Goal: Information Seeking & Learning: Check status

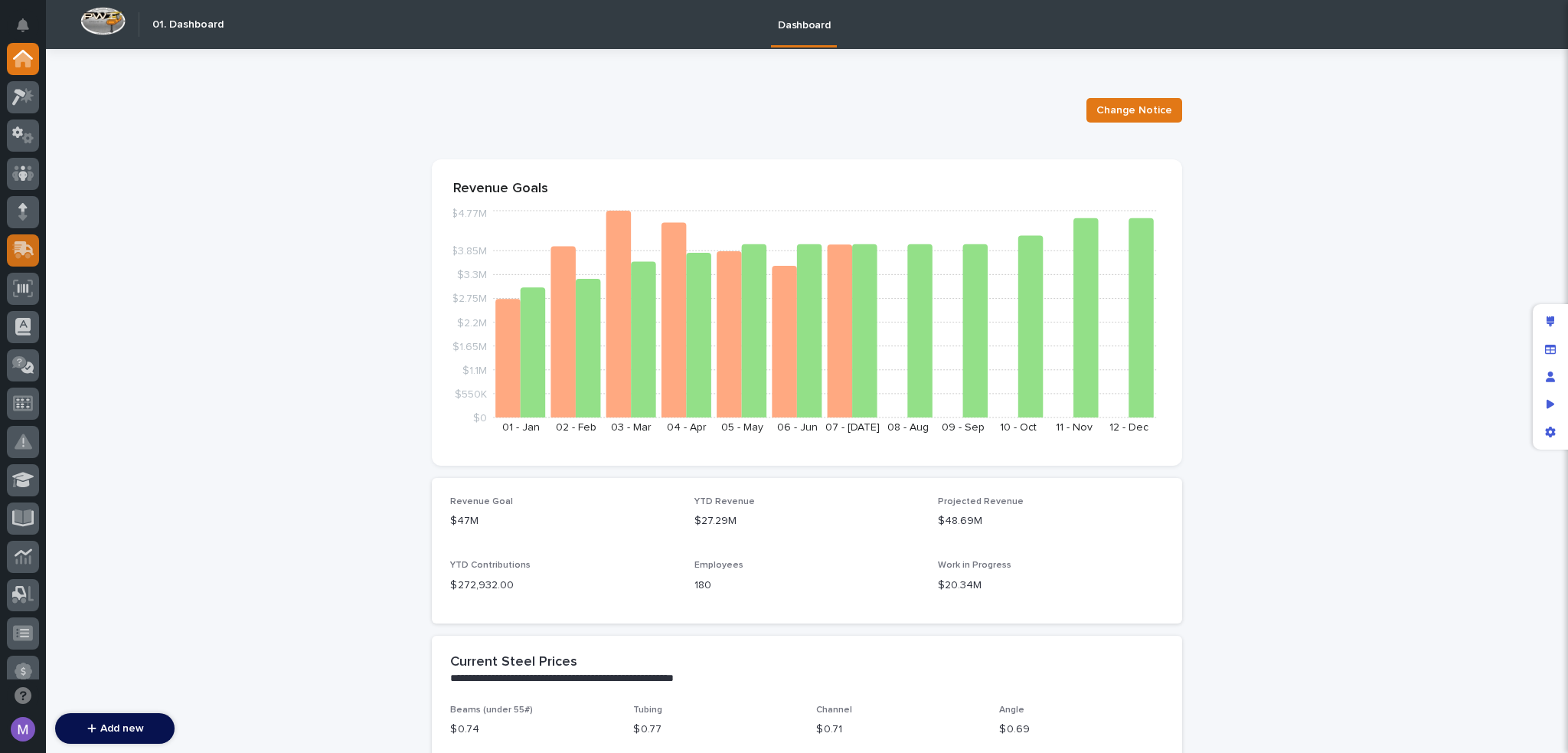
click at [8, 251] on div at bounding box center [23, 250] width 32 height 32
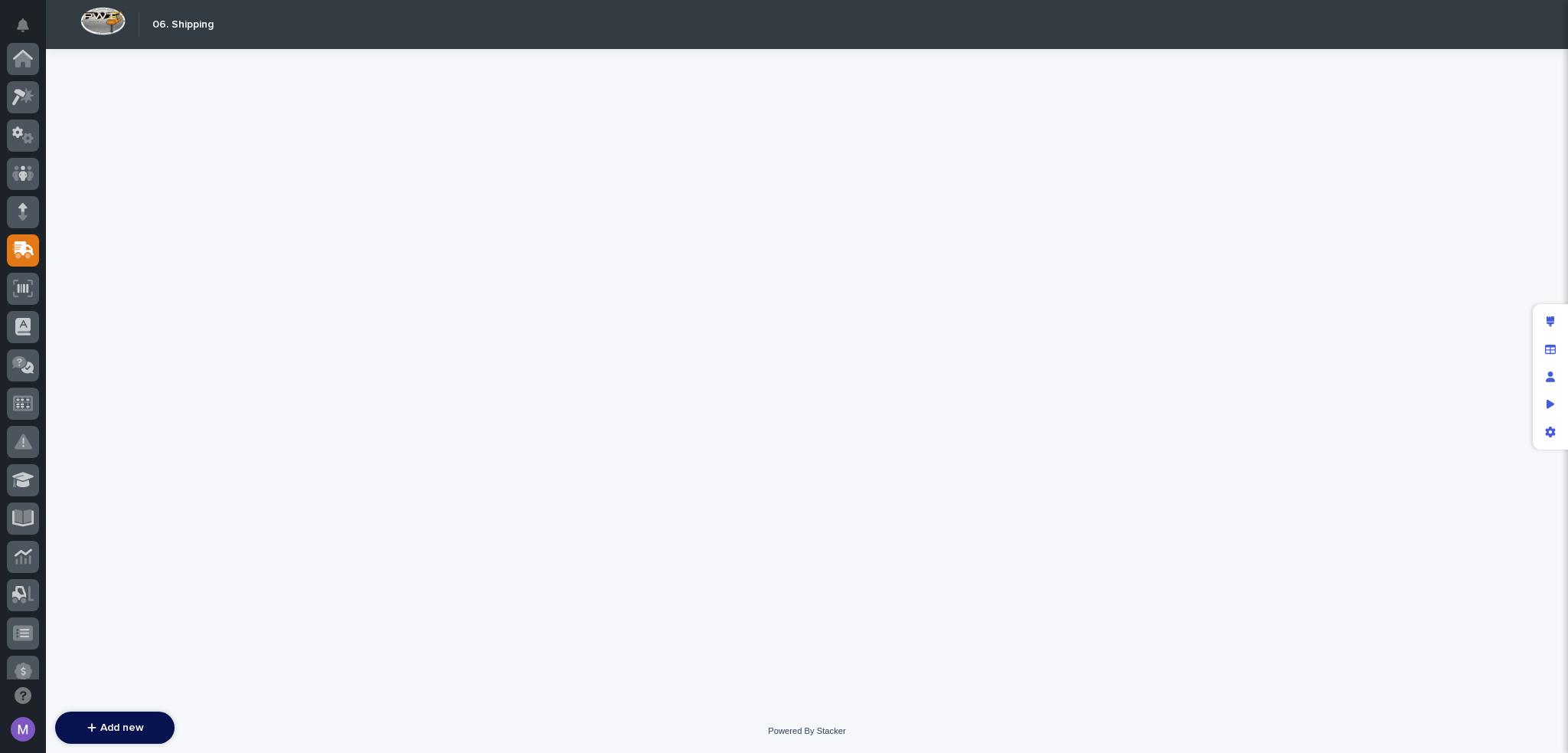
scroll to position [191, 0]
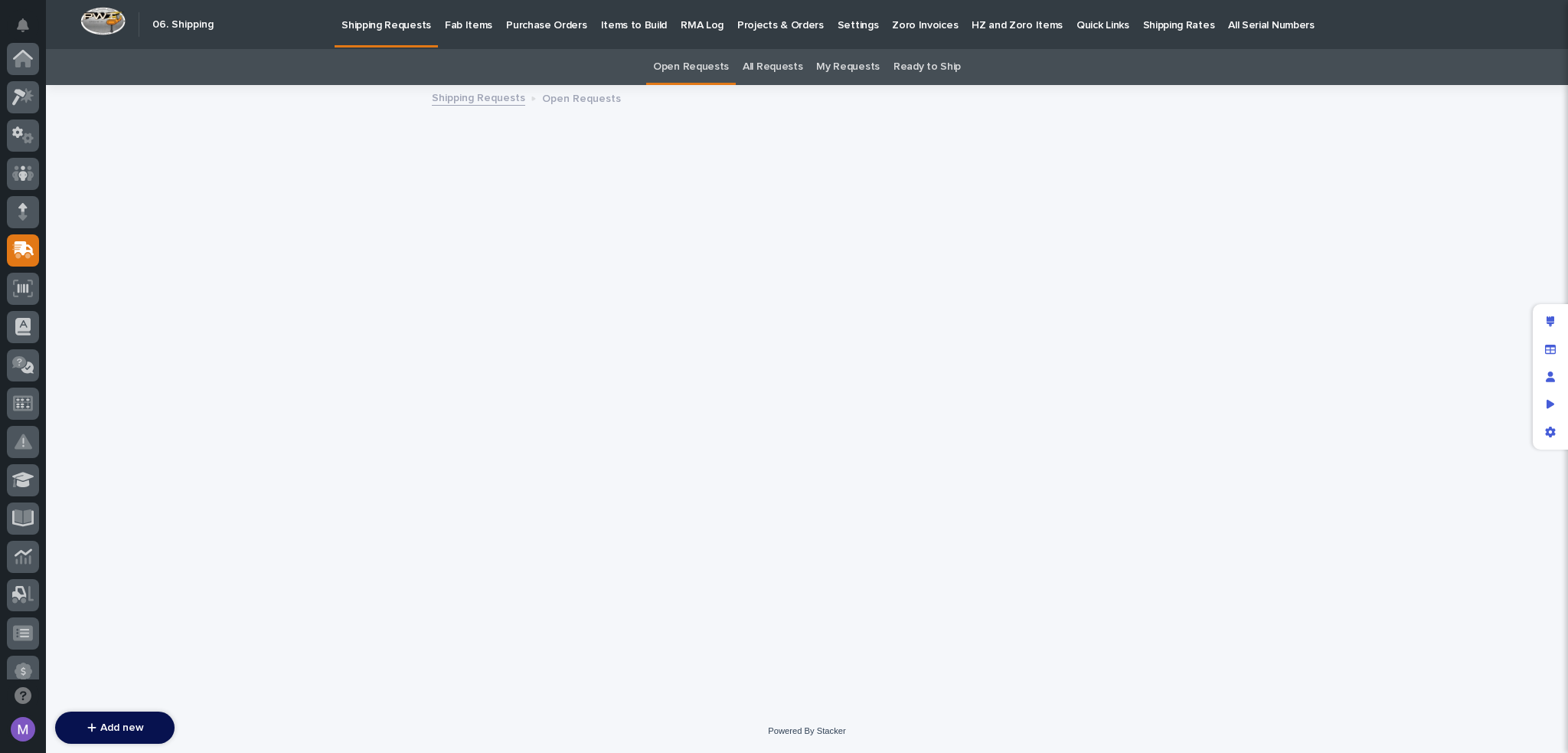
scroll to position [191, 0]
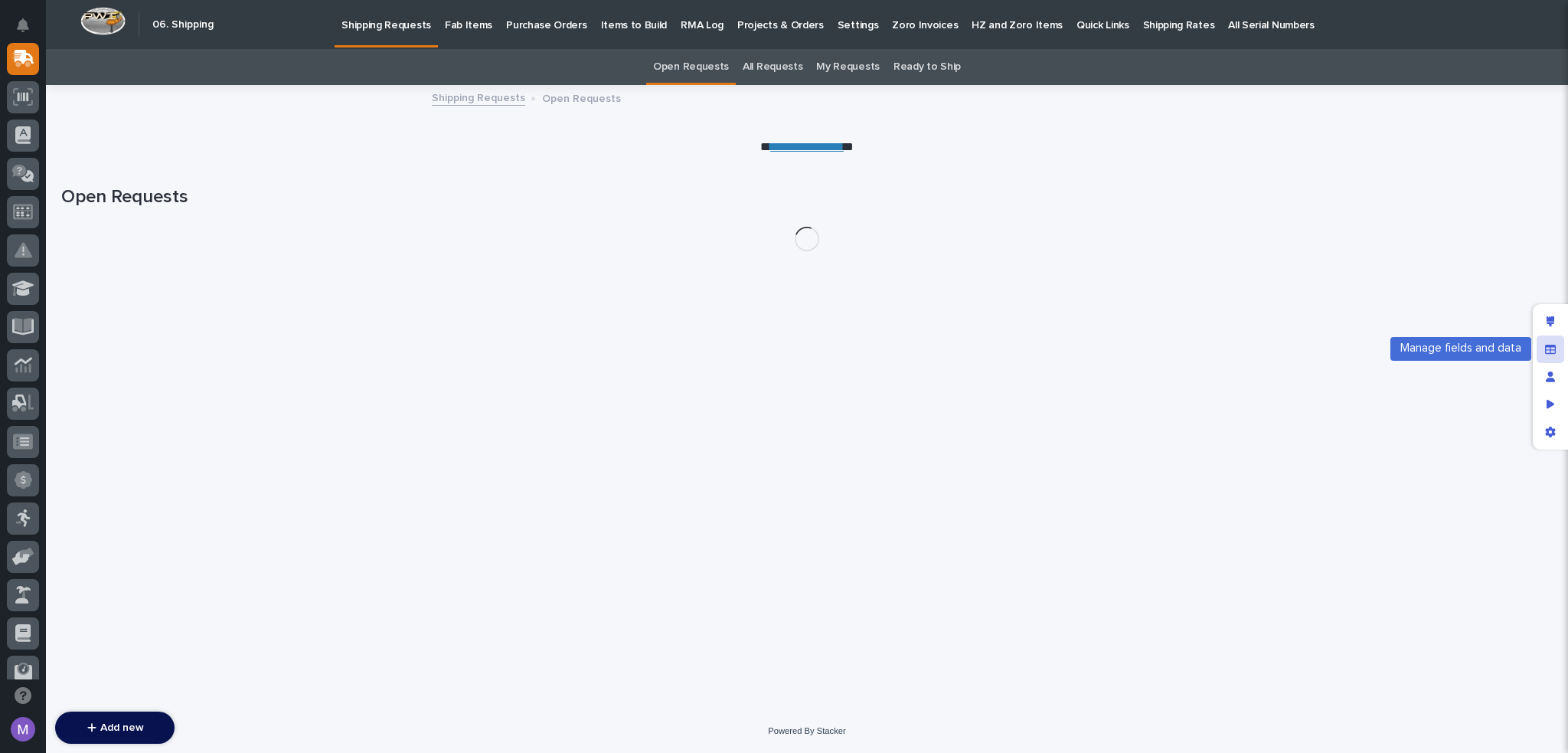
click at [1549, 350] on icon "Manage fields and data" at bounding box center [1550, 349] width 11 height 9
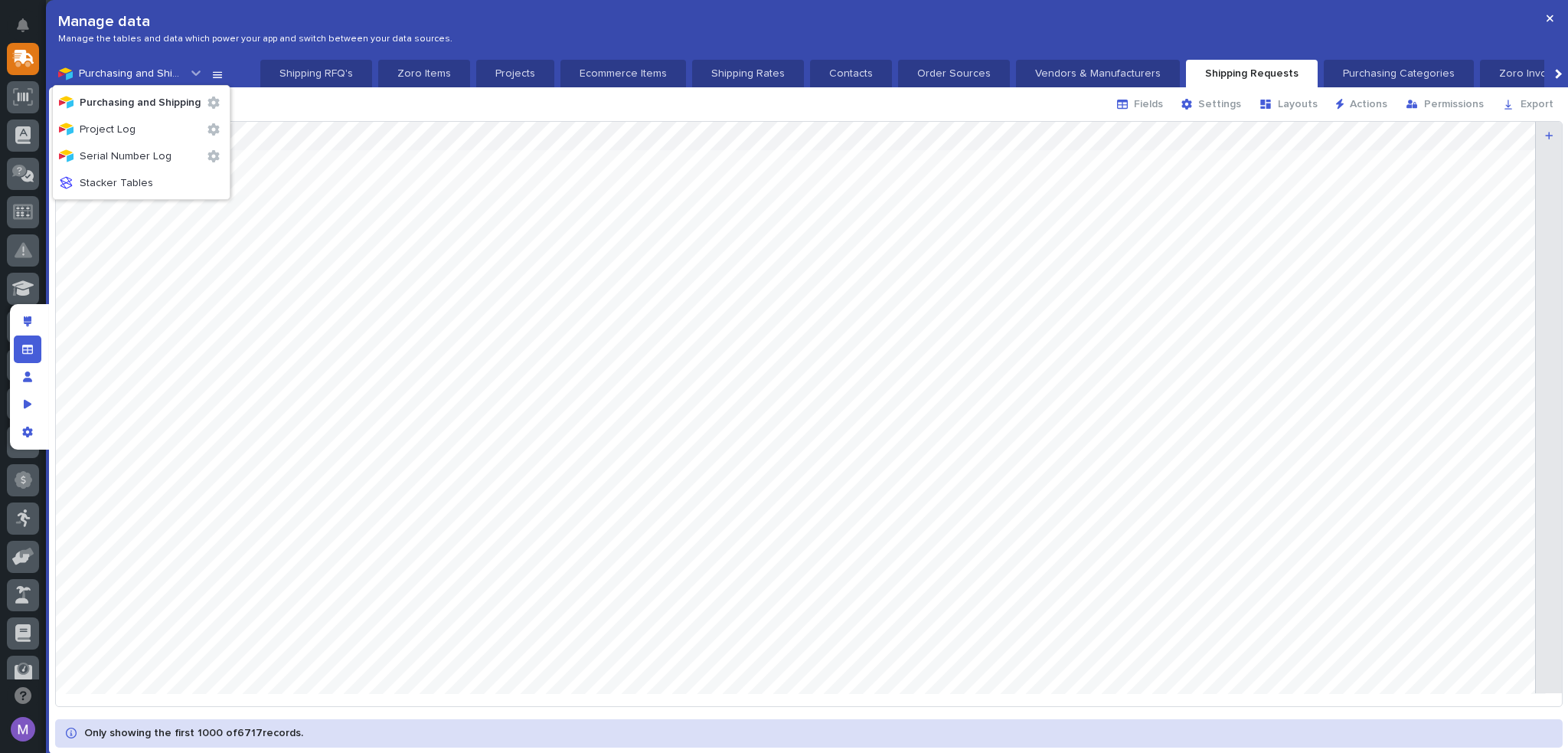
click at [198, 74] on icon at bounding box center [196, 74] width 9 height 6
click at [130, 129] on span "Project Log" at bounding box center [108, 130] width 56 height 11
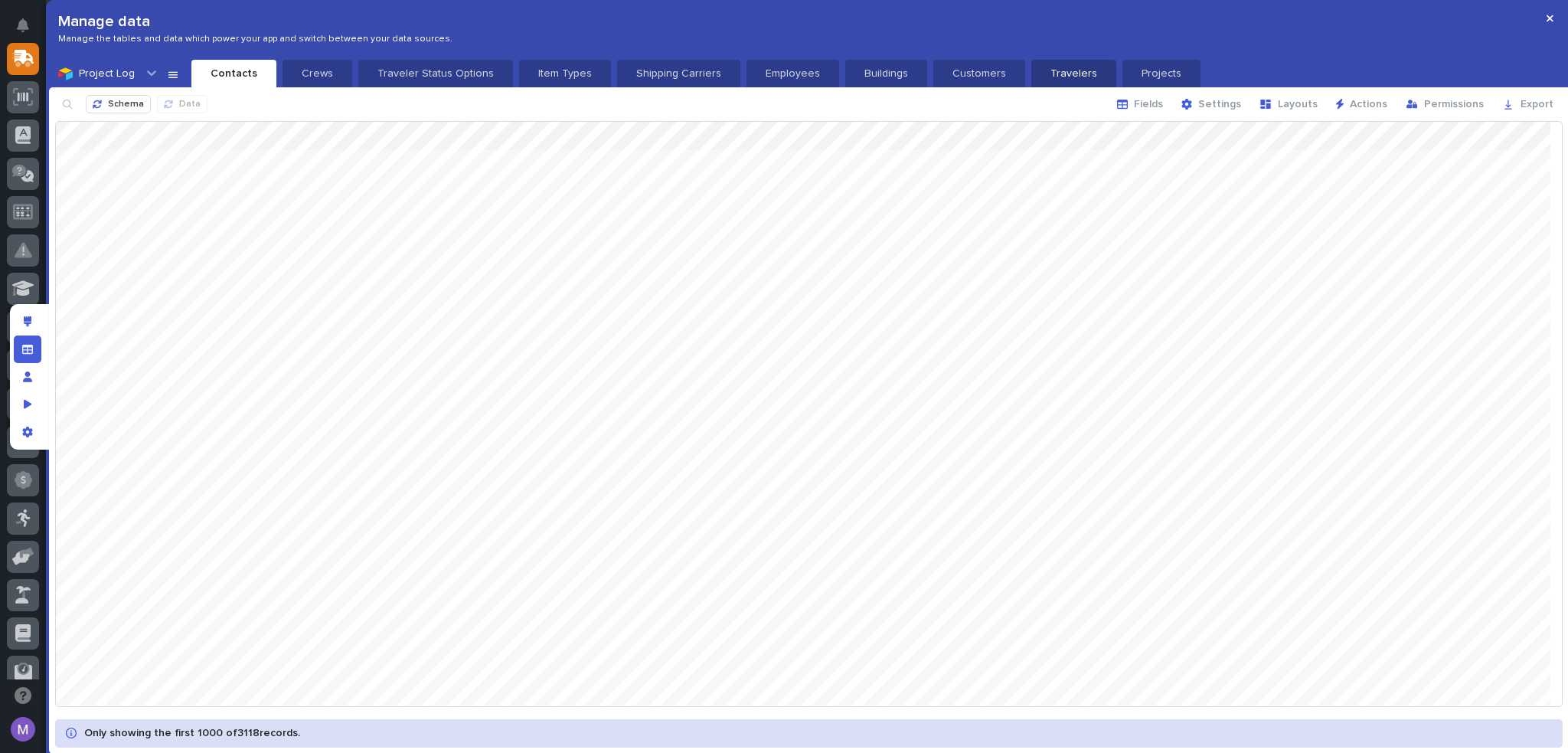
click at [1041, 70] on p "Travelers" at bounding box center [1074, 73] width 66 height 15
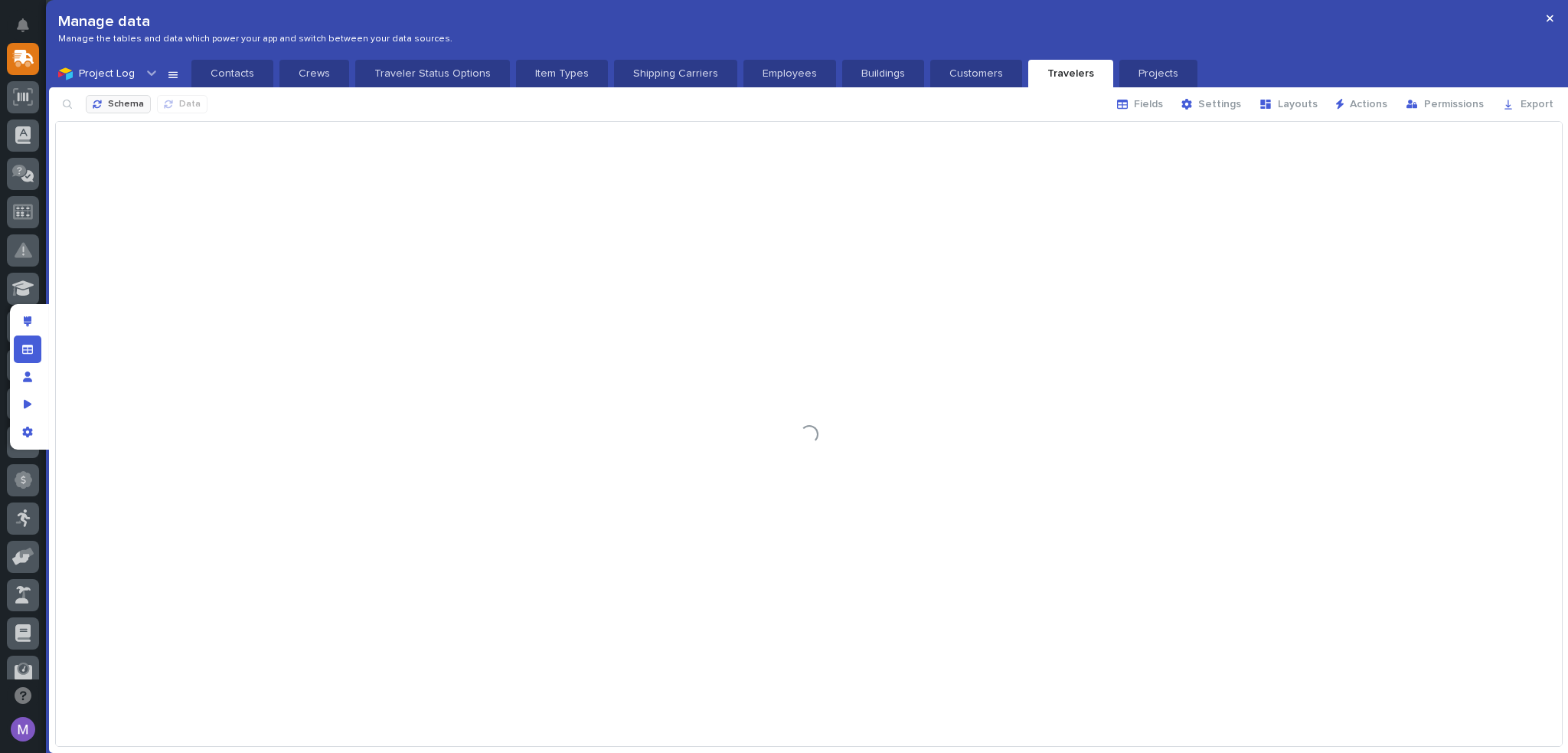
click at [134, 104] on span "Schema" at bounding box center [125, 104] width 36 height 12
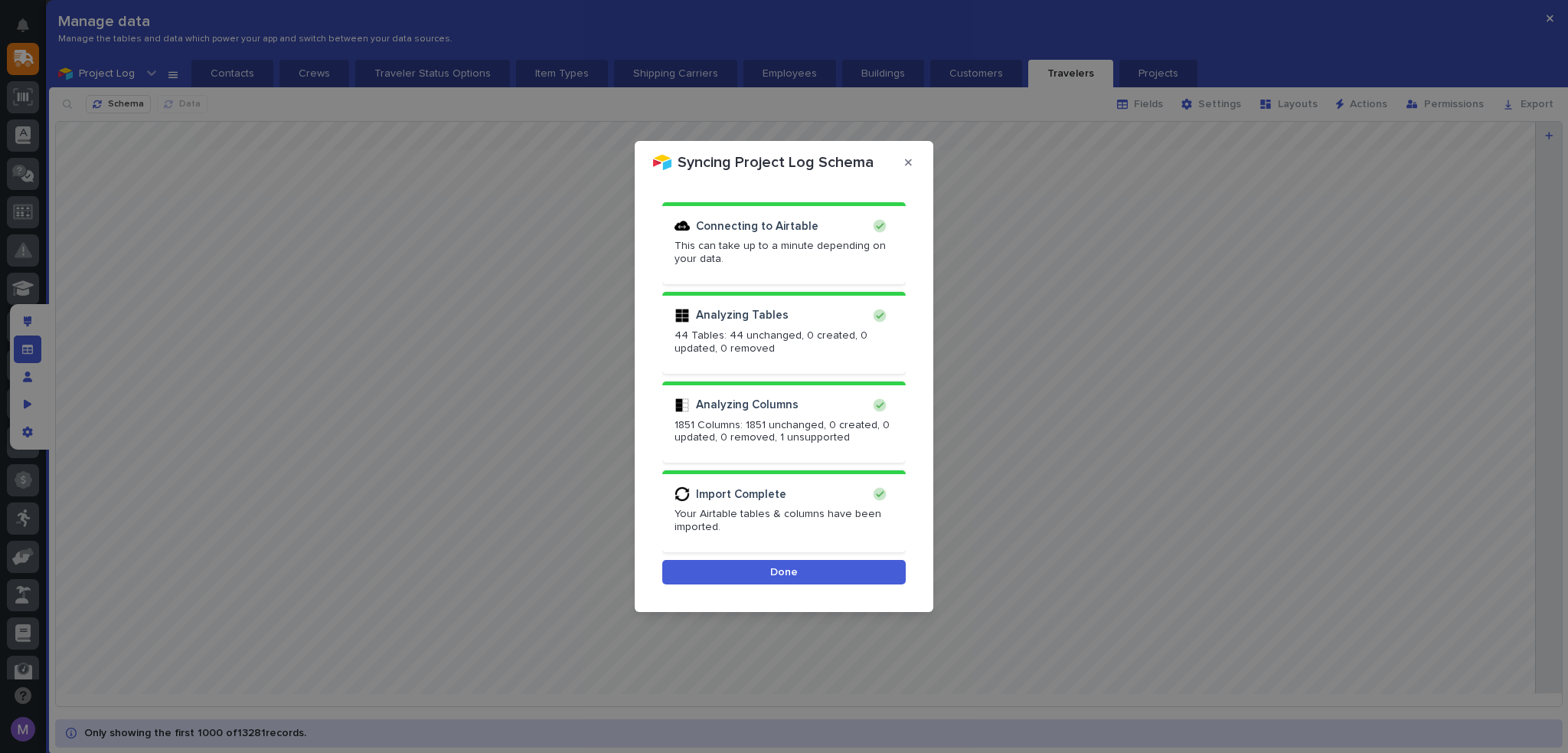
click at [805, 572] on button "Done" at bounding box center [784, 572] width 244 height 25
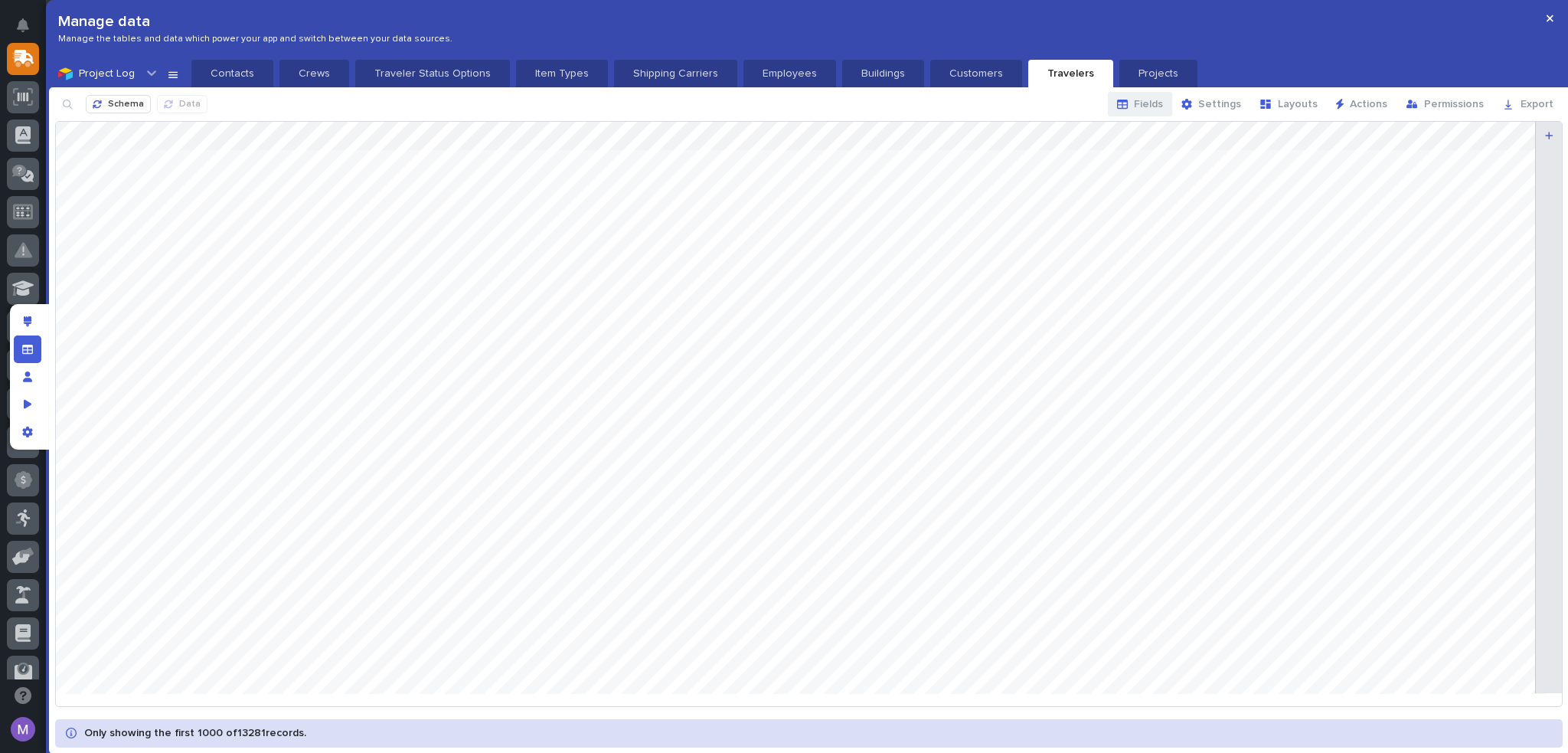
click at [1146, 108] on span "Fields" at bounding box center [1148, 104] width 29 height 13
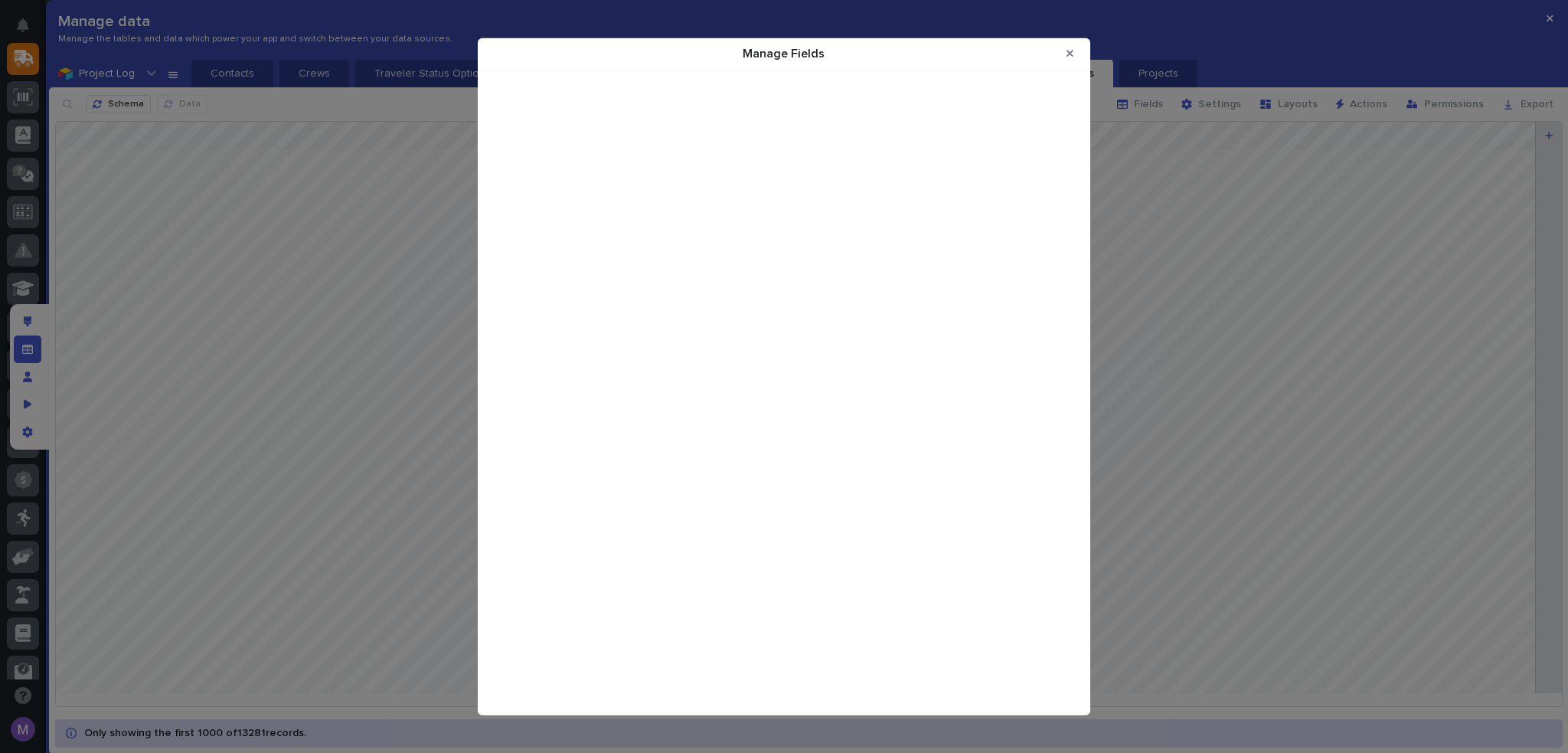
scroll to position [12084, 0]
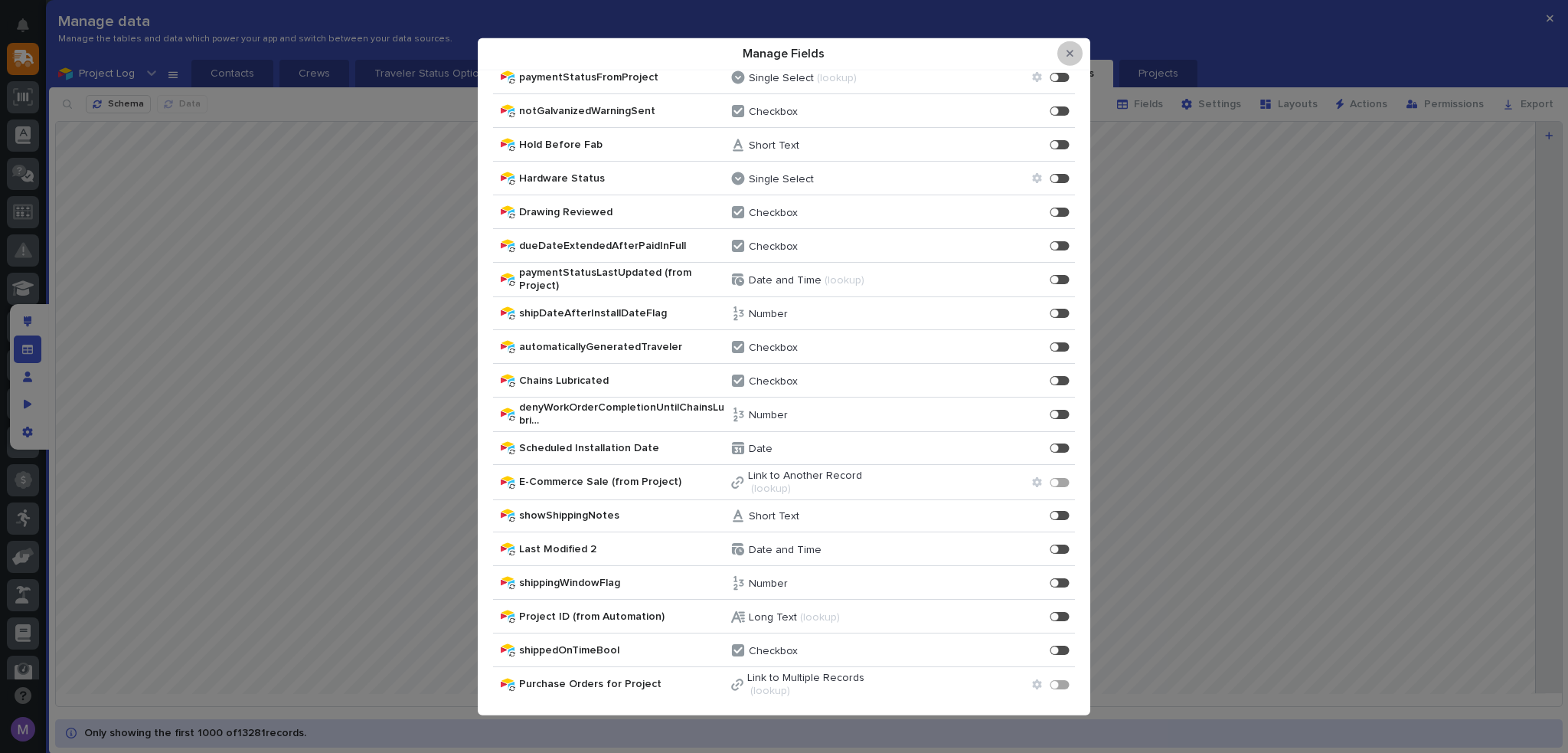
click at [1069, 51] on icon "Close Modal" at bounding box center [1069, 54] width 7 height 11
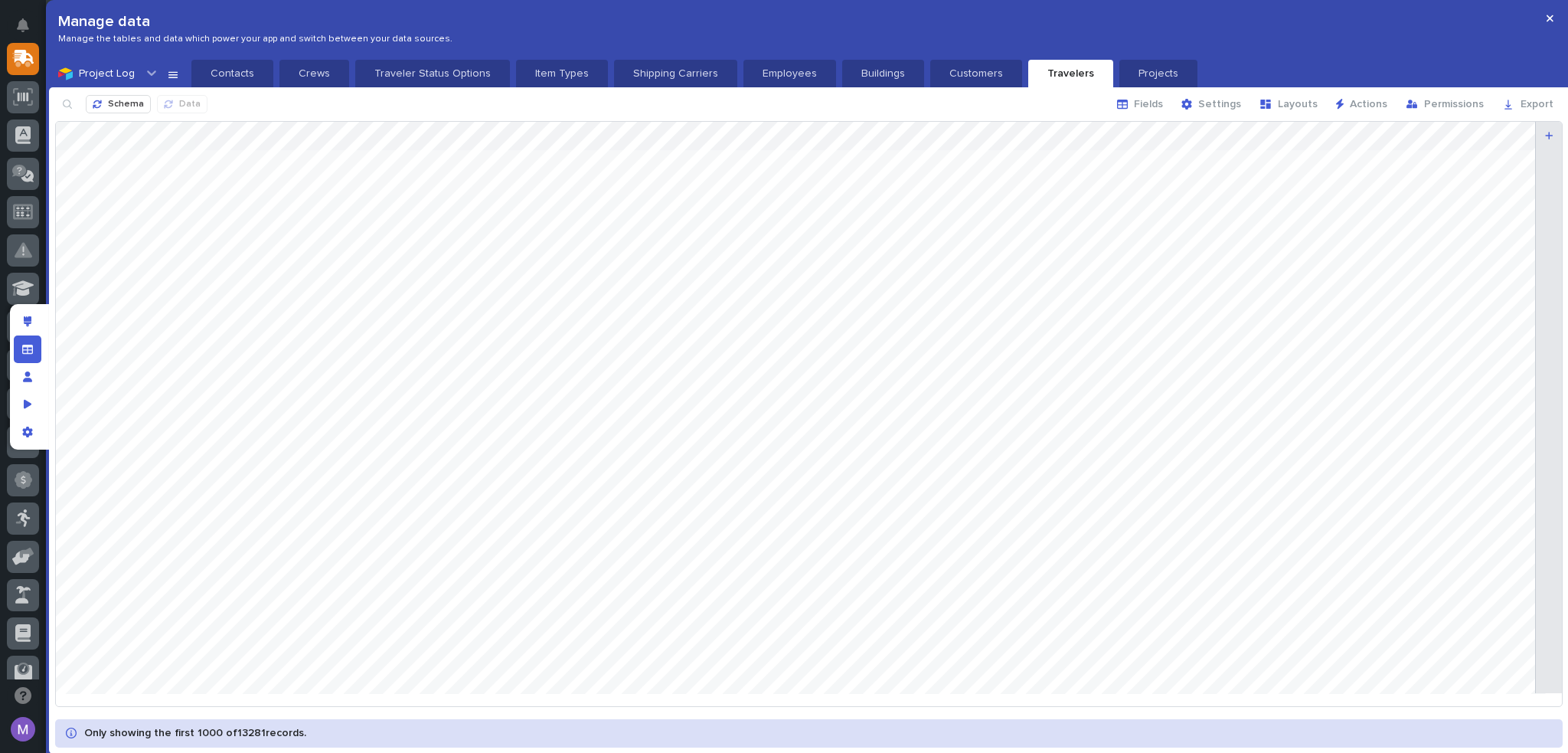
click at [159, 75] on div "Project Log Contacts Crews Traveler Status Options Item Types Shipping Carriers…" at bounding box center [809, 74] width 1520 height 28
click at [172, 76] on icon at bounding box center [172, 73] width 12 height 12
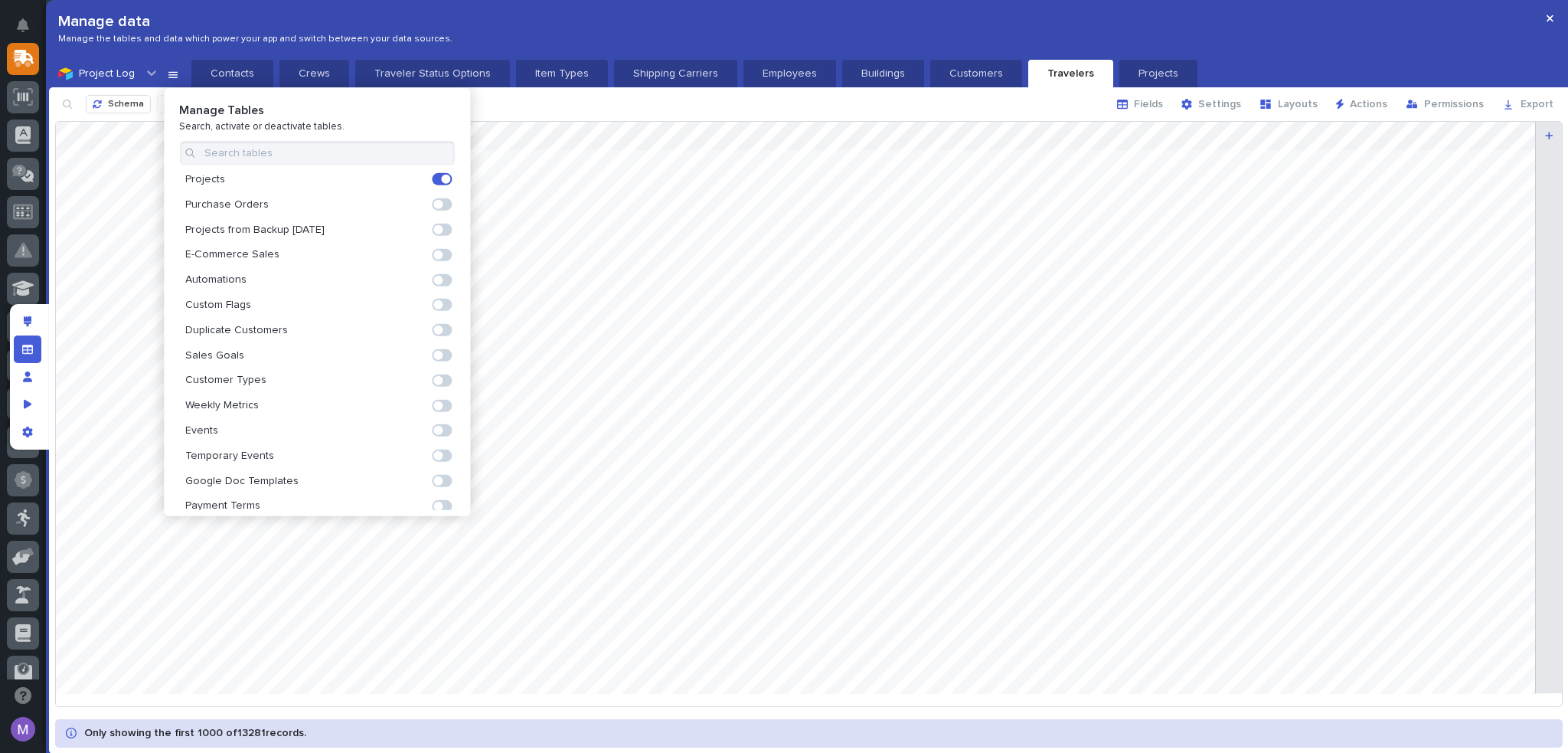
scroll to position [154, 0]
click at [434, 275] on span at bounding box center [441, 281] width 20 height 12
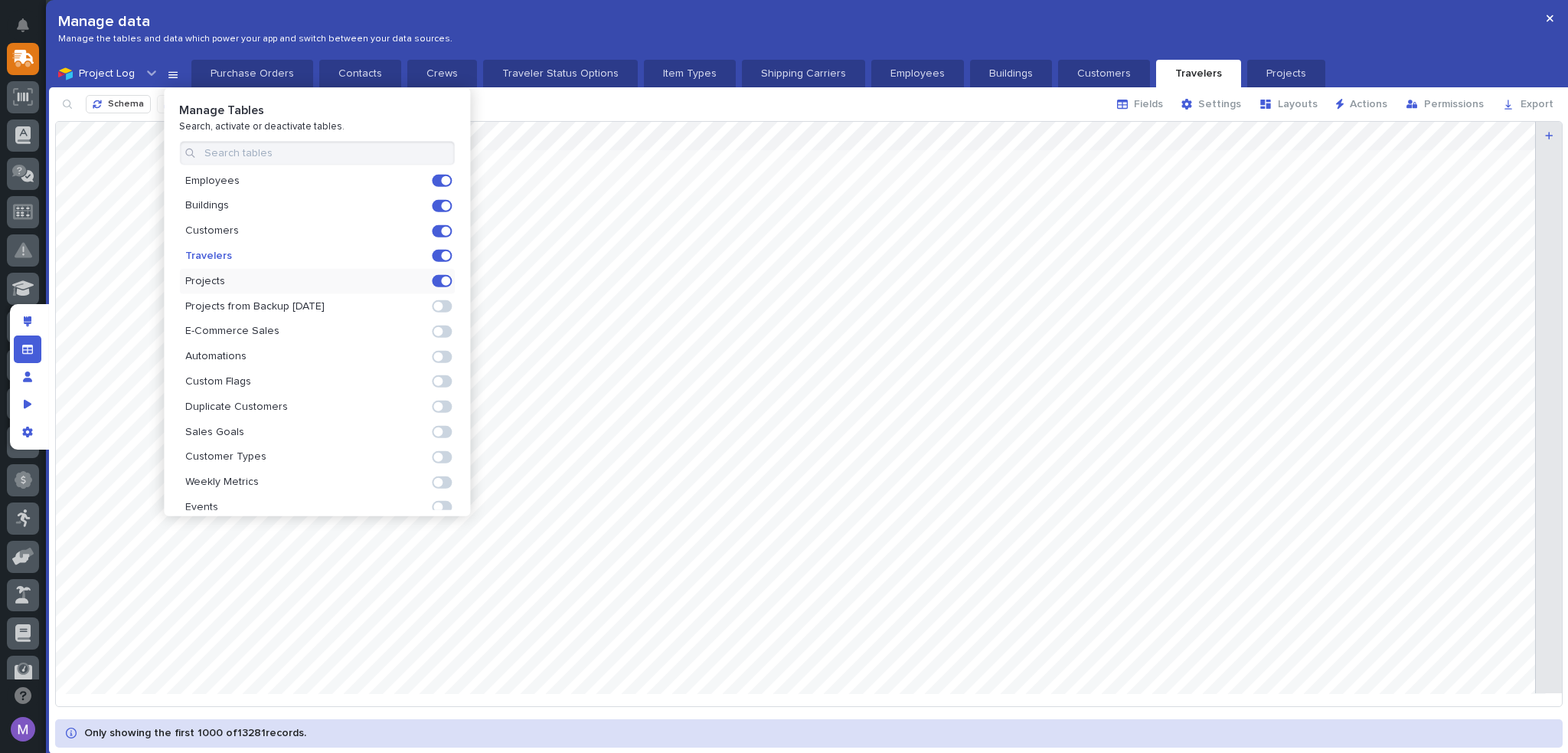
scroll to position [180, 0]
click at [1038, 19] on div "Manage data Manage the tables and data which power your app and switch between …" at bounding box center [809, 30] width 1520 height 60
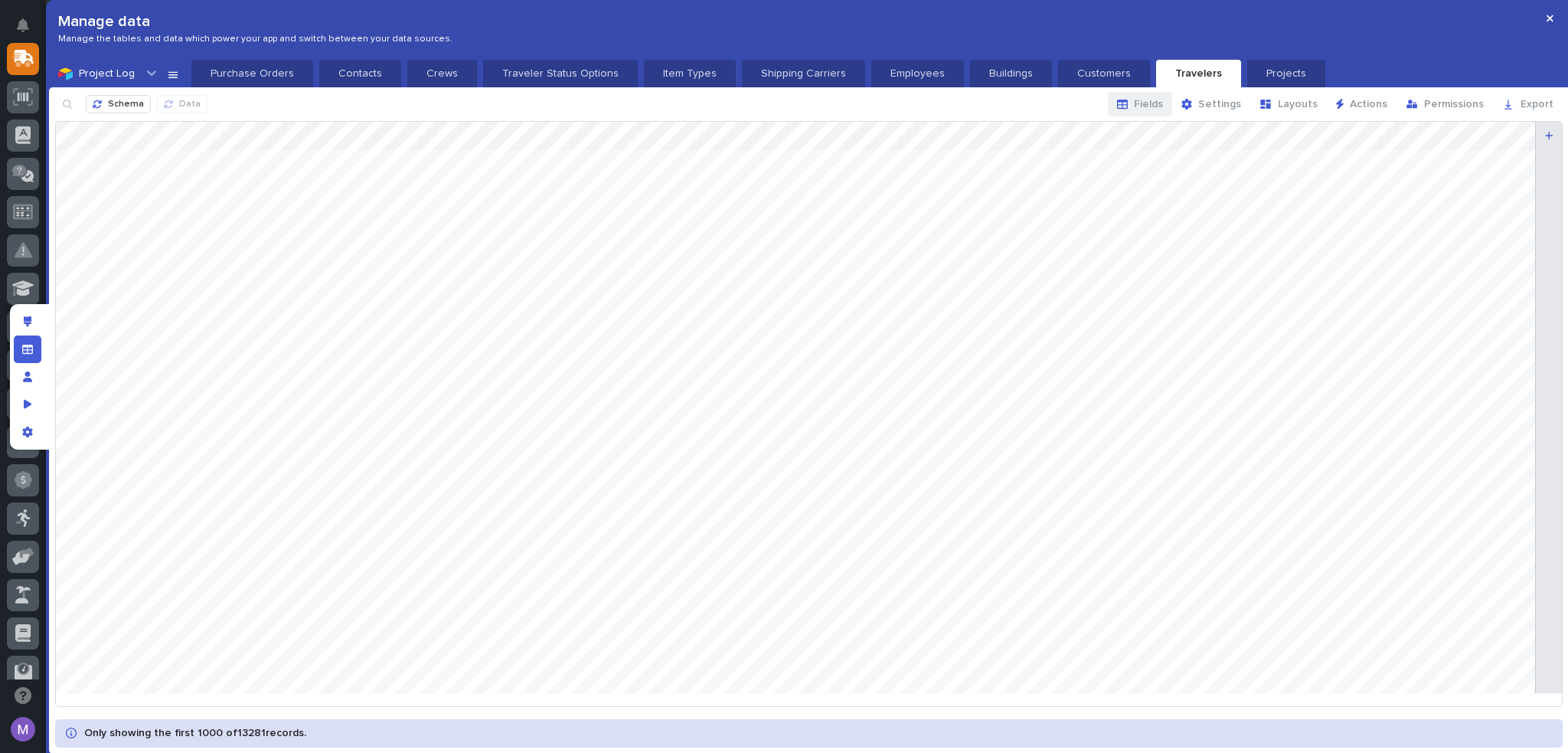
click at [1162, 98] on span "Fields" at bounding box center [1148, 104] width 29 height 13
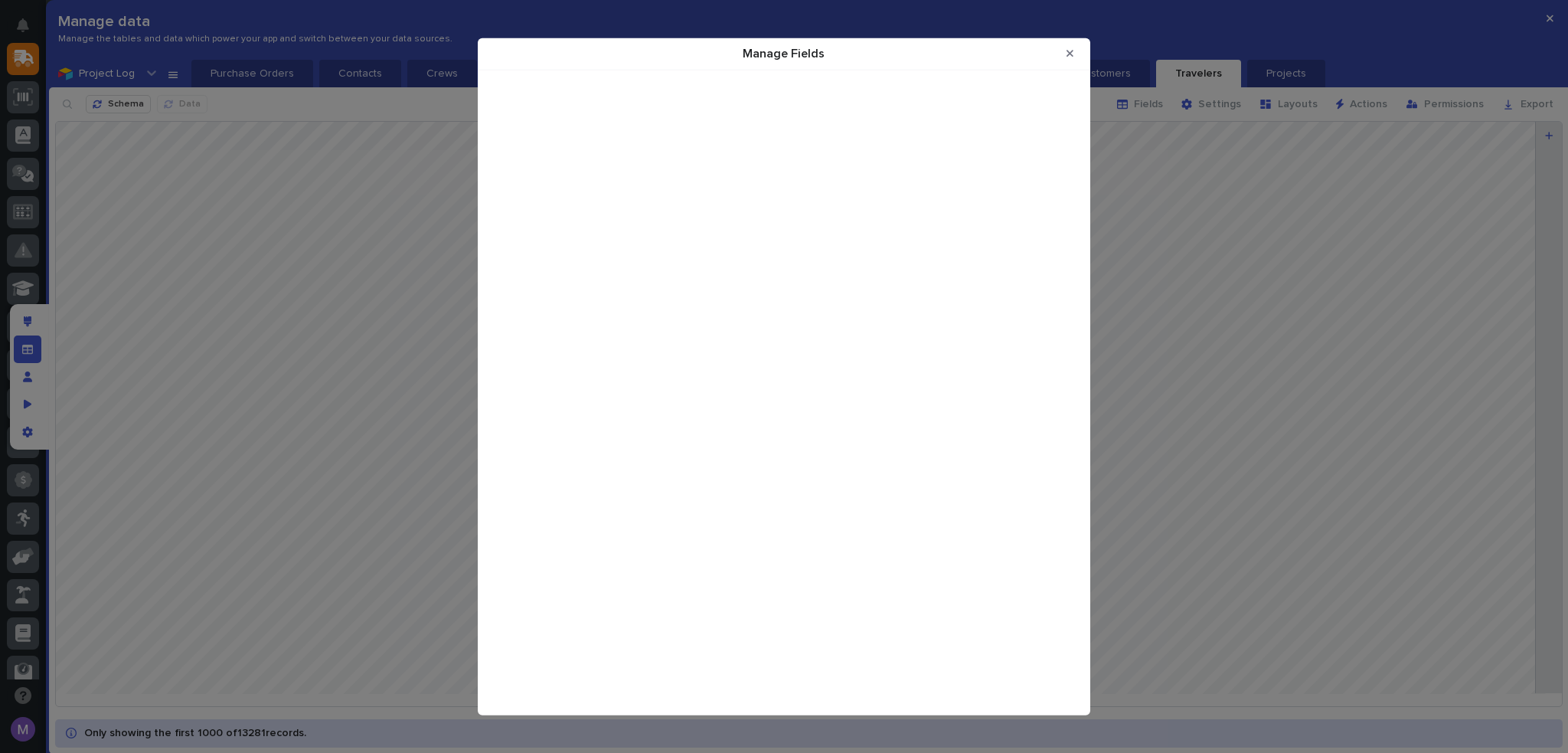
scroll to position [12084, 0]
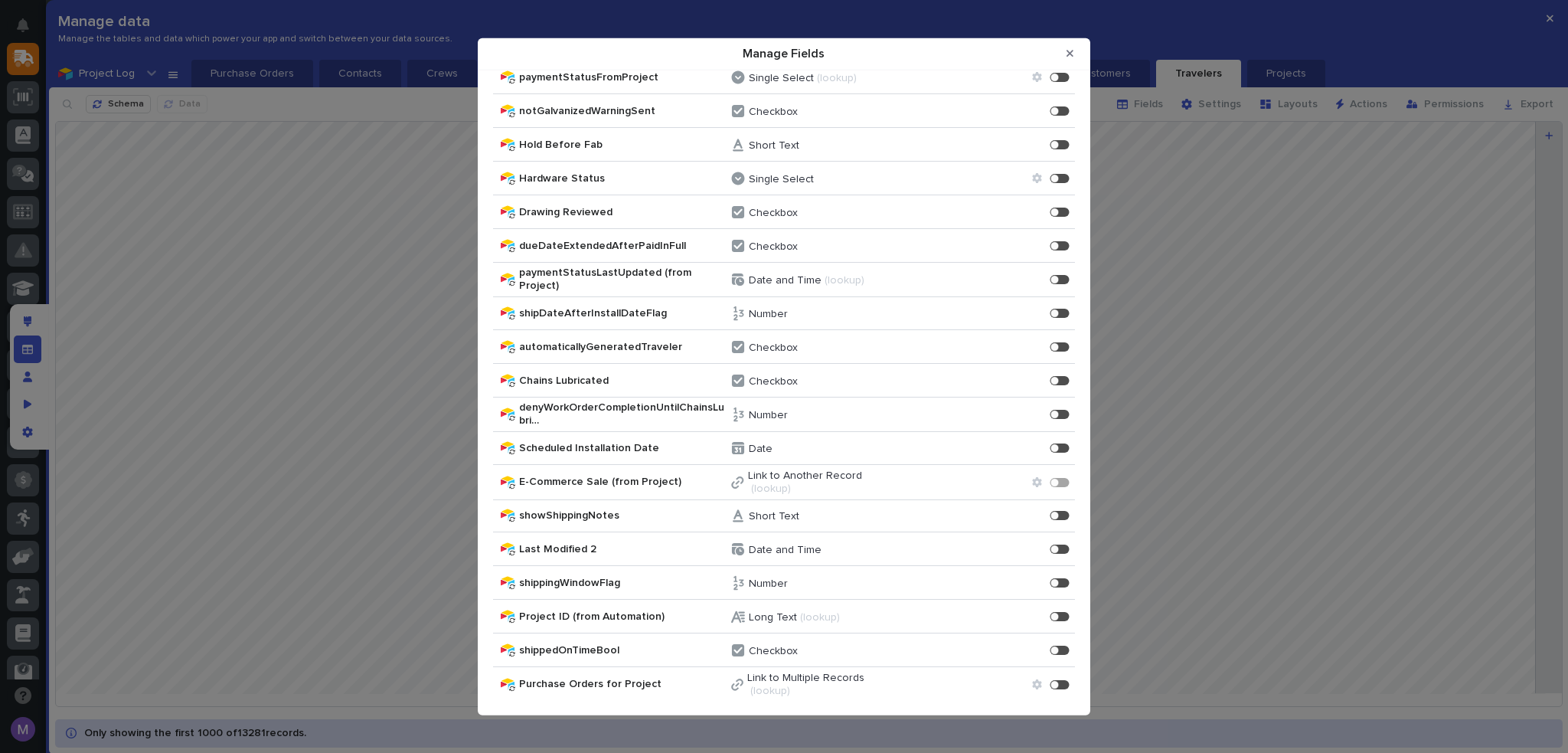
click at [1038, 678] on div "Purchase Orders for Project Enable" at bounding box center [988, 684] width 172 height 22
click at [1050, 684] on div "Manage Fields" at bounding box center [1060, 684] width 19 height 9
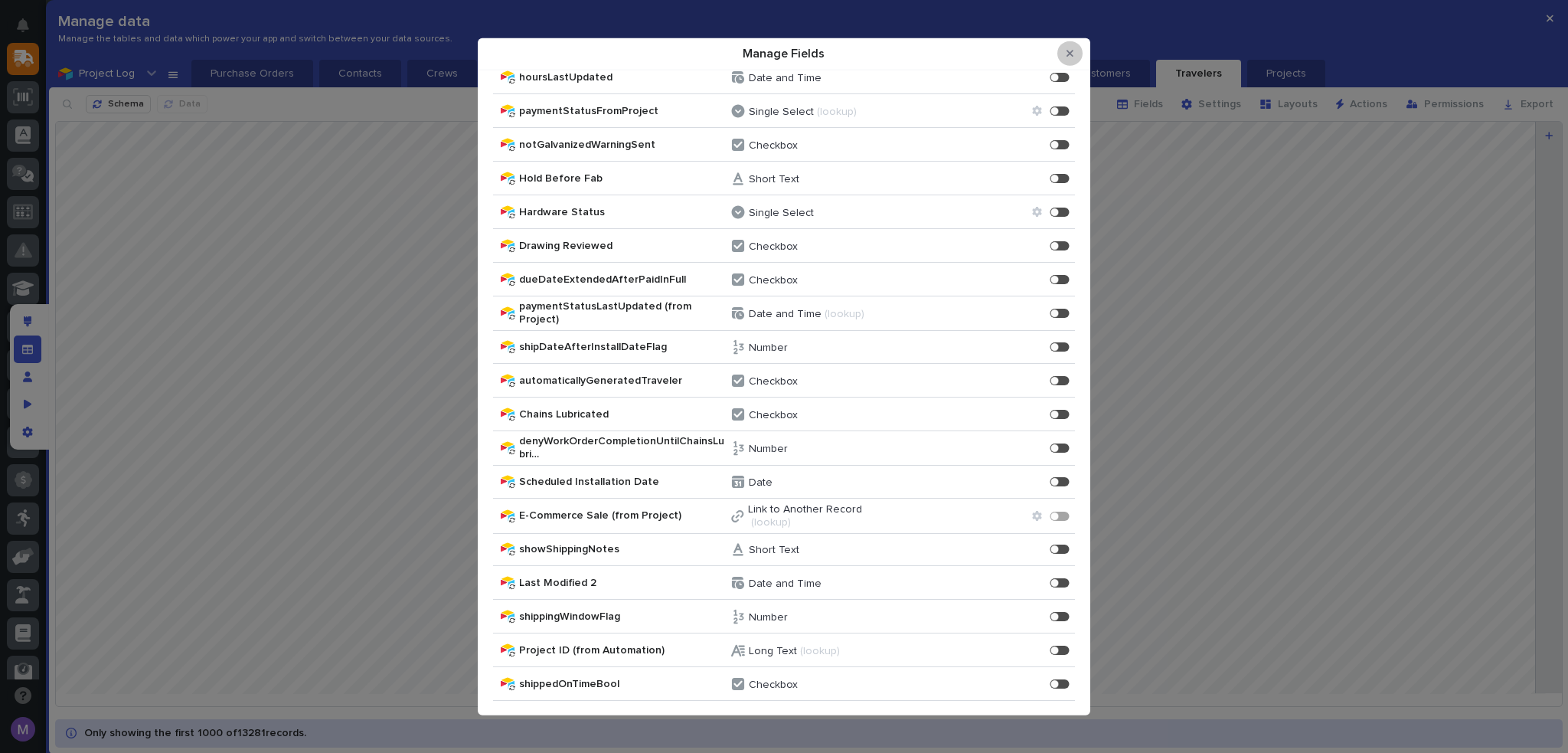
click at [1072, 55] on icon "Close Modal" at bounding box center [1069, 54] width 7 height 11
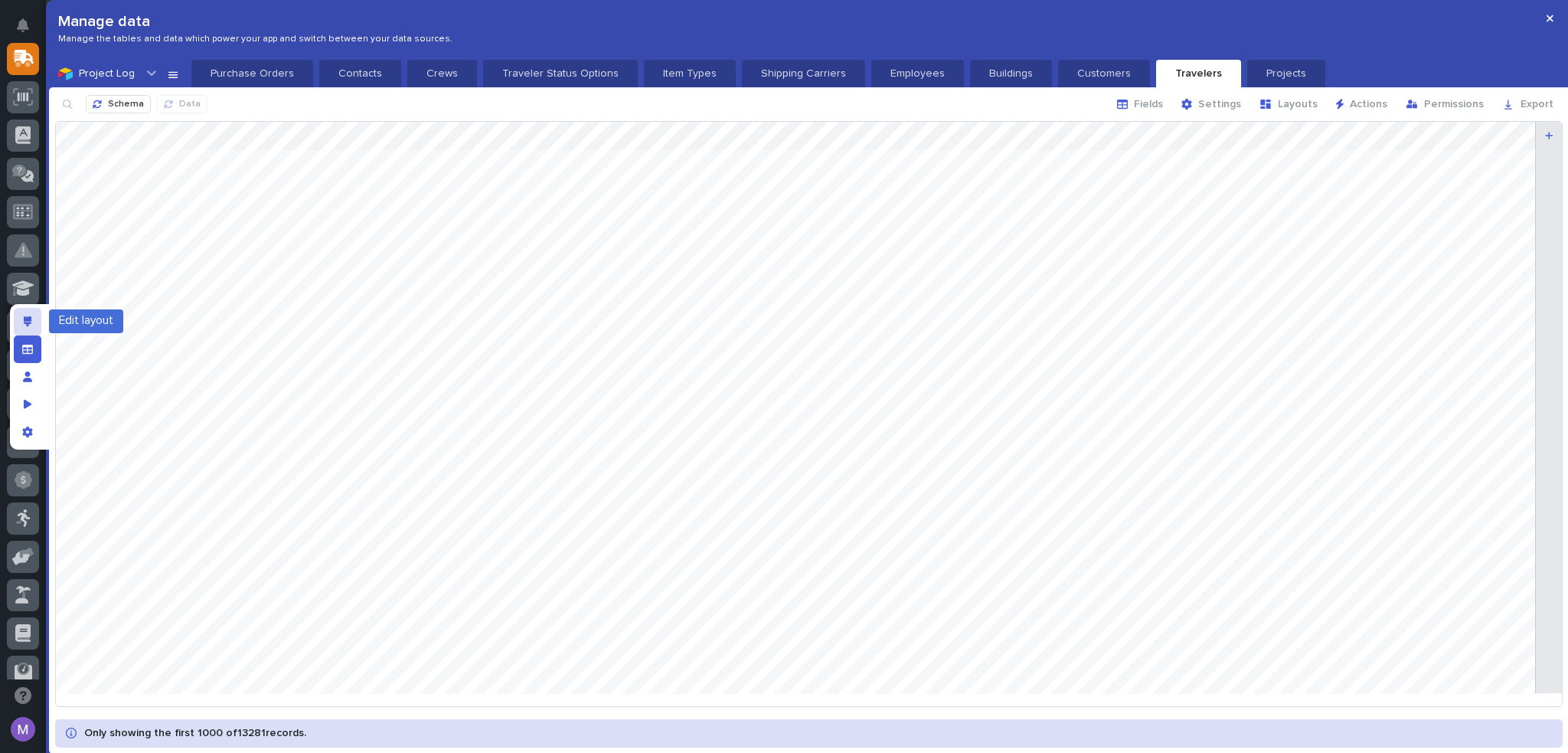
click at [21, 324] on div "Edit layout" at bounding box center [27, 321] width 28 height 28
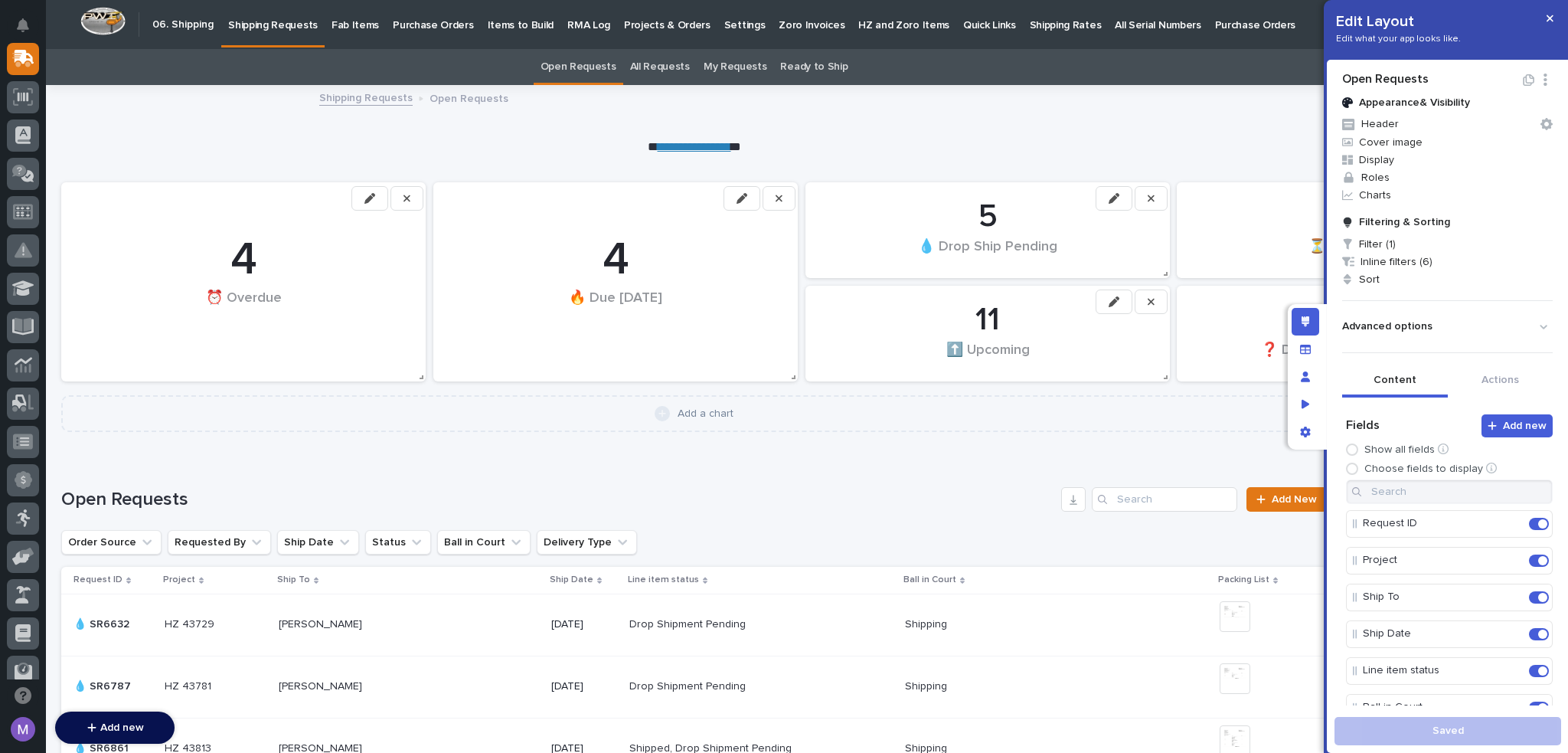
click at [351, 33] on link "Fab Items" at bounding box center [354, 24] width 61 height 47
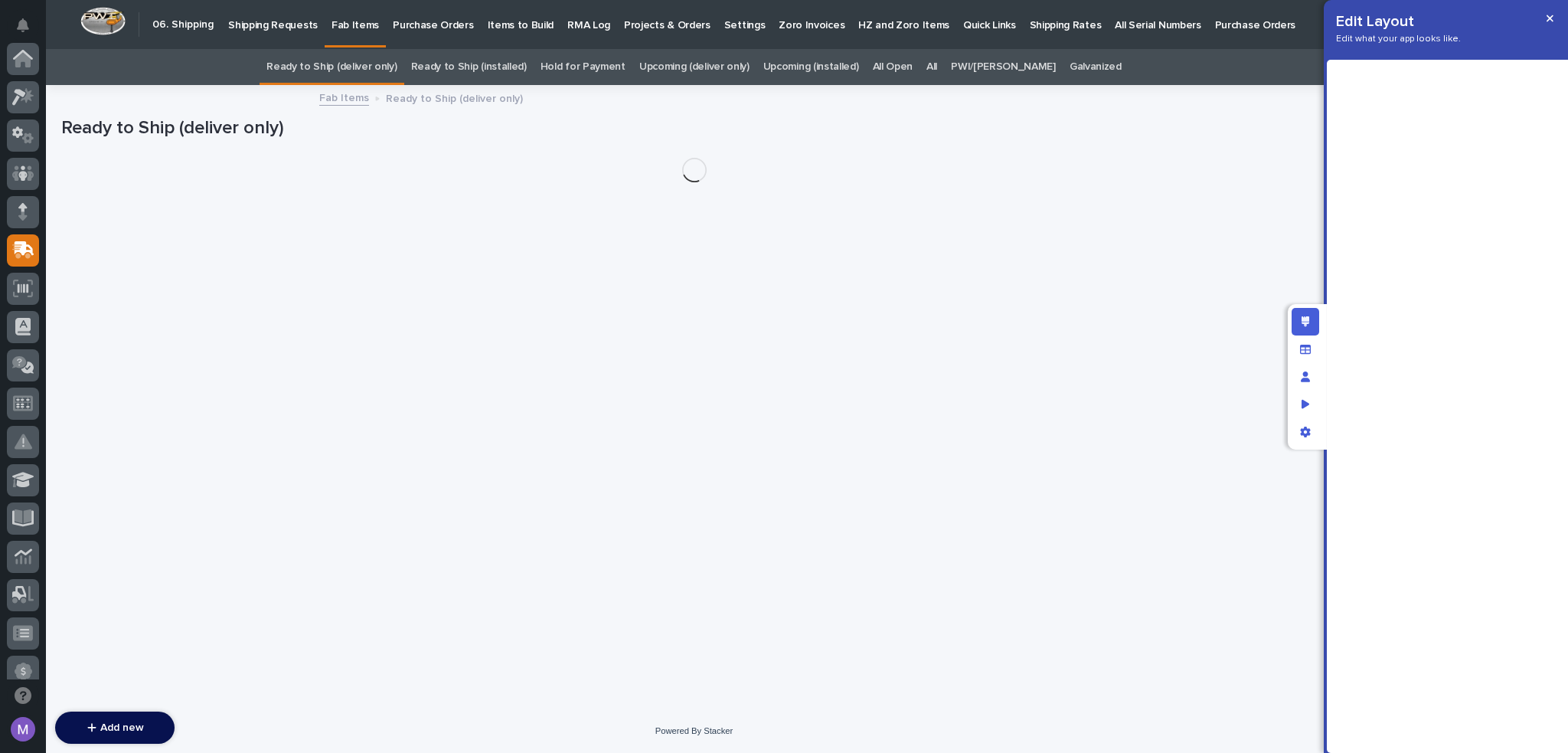
scroll to position [191, 0]
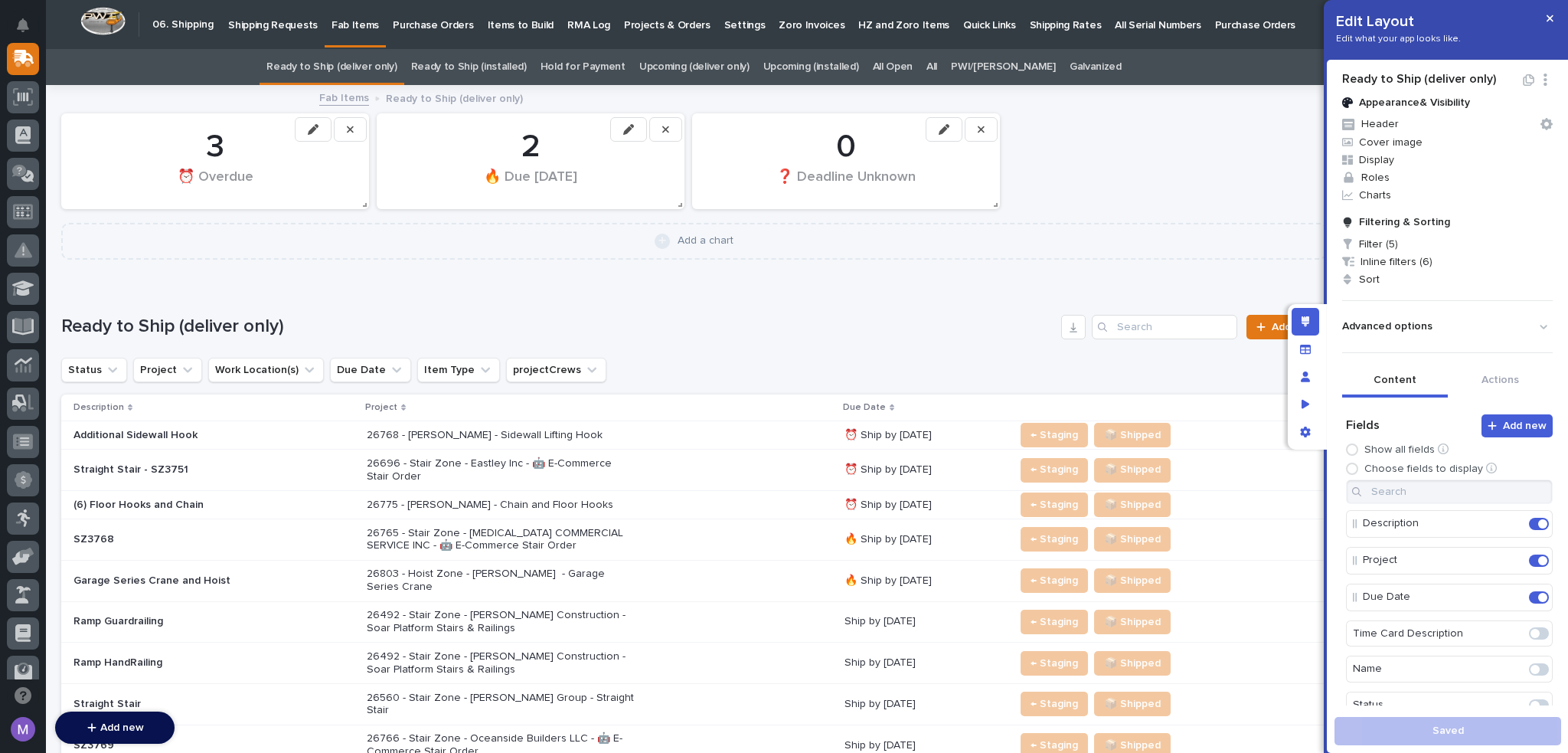
click at [766, 437] on div "26768 - [PERSON_NAME] - Sidewall Lifting Hook" at bounding box center [599, 435] width 466 height 25
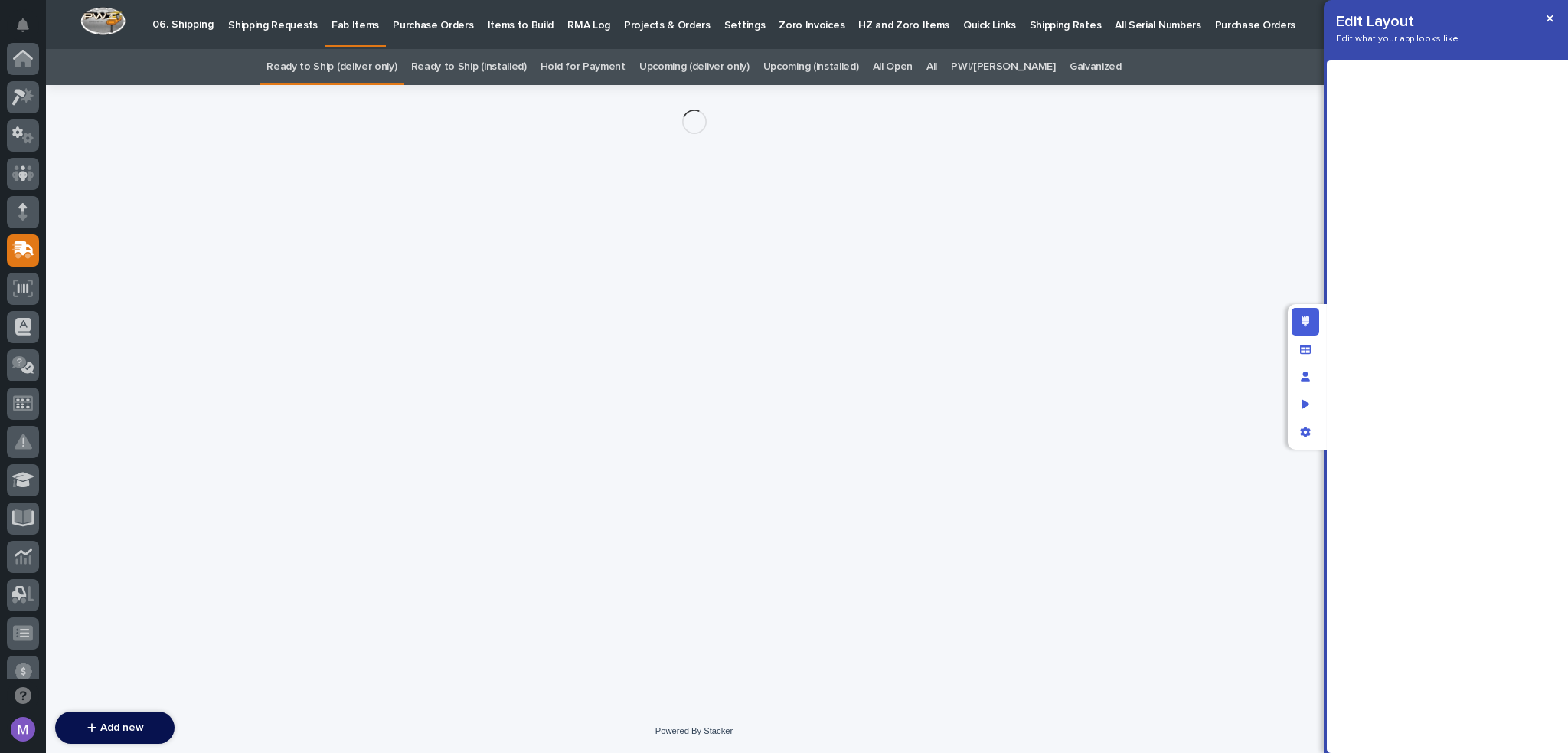
scroll to position [191, 0]
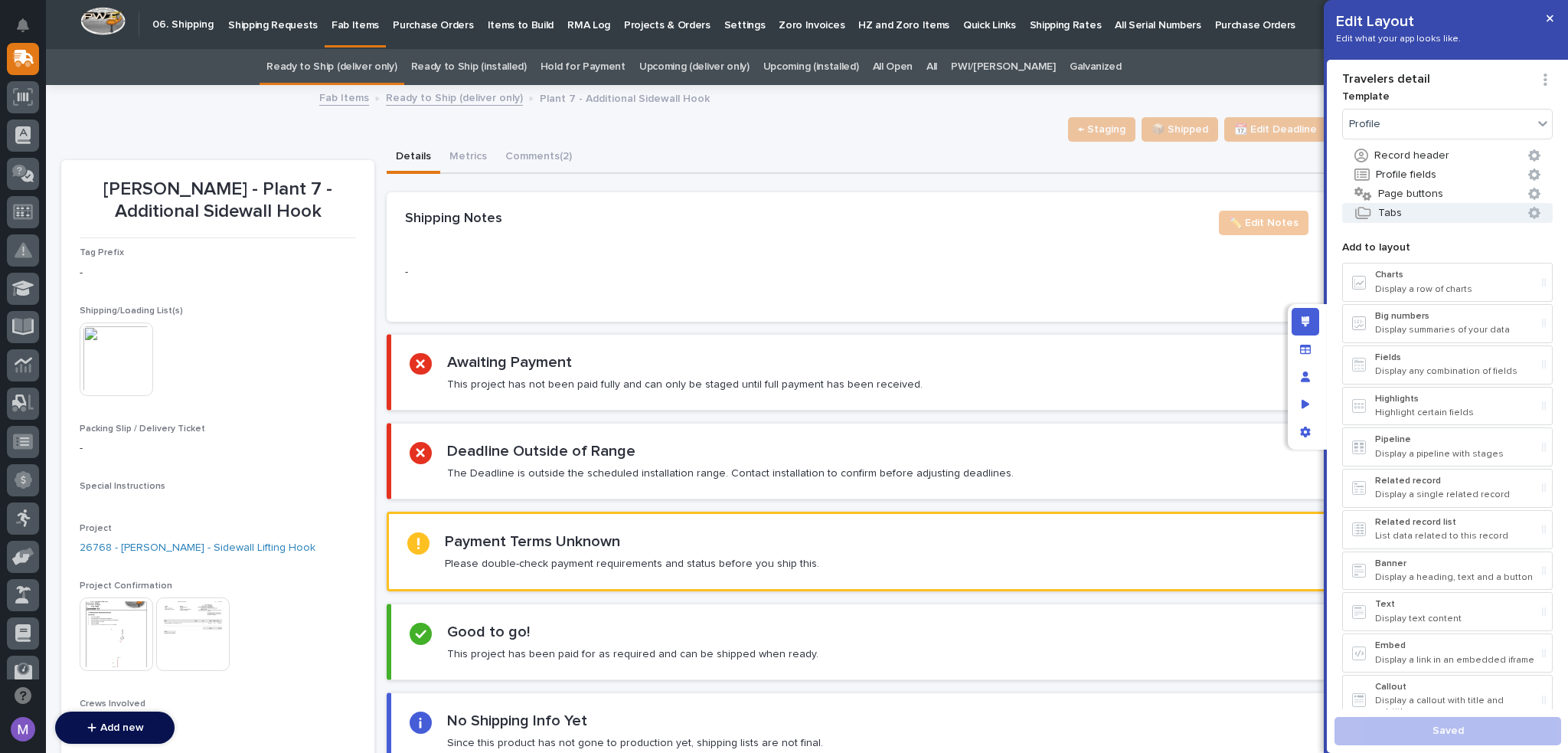
click at [1411, 219] on button "Tabs" at bounding box center [1447, 213] width 210 height 20
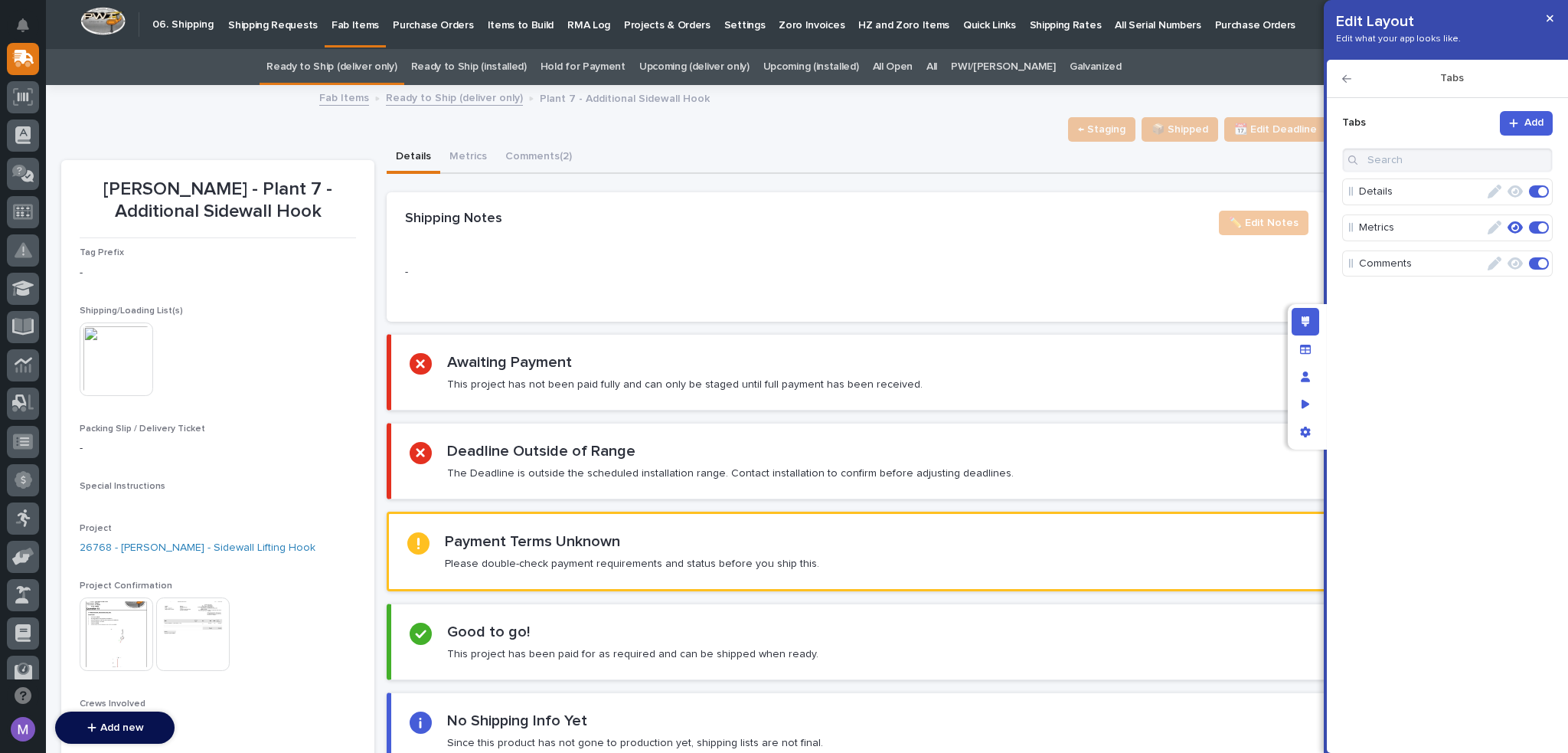
click at [1527, 125] on span "Add" at bounding box center [1533, 122] width 19 height 13
click at [1496, 259] on icon "button" at bounding box center [1494, 263] width 13 height 13
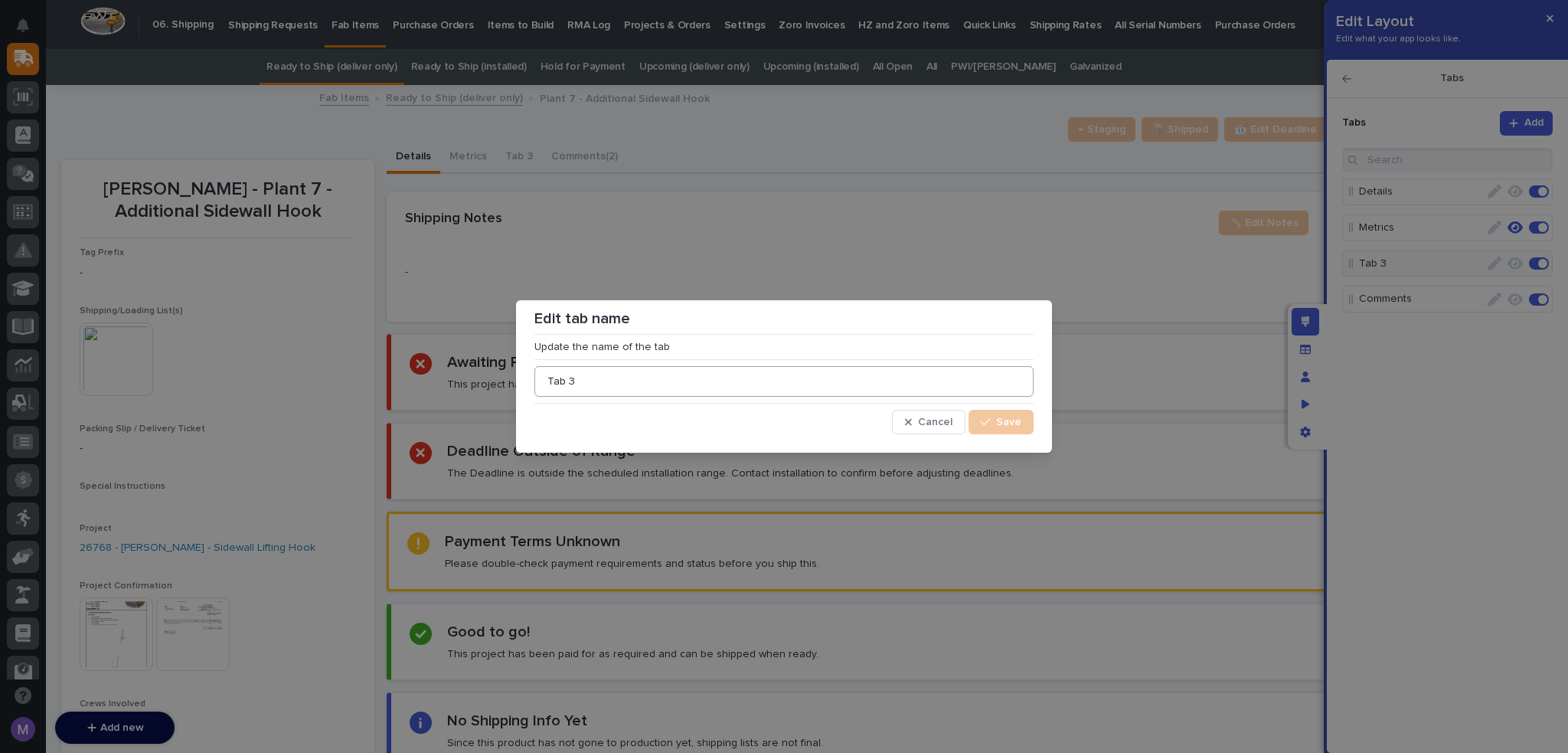
click at [970, 370] on input "Tab 3" at bounding box center [784, 381] width 499 height 31
type input "Purchase Orders"
click at [980, 414] on button "Save" at bounding box center [1001, 422] width 65 height 25
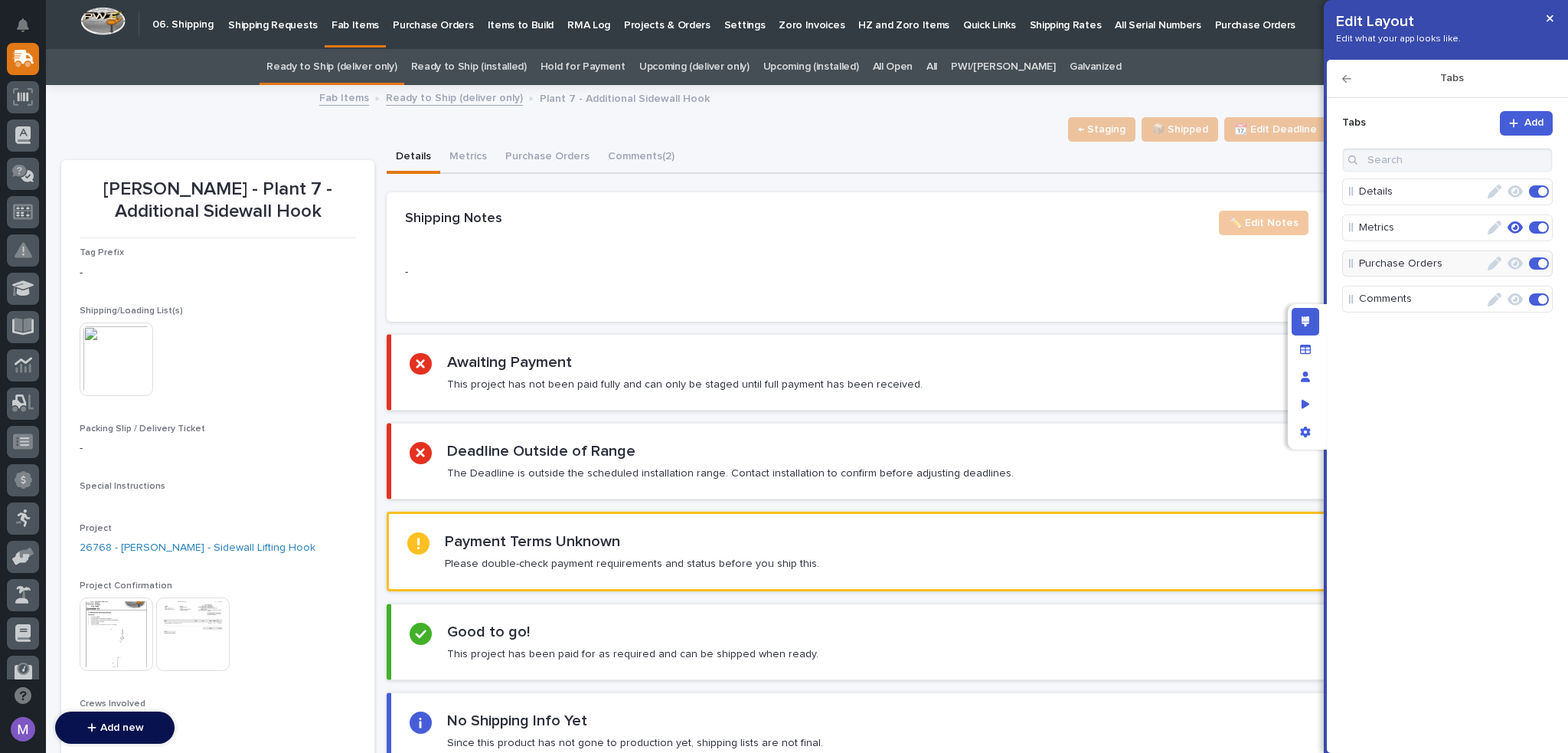
click at [1518, 259] on icon "button" at bounding box center [1514, 263] width 15 height 12
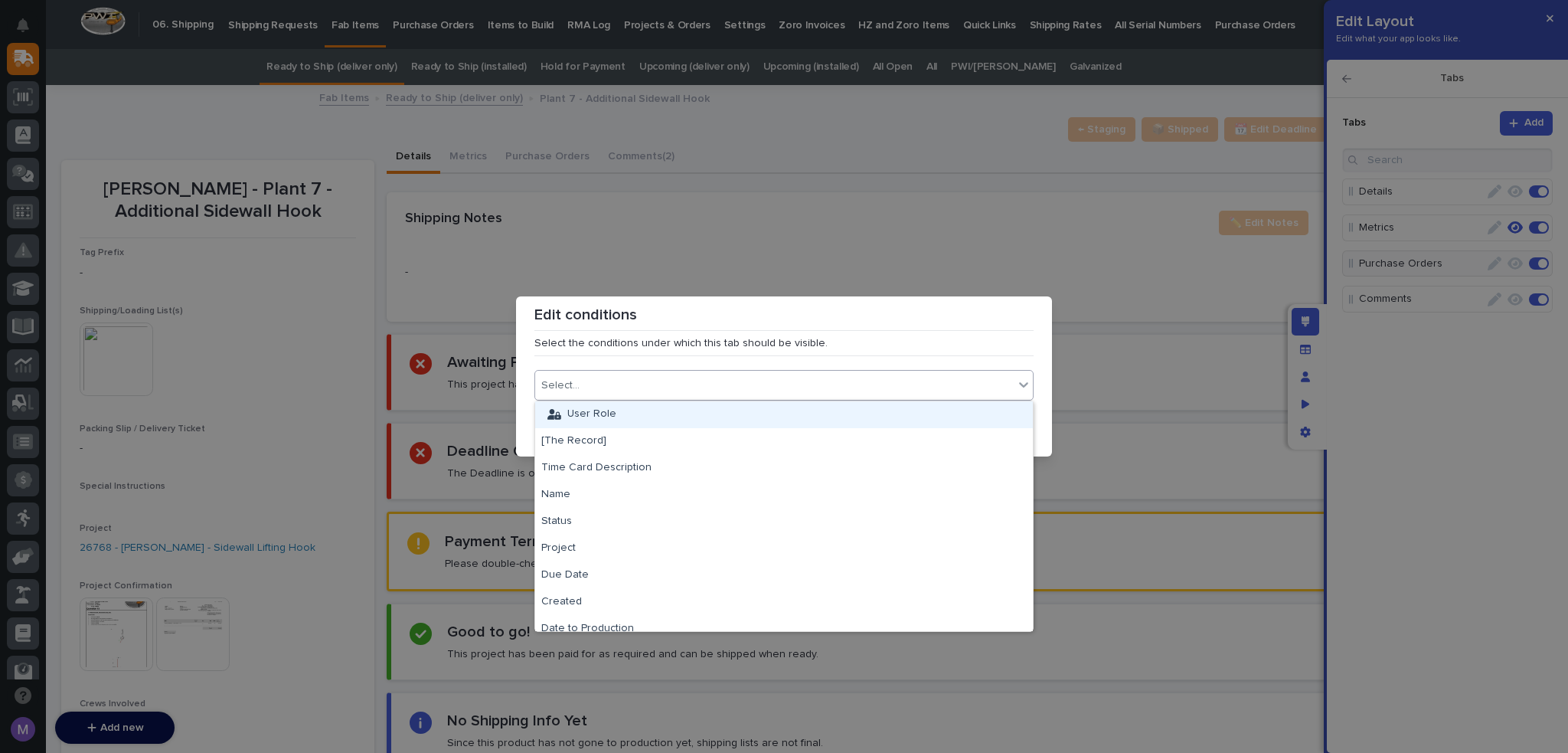
drag, startPoint x: 743, startPoint y: 385, endPoint x: 741, endPoint y: 374, distance: 11.2
click at [743, 384] on div "Select..." at bounding box center [774, 385] width 478 height 22
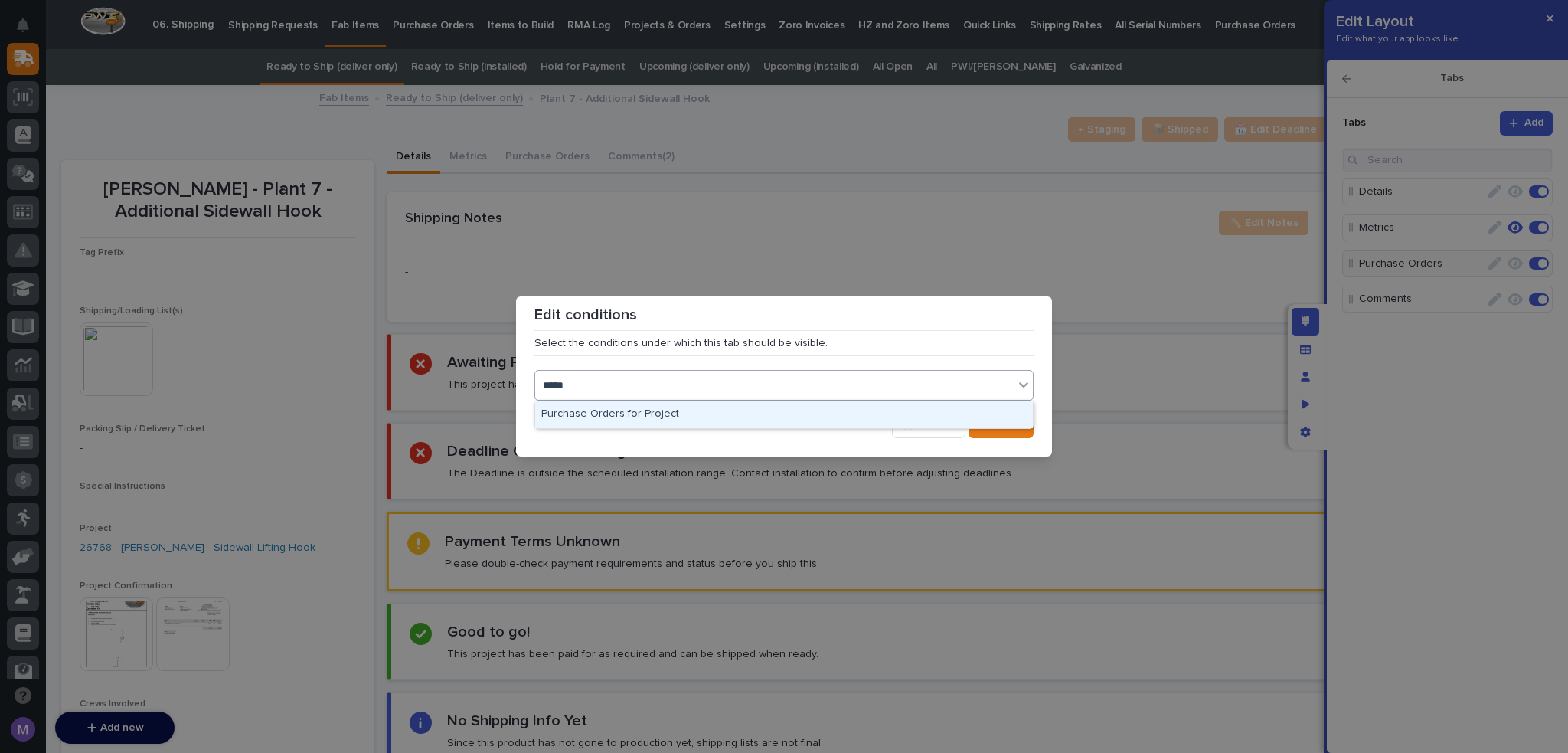
type input "******"
click at [727, 411] on div "Purchase Orders for Project" at bounding box center [784, 414] width 497 height 27
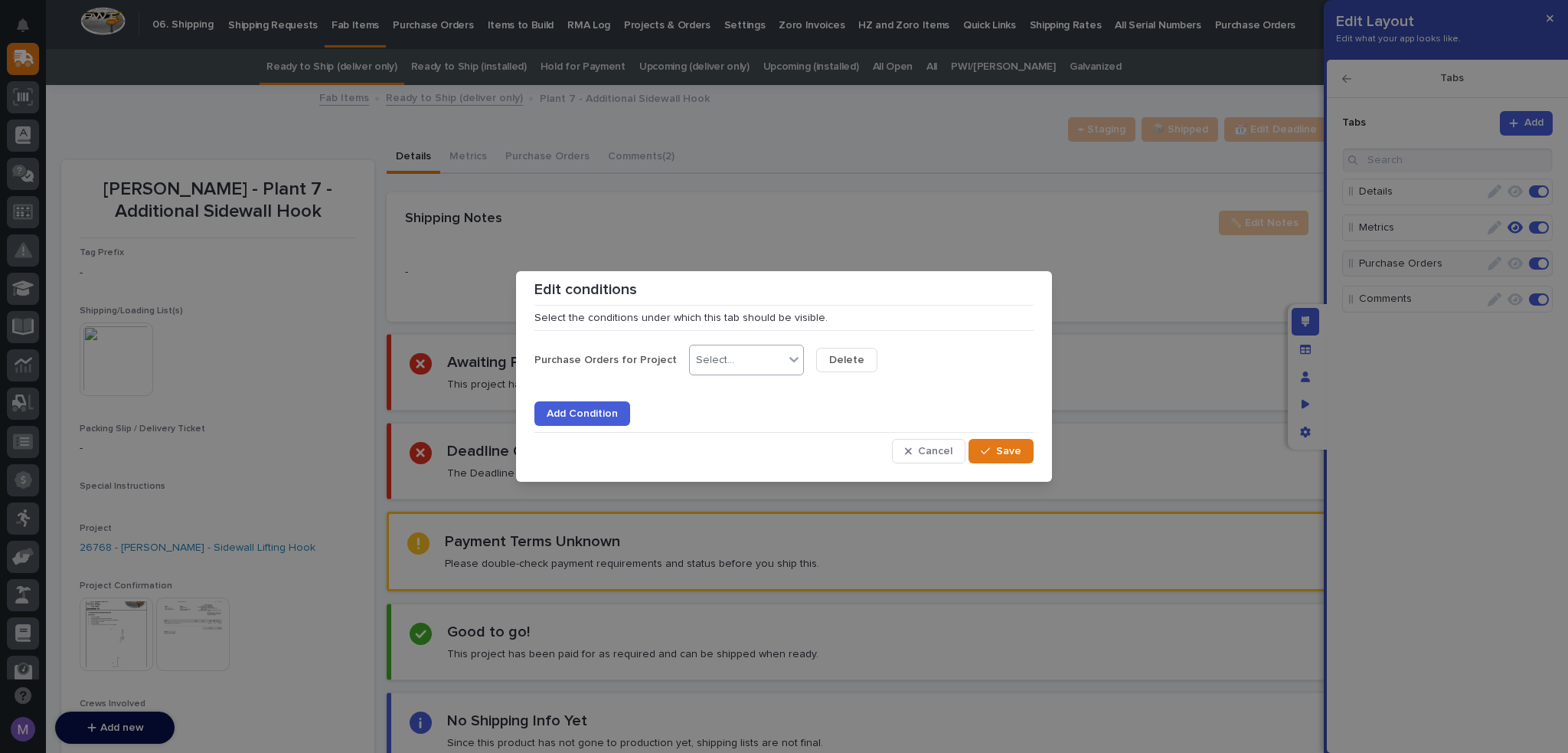
click at [698, 346] on div "Select..." at bounding box center [746, 360] width 115 height 31
click at [741, 474] on div "is not empty" at bounding box center [736, 470] width 113 height 27
click at [977, 448] on button "Save" at bounding box center [1001, 451] width 65 height 25
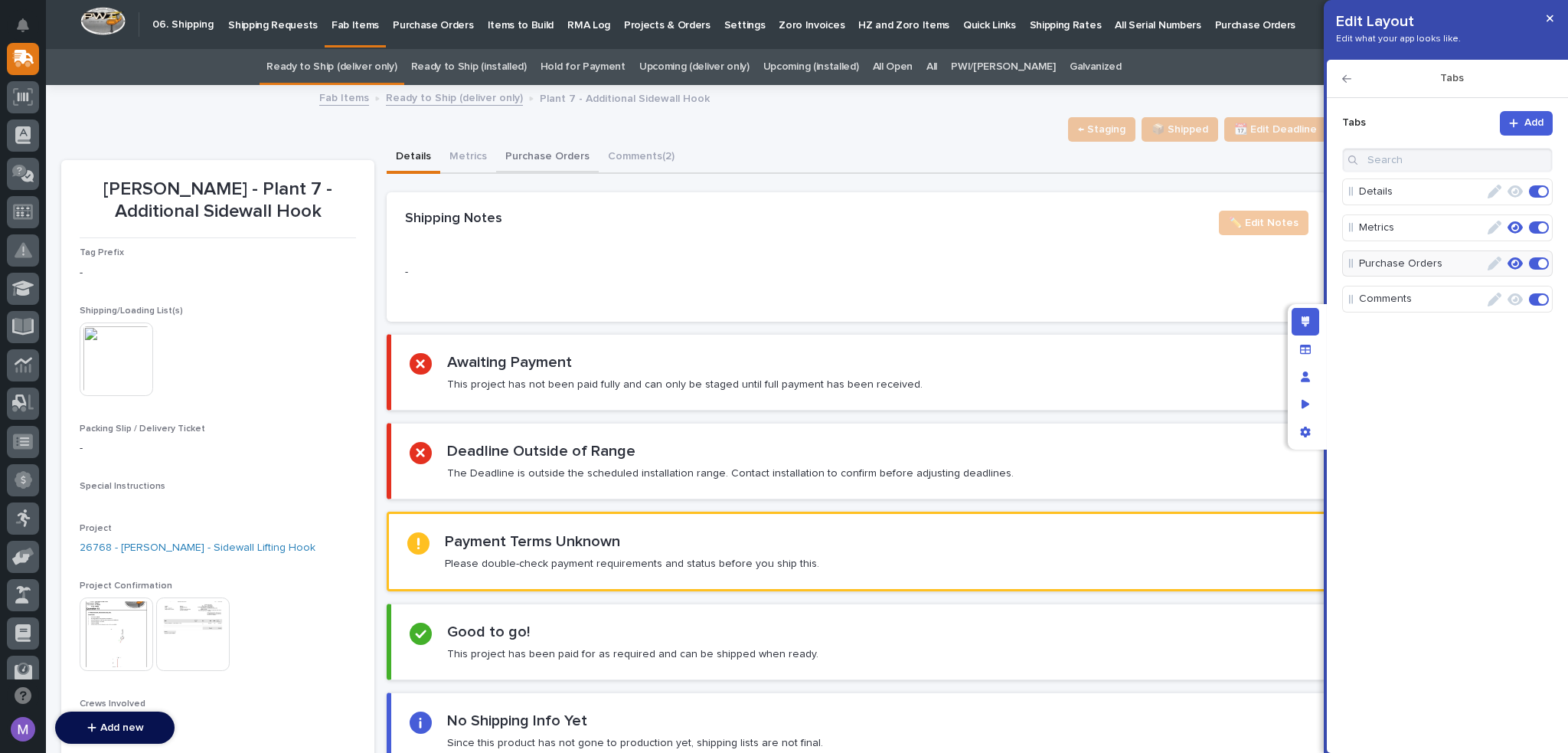
click at [552, 153] on button "Purchase Orders" at bounding box center [547, 157] width 103 height 32
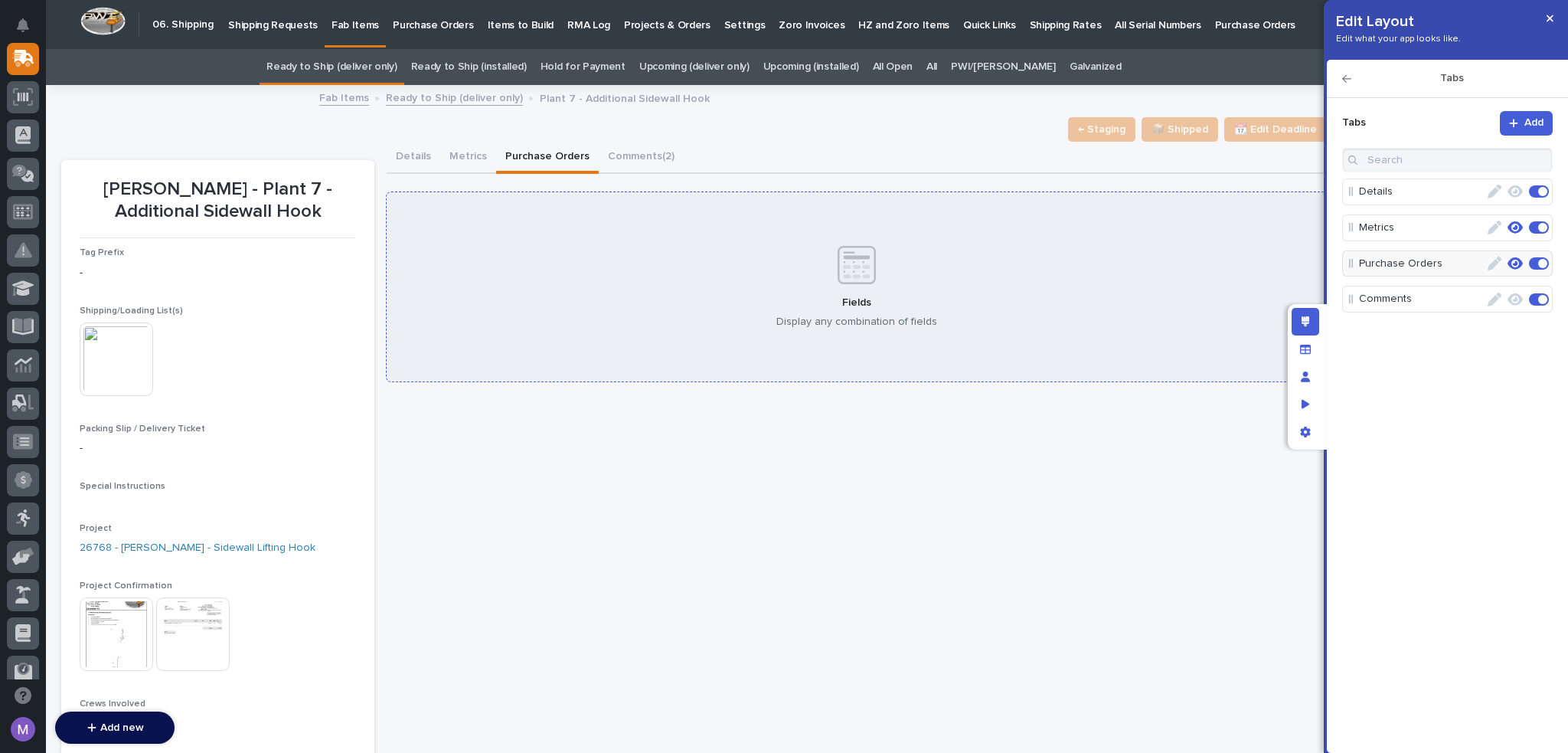
click at [844, 266] on icon at bounding box center [856, 265] width 38 height 38
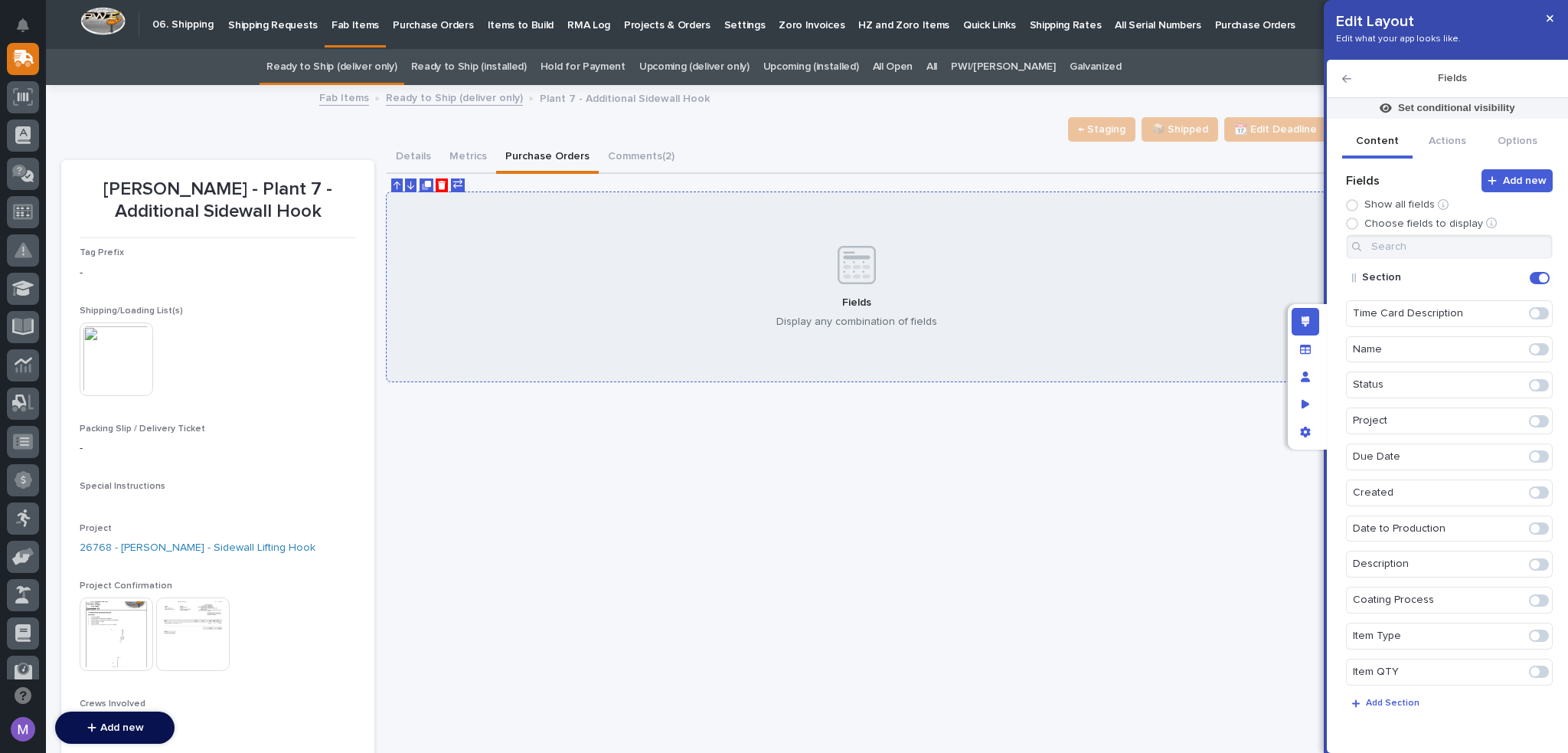
click at [442, 187] on icon "Delete" at bounding box center [442, 185] width 9 height 9
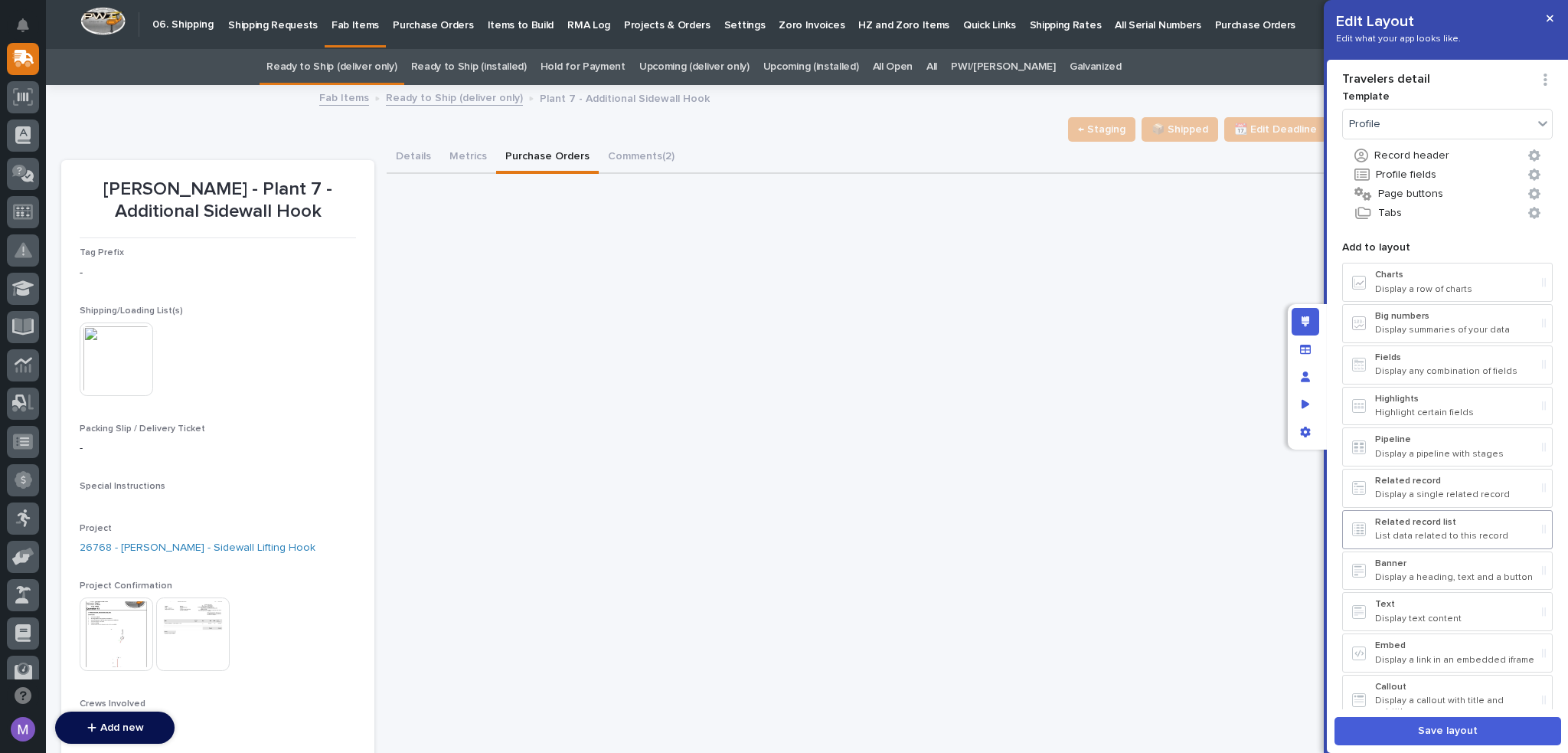
click at [1424, 520] on p "Related record list" at bounding box center [1455, 522] width 161 height 11
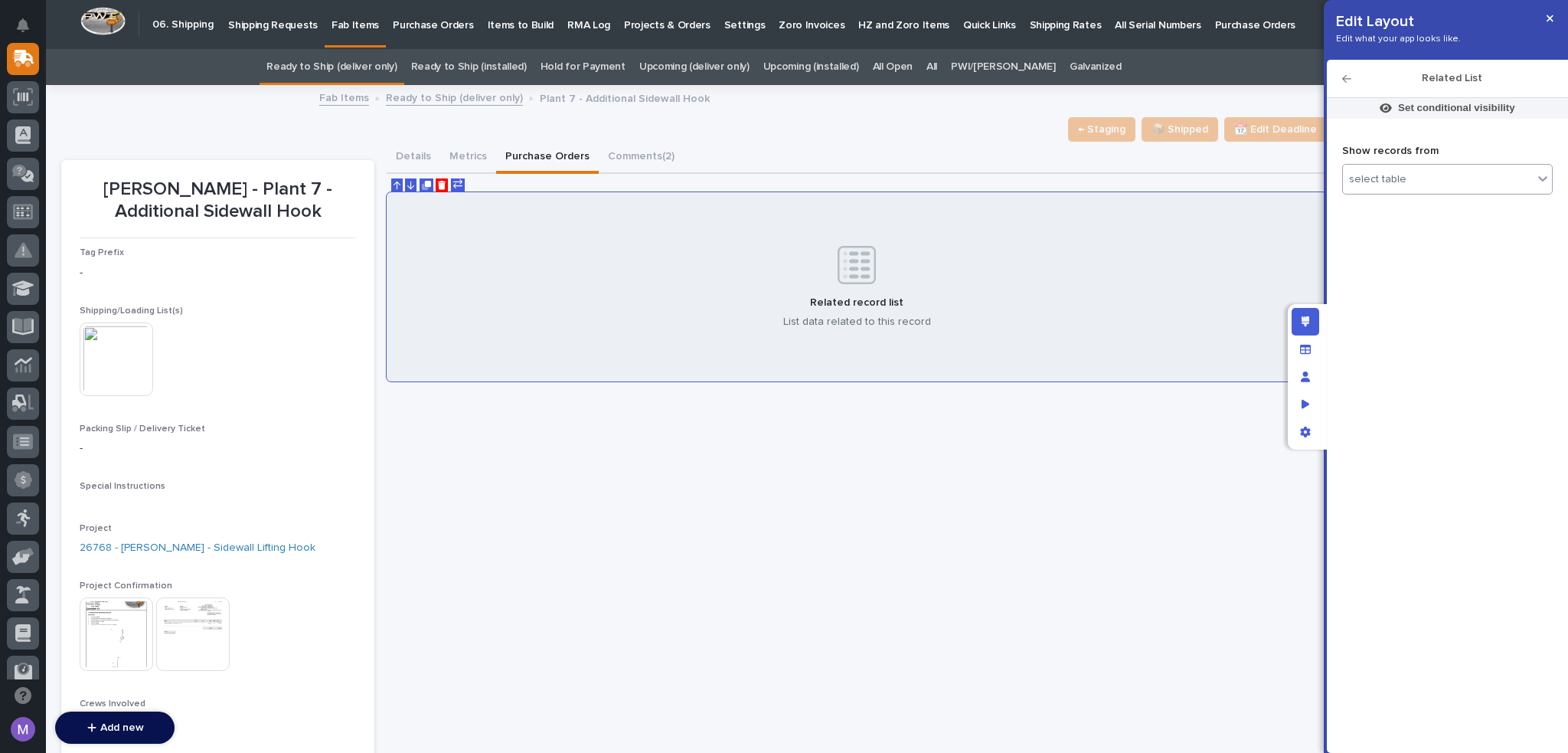
click at [1430, 184] on div "select table" at bounding box center [1438, 180] width 190 height 22
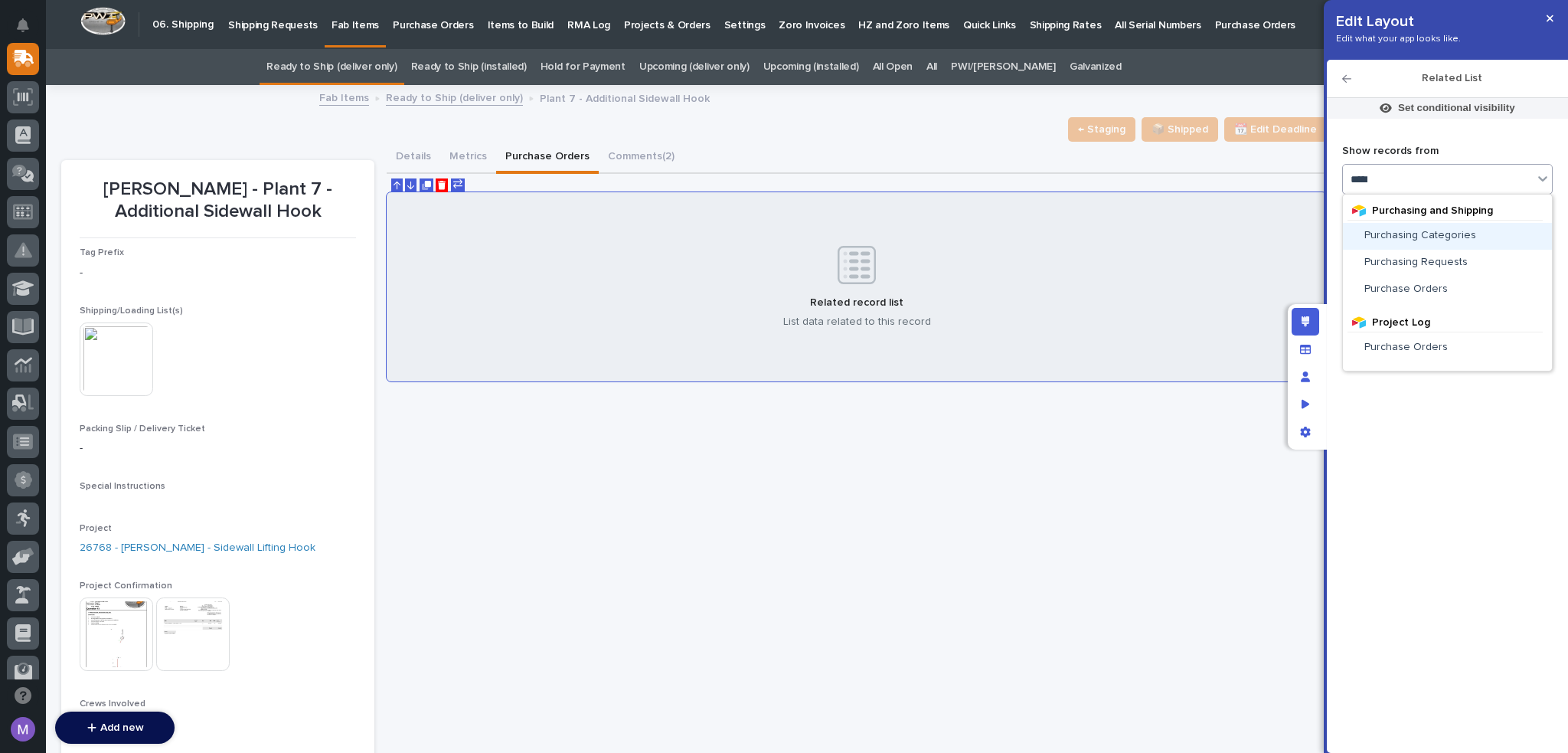
type input "******"
click at [1428, 348] on span "Purchase Orders" at bounding box center [1406, 347] width 84 height 11
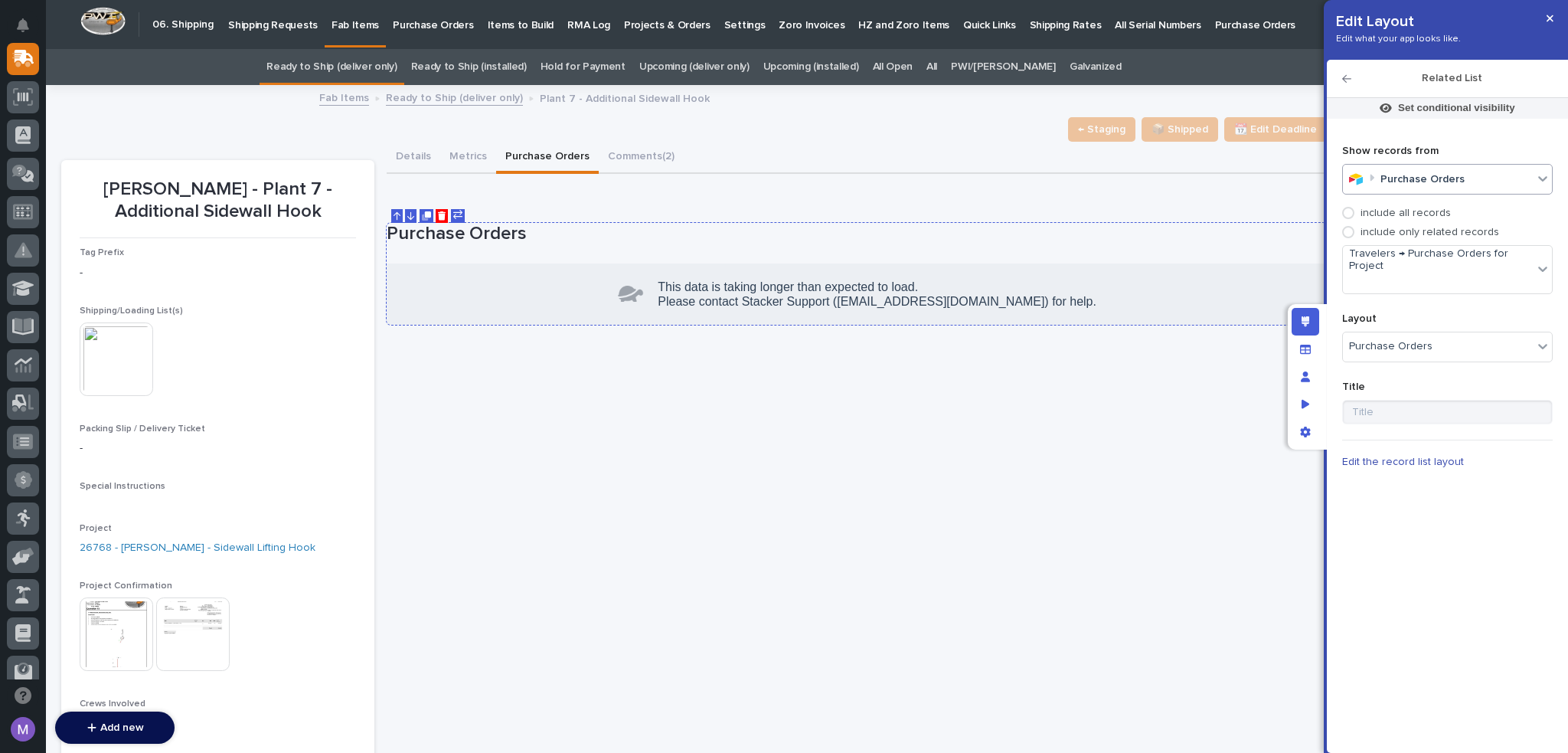
click at [424, 211] on icon "Duplicate" at bounding box center [427, 214] width 6 height 6
drag, startPoint x: 591, startPoint y: 395, endPoint x: 787, endPoint y: 371, distance: 197.5
click at [591, 395] on div "Purchase Orders" at bounding box center [856, 400] width 940 height 65
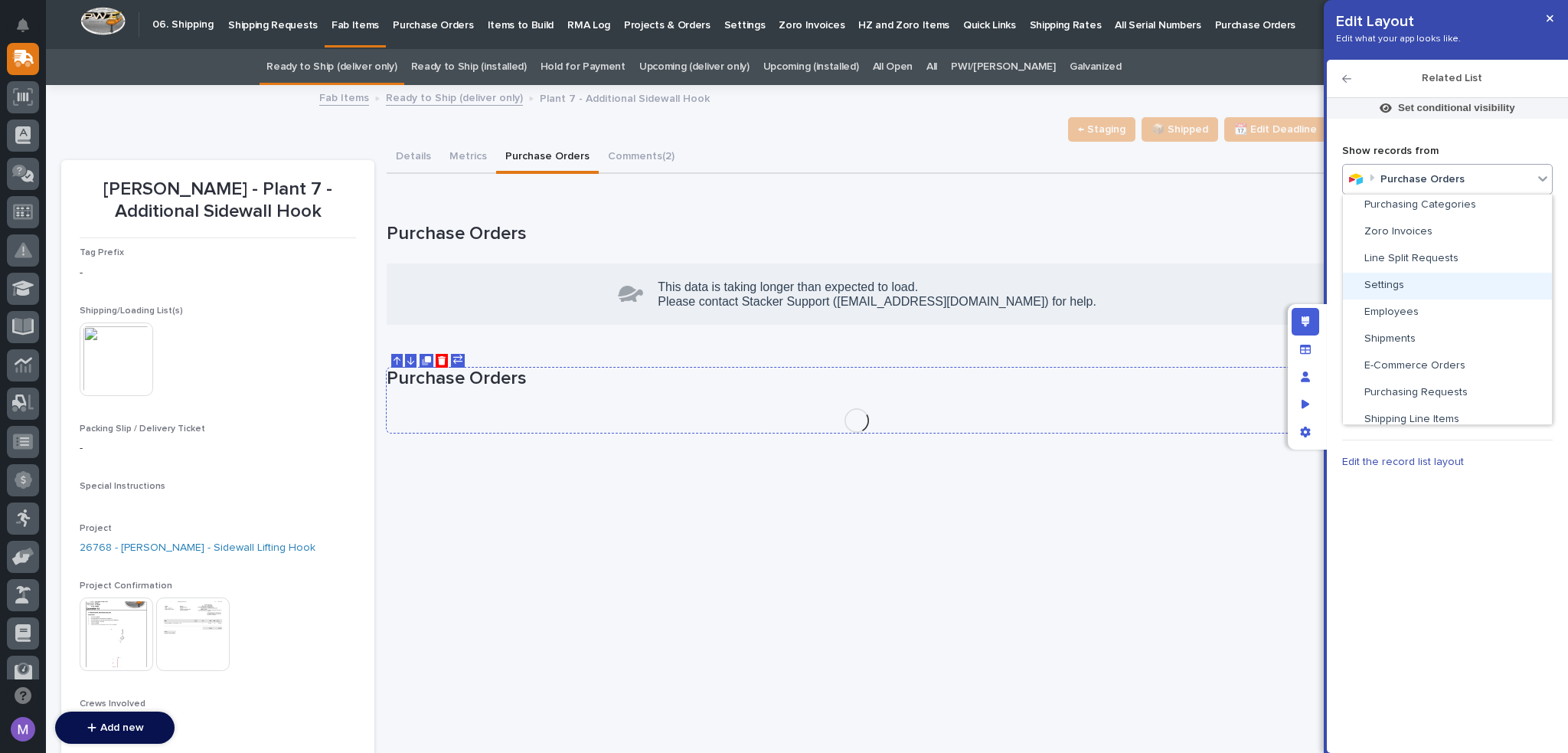
scroll to position [460, 0]
click at [1436, 365] on span "Purchase Orders" at bounding box center [1406, 370] width 84 height 11
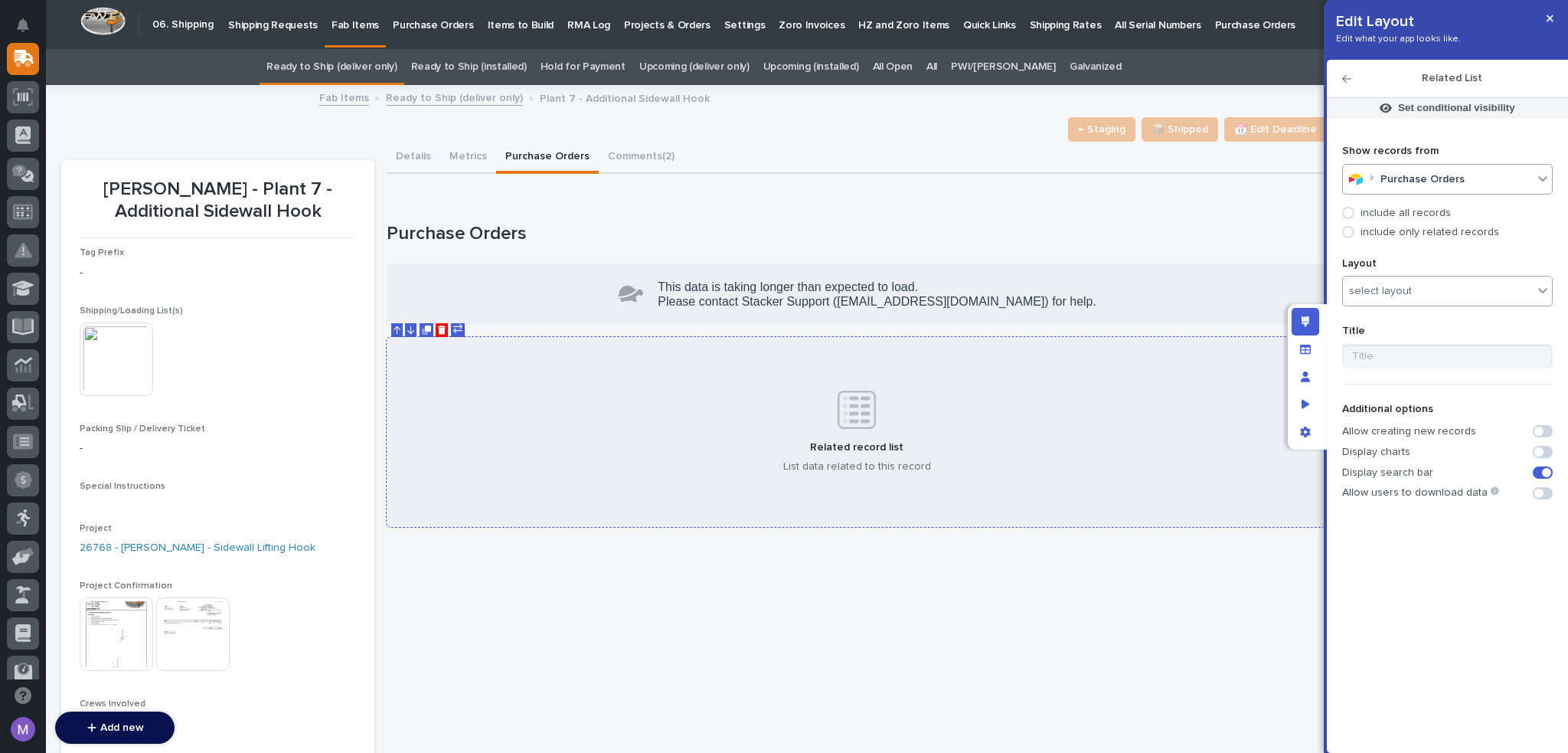
click at [1402, 285] on div "select layout" at bounding box center [1380, 291] width 62 height 13
click at [1405, 339] on div "All Purchase Orders" at bounding box center [1457, 346] width 228 height 27
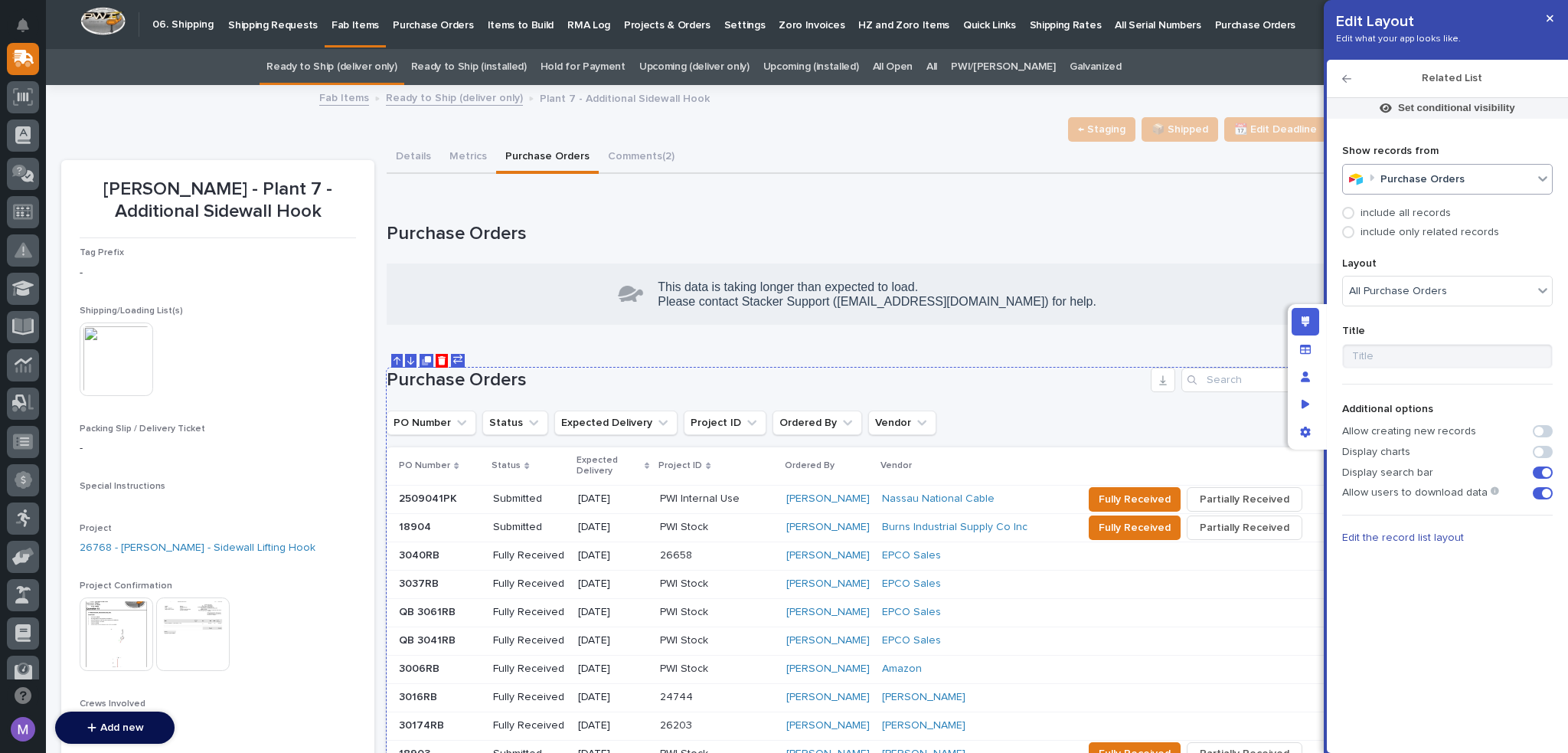
click at [1363, 235] on p "include only related records" at bounding box center [1429, 233] width 138 height 13
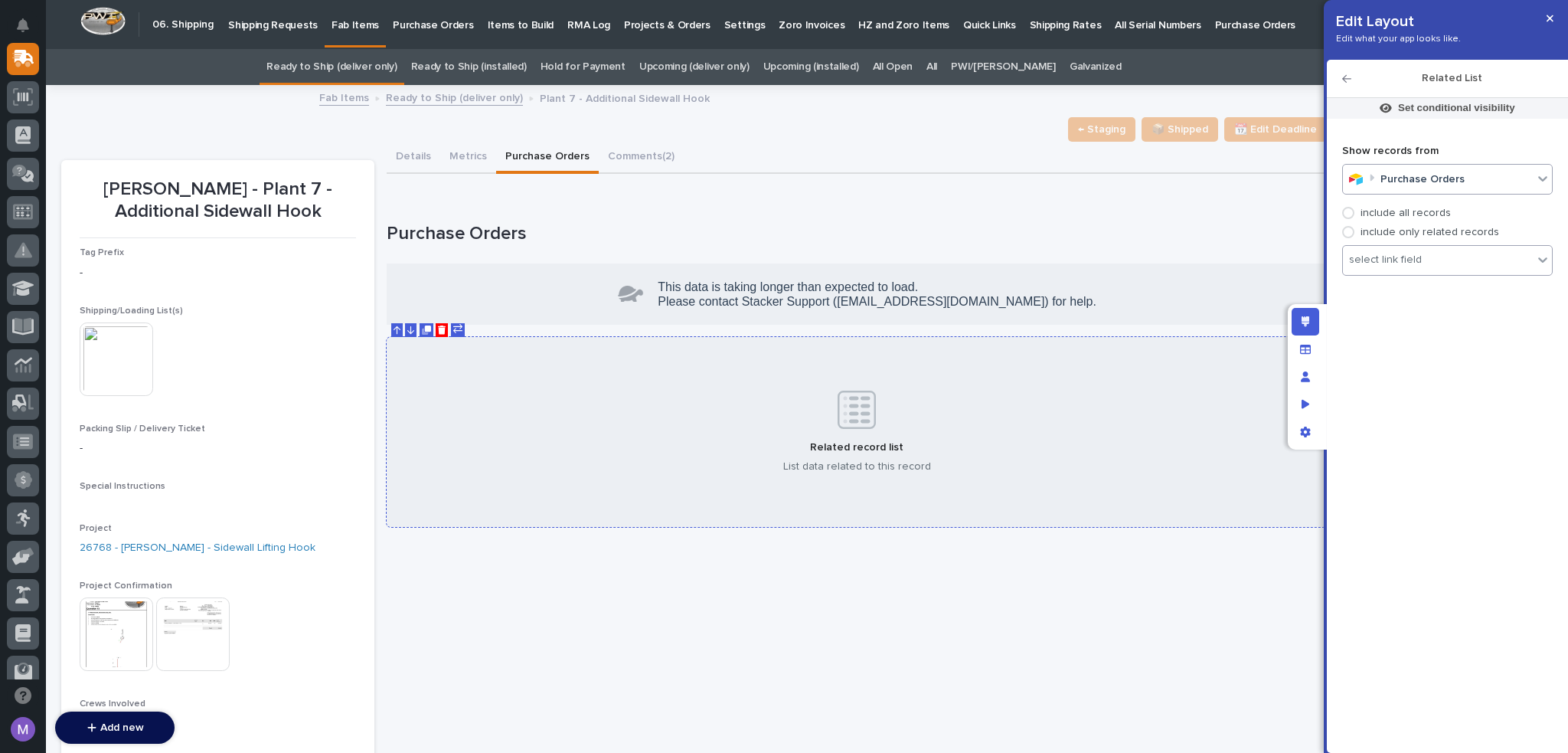
click at [1384, 262] on div "select link field" at bounding box center [1385, 259] width 73 height 13
click at [1400, 293] on div "No options" at bounding box center [1457, 288] width 228 height 25
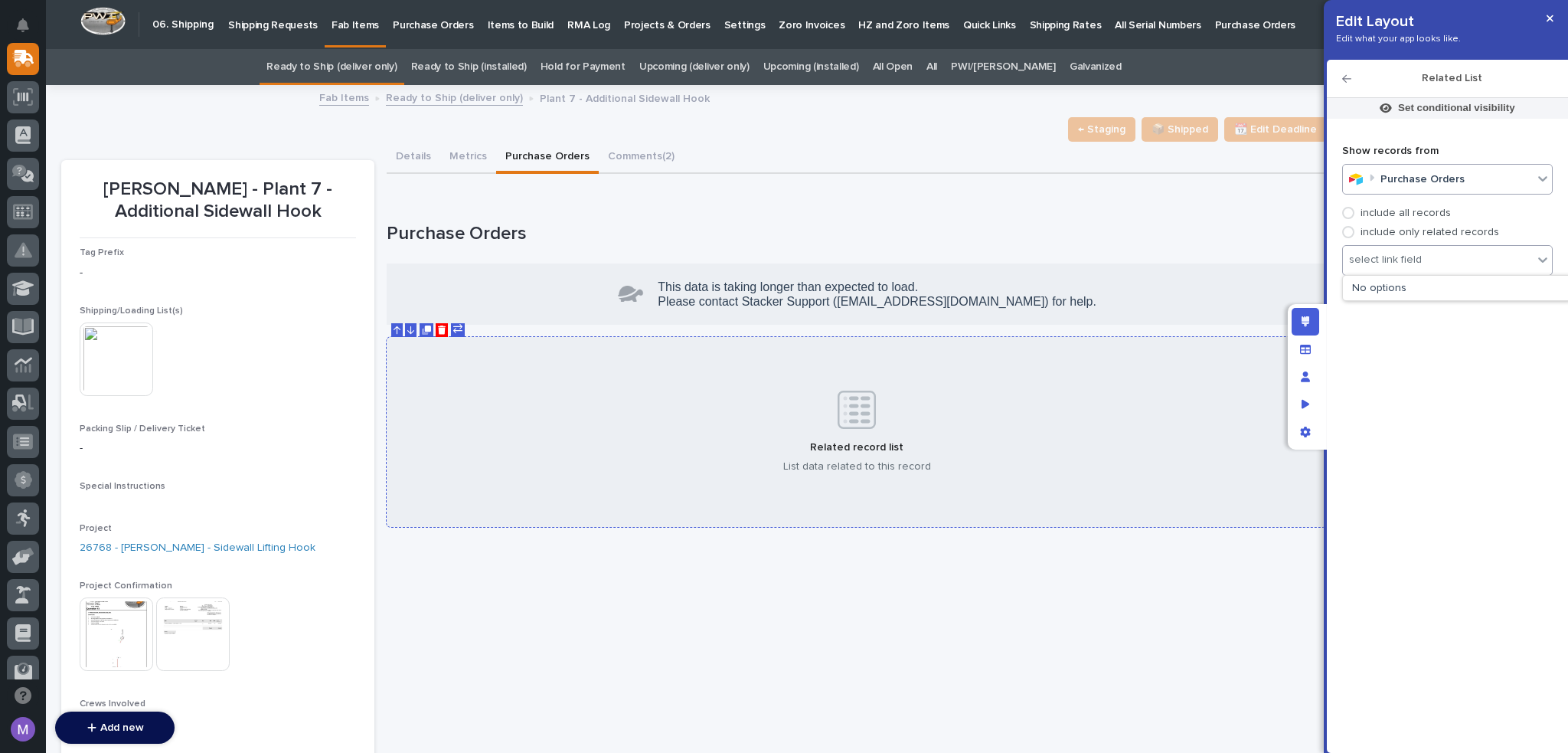
click at [1434, 380] on div "Show records from Purchase Orders include all records include only related reco…" at bounding box center [1447, 426] width 210 height 600
click at [438, 325] on icon "Delete" at bounding box center [442, 330] width 9 height 9
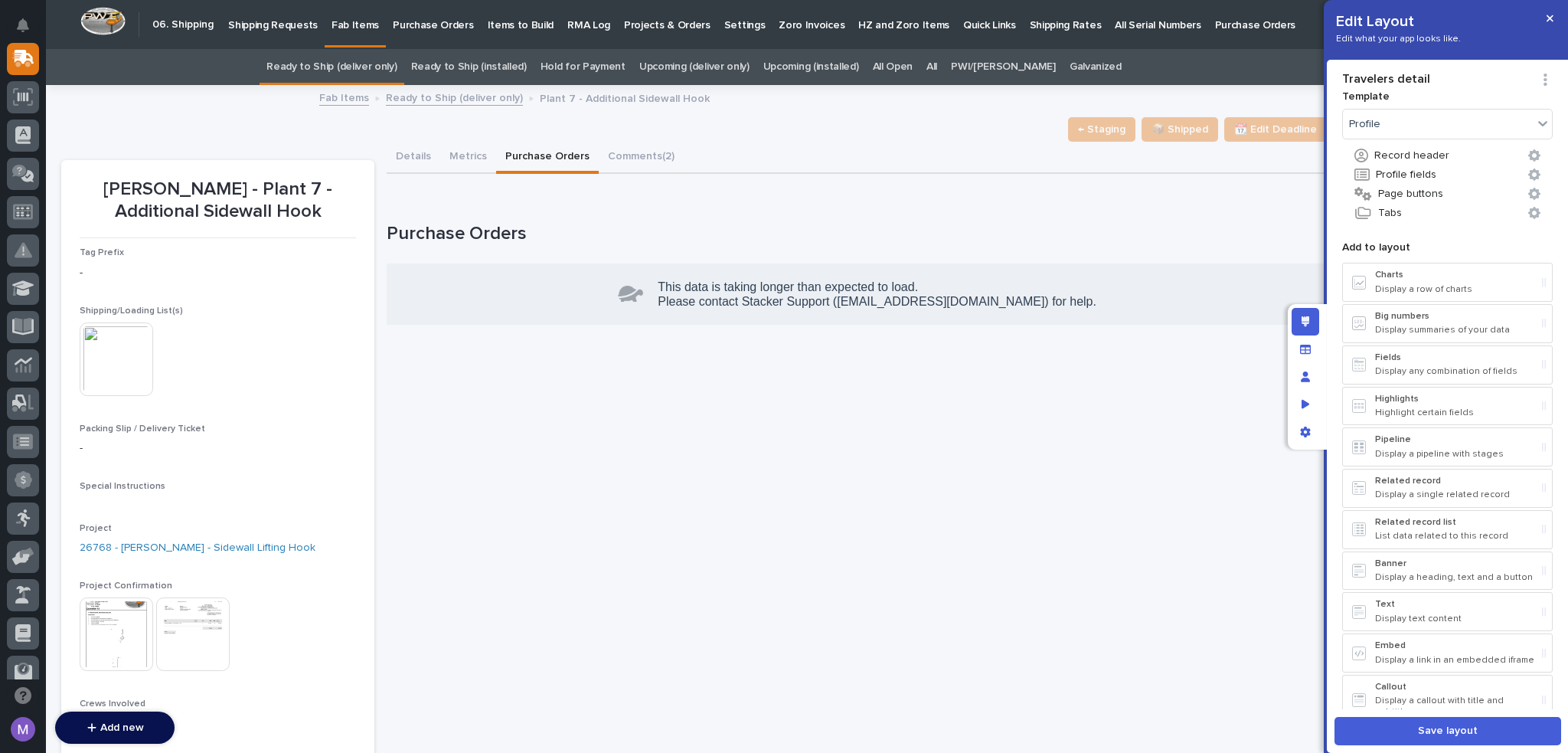
click at [873, 469] on div "**********" at bounding box center [856, 600] width 940 height 918
click at [1434, 729] on span "Save layout" at bounding box center [1448, 730] width 60 height 13
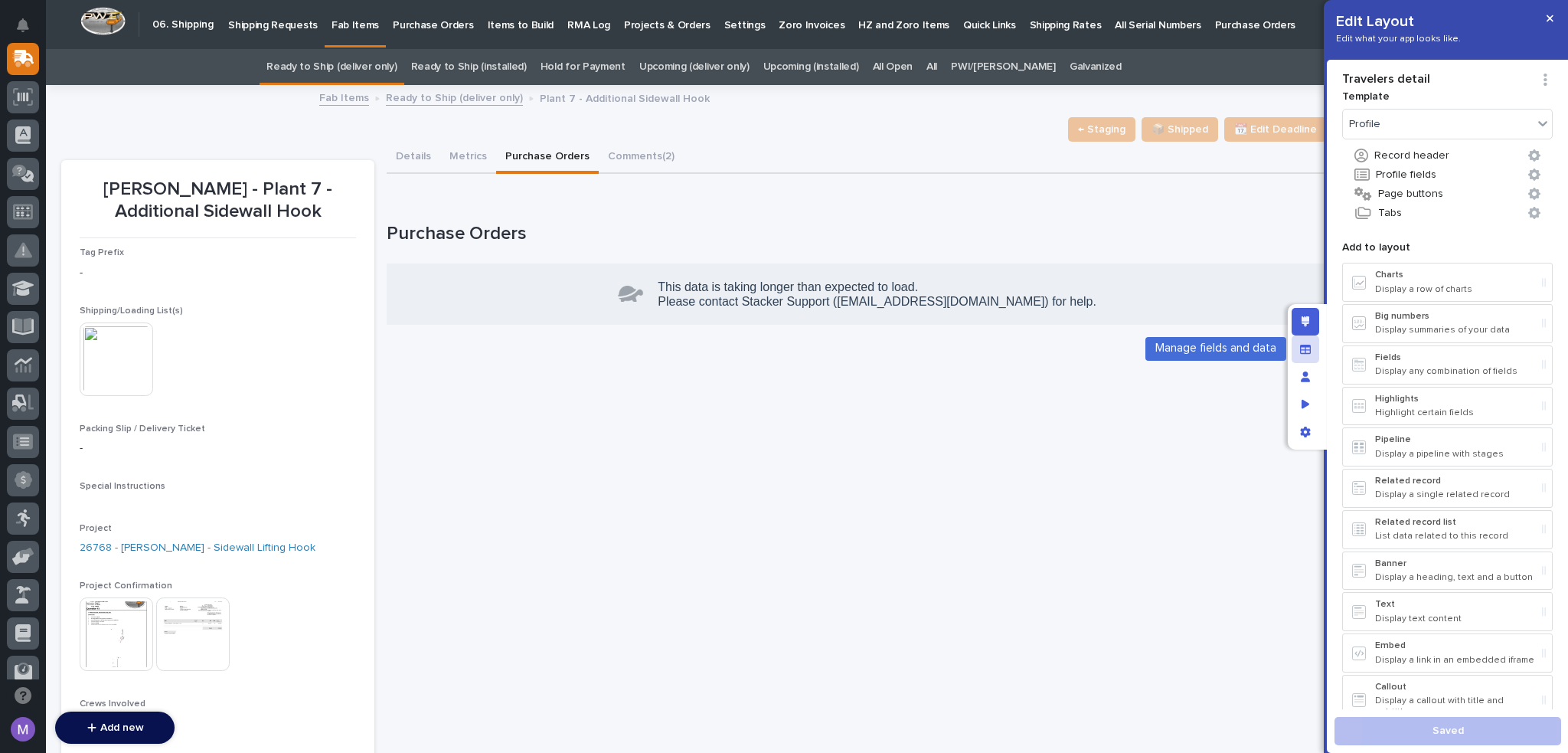
click at [1302, 348] on icon "Manage fields and data" at bounding box center [1305, 350] width 11 height 11
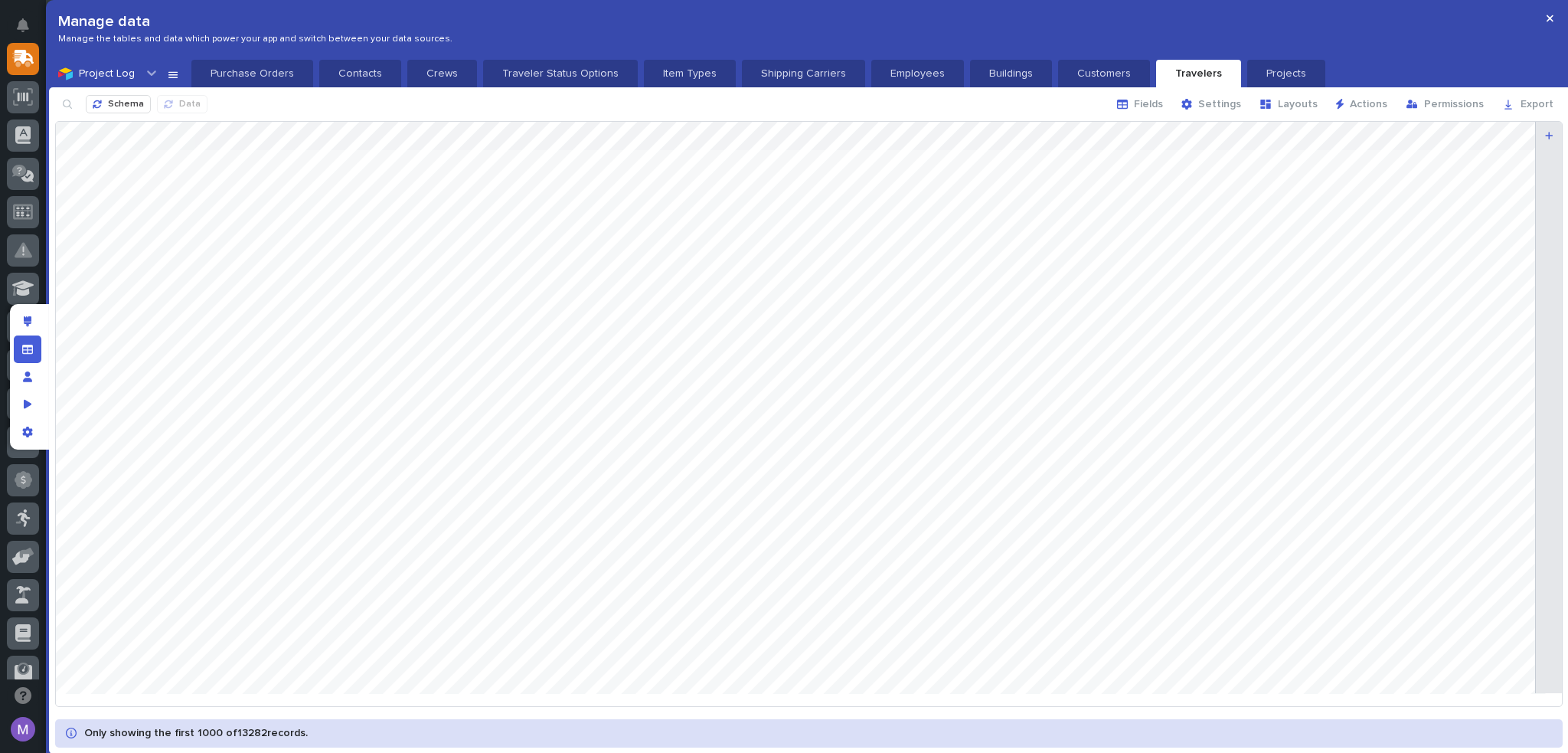
scroll to position [77, 0]
click at [18, 350] on div "Manage fields and data" at bounding box center [27, 349] width 28 height 28
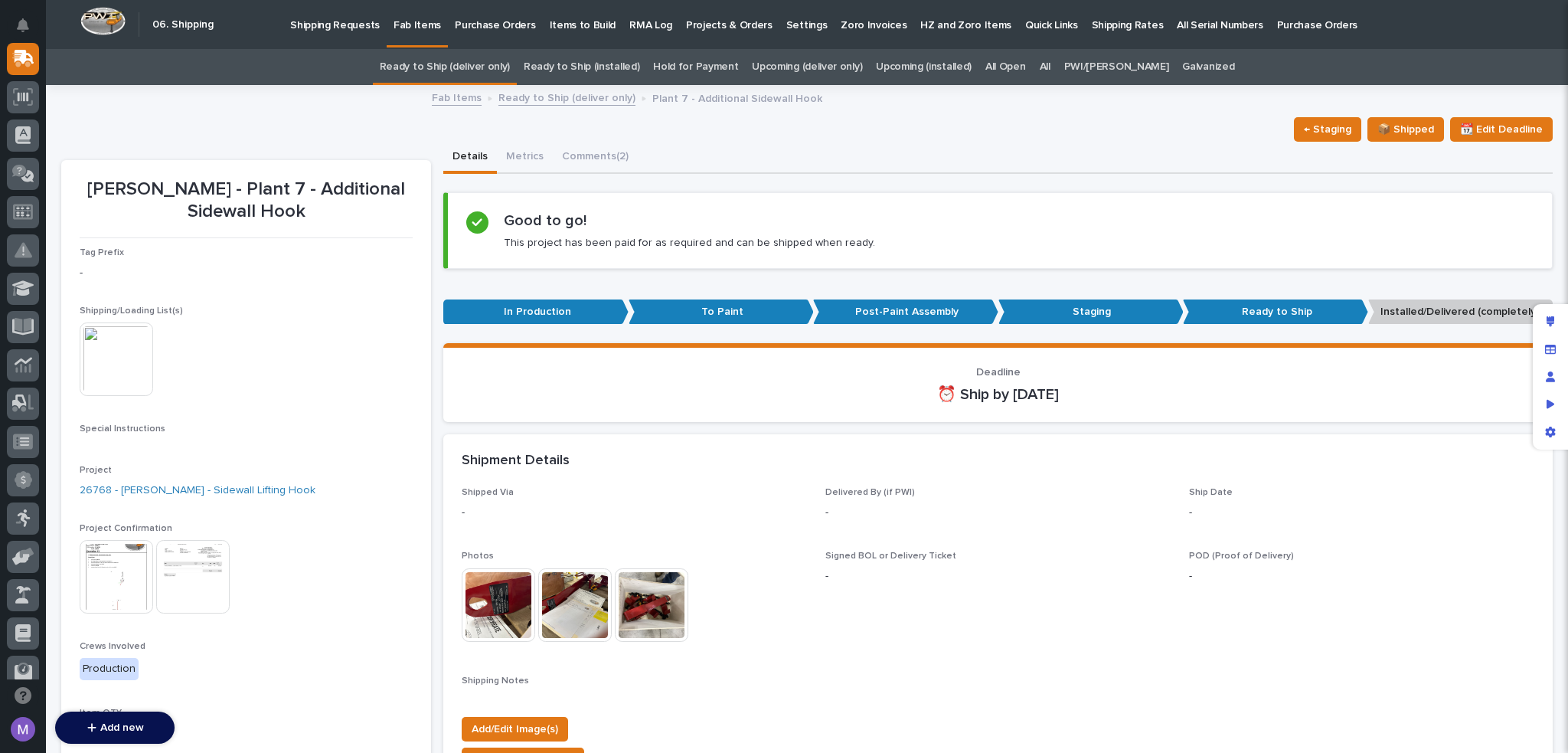
click at [589, 101] on link "Ready to Ship (deliver only)" at bounding box center [566, 96] width 137 height 17
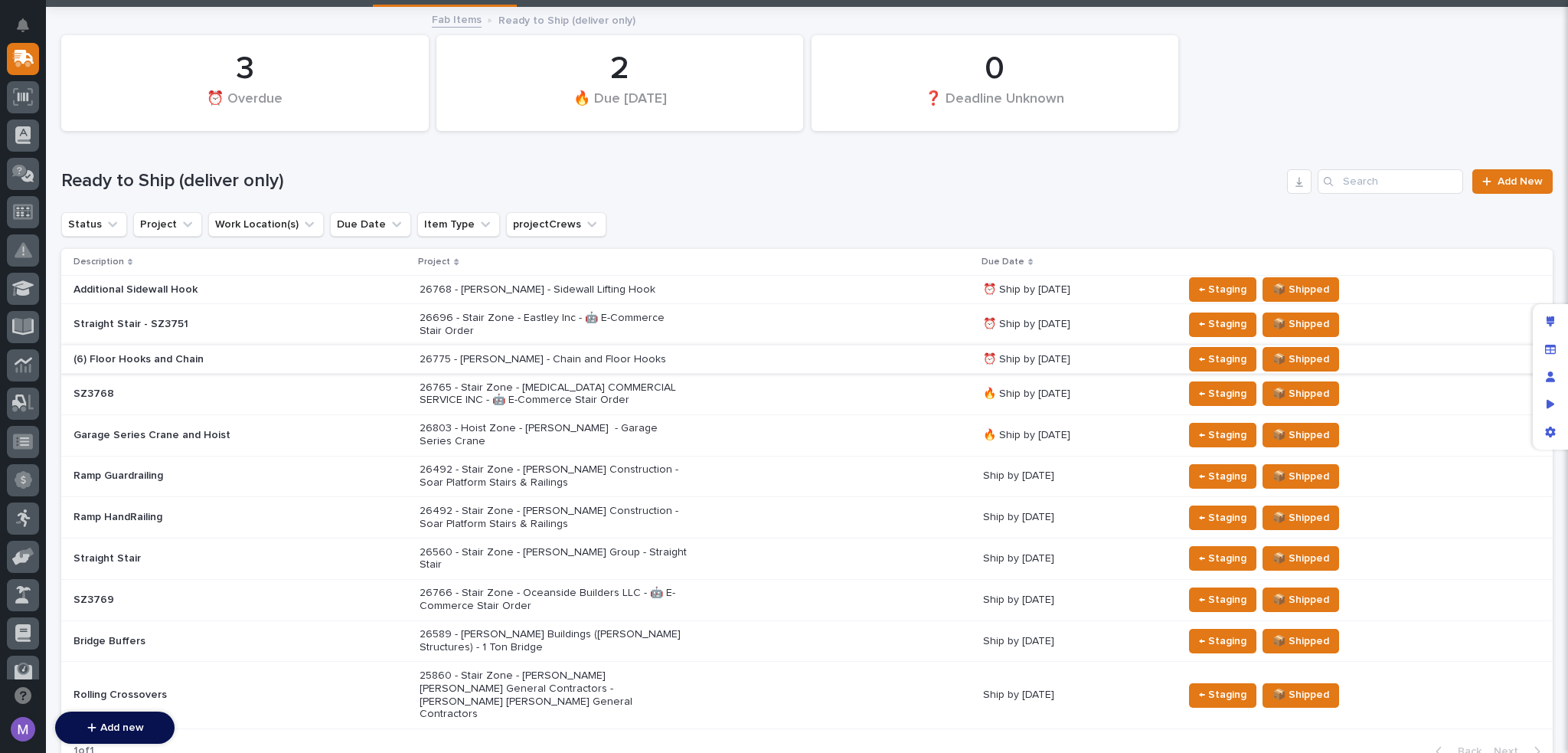
scroll to position [187, 0]
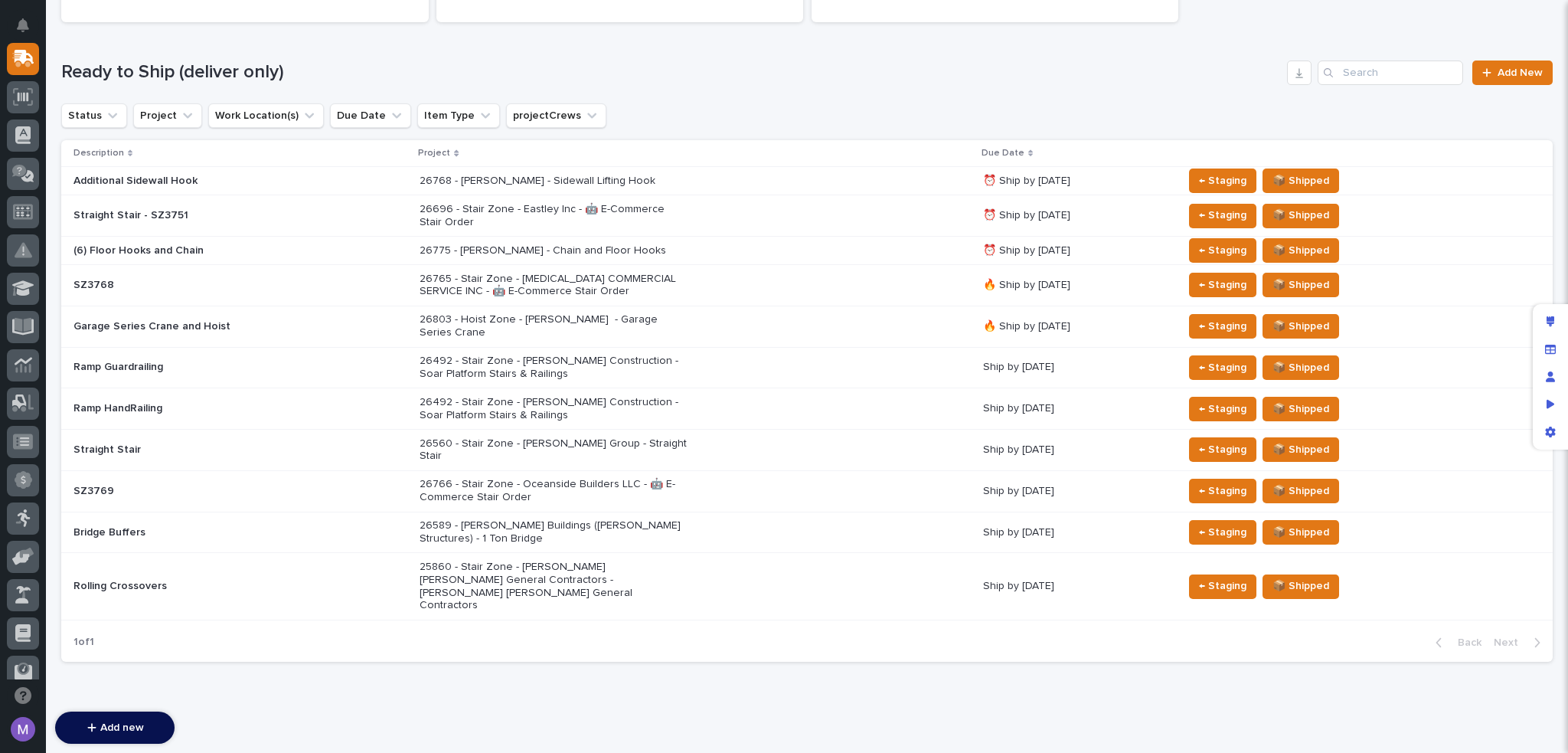
click at [716, 513] on div "26589 - [PERSON_NAME] Buildings ([PERSON_NAME] Structures) - 1 Ton Bridge" at bounding box center [694, 532] width 551 height 38
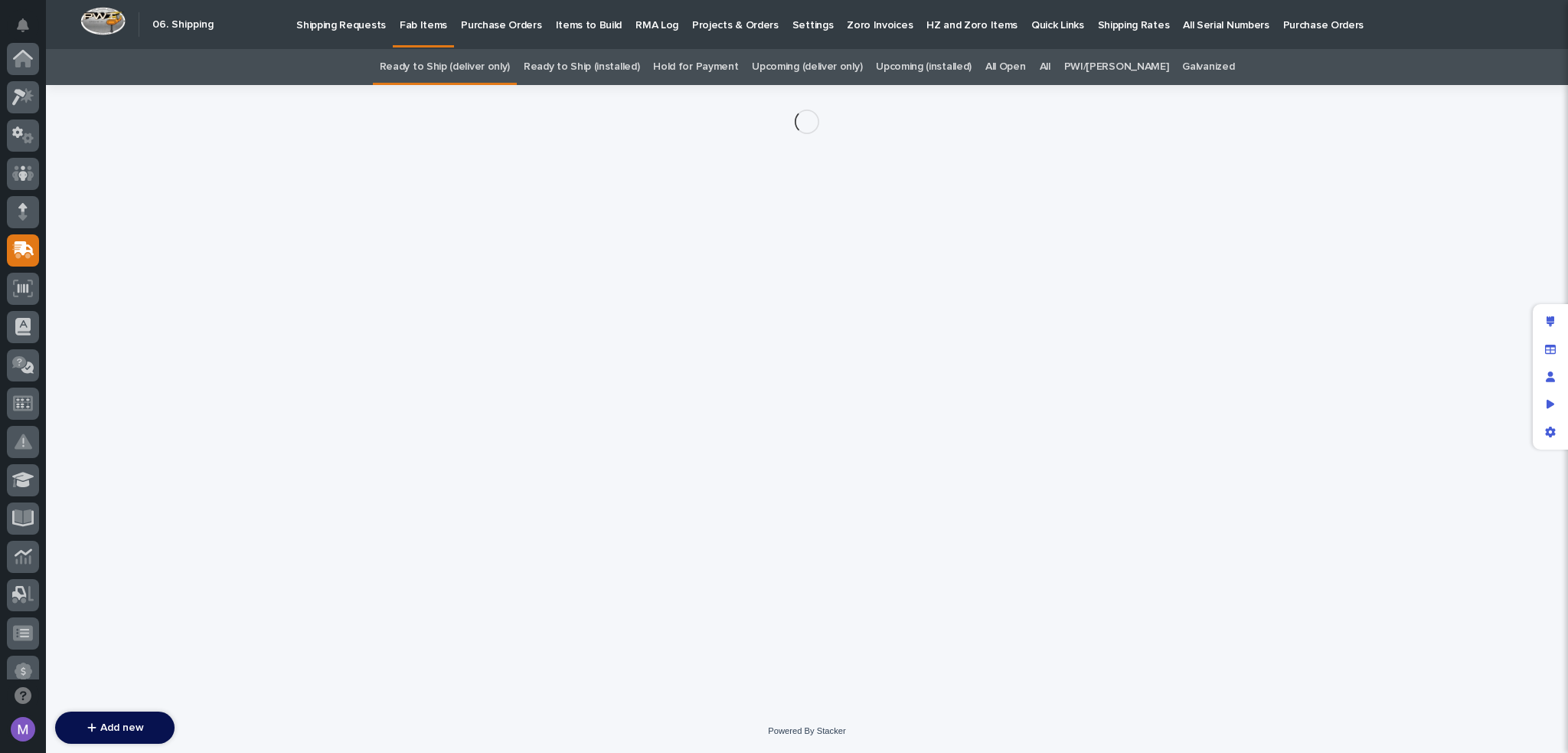
scroll to position [191, 0]
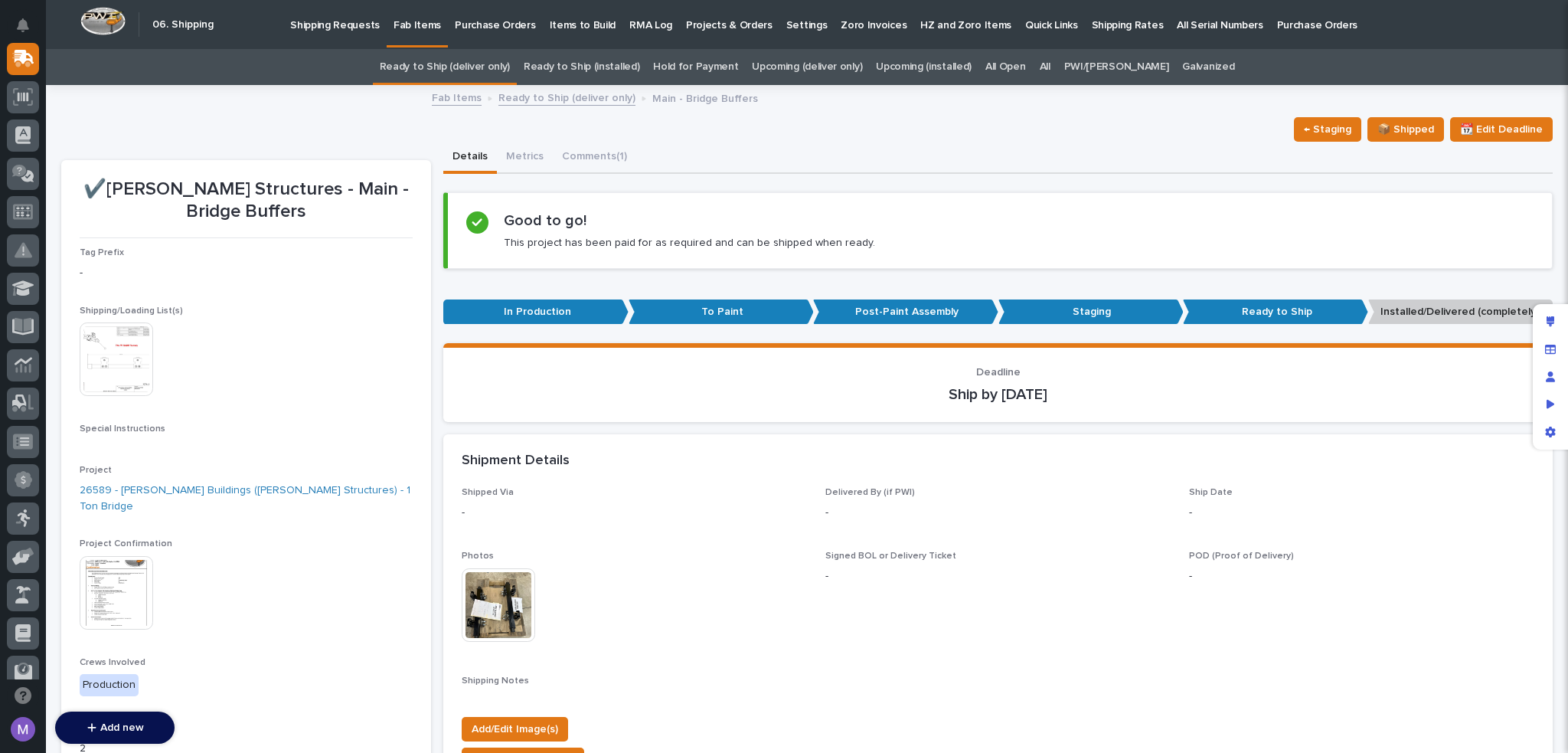
click at [588, 100] on link "Ready to Ship (deliver only)" at bounding box center [566, 96] width 137 height 17
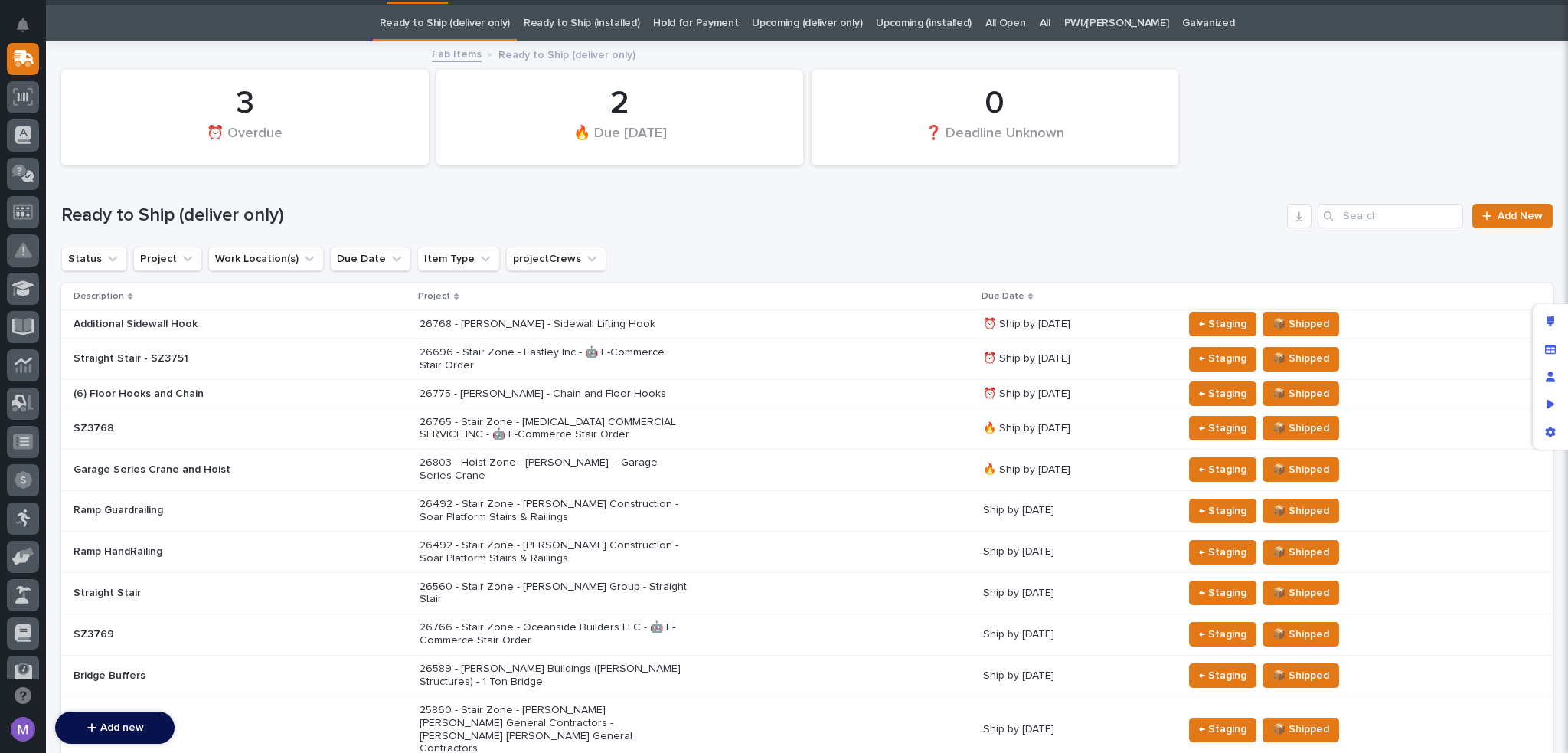
scroll to position [49, 0]
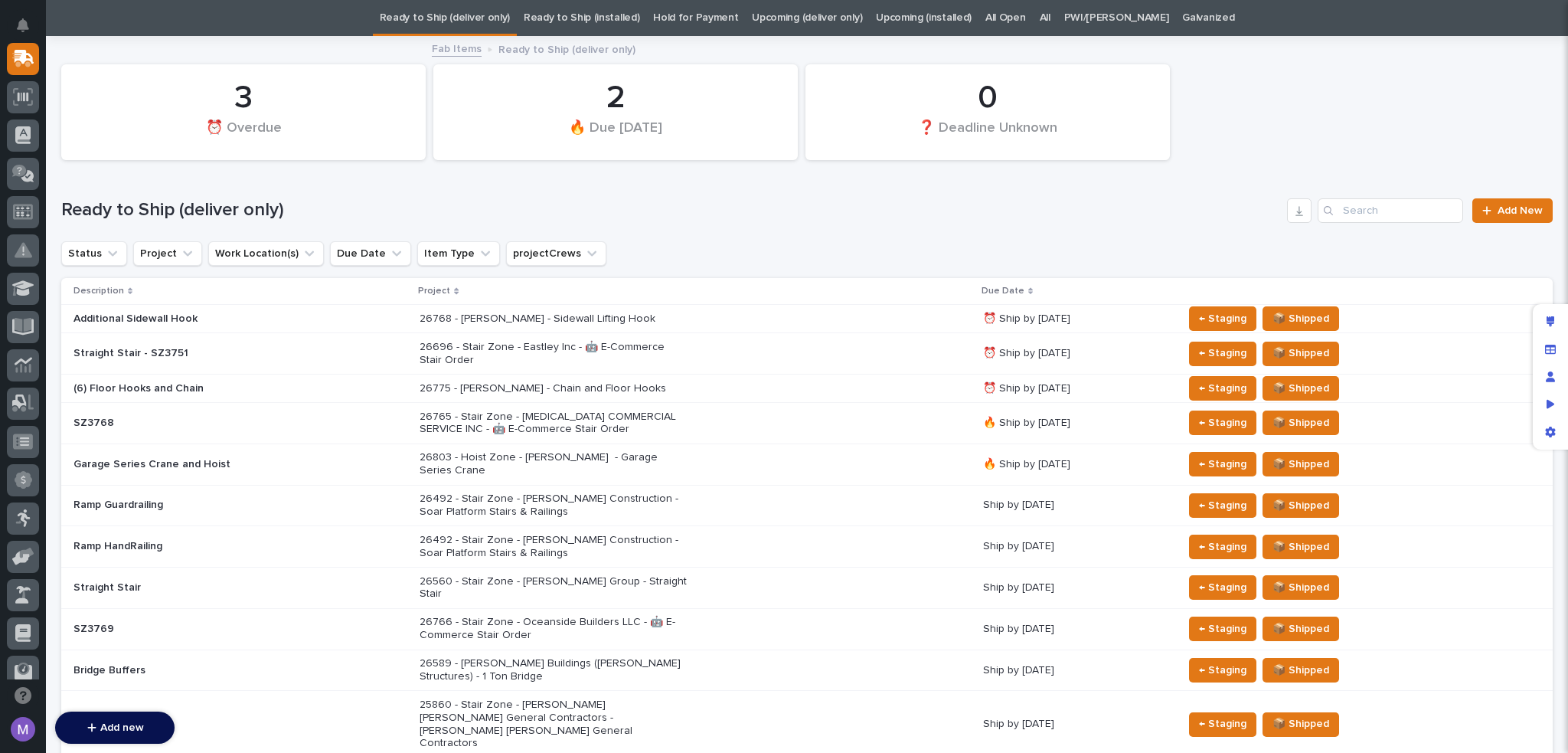
drag, startPoint x: 1546, startPoint y: 322, endPoint x: 1468, endPoint y: 318, distance: 78.1
click at [1546, 323] on icon "Edit layout" at bounding box center [1550, 322] width 9 height 11
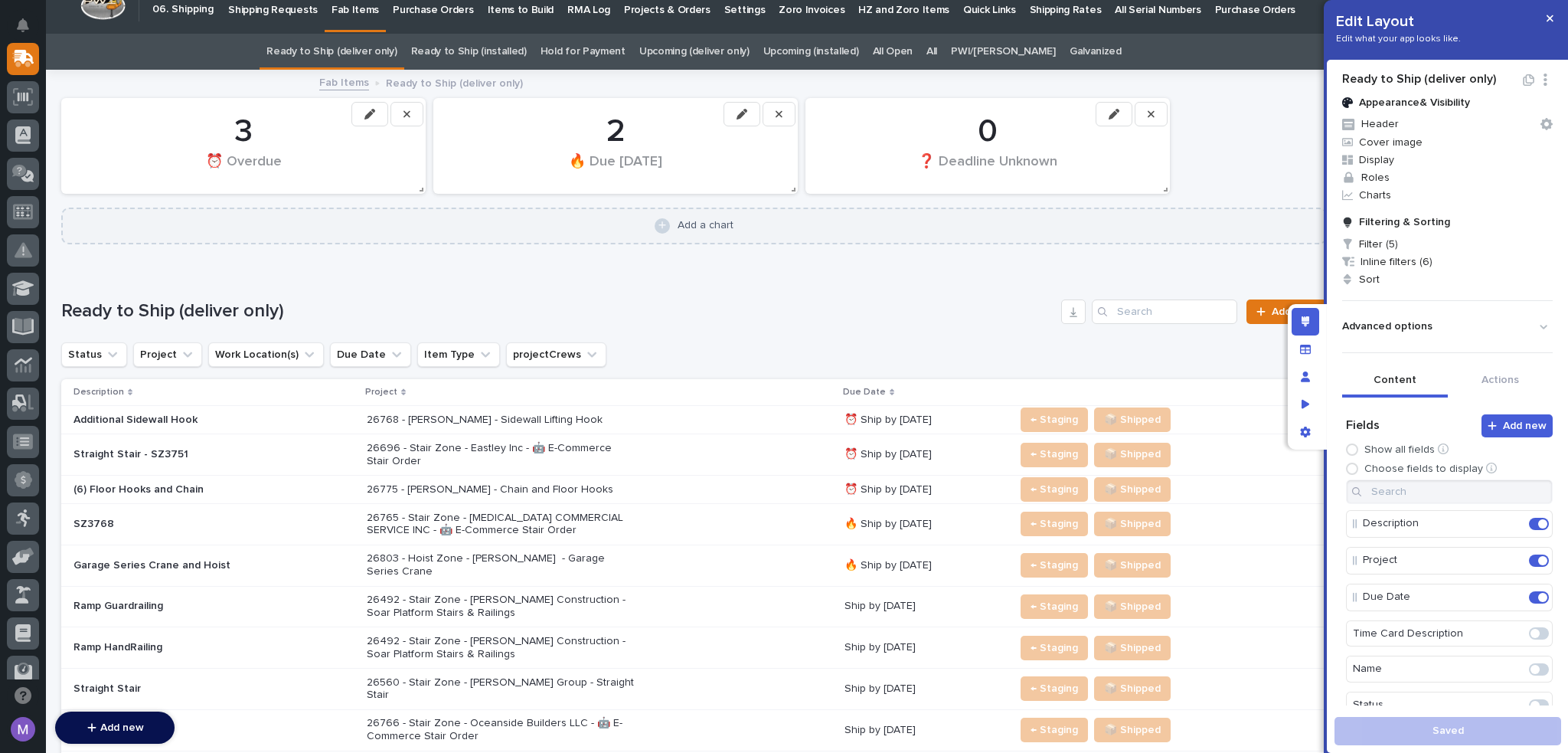
scroll to position [0, 0]
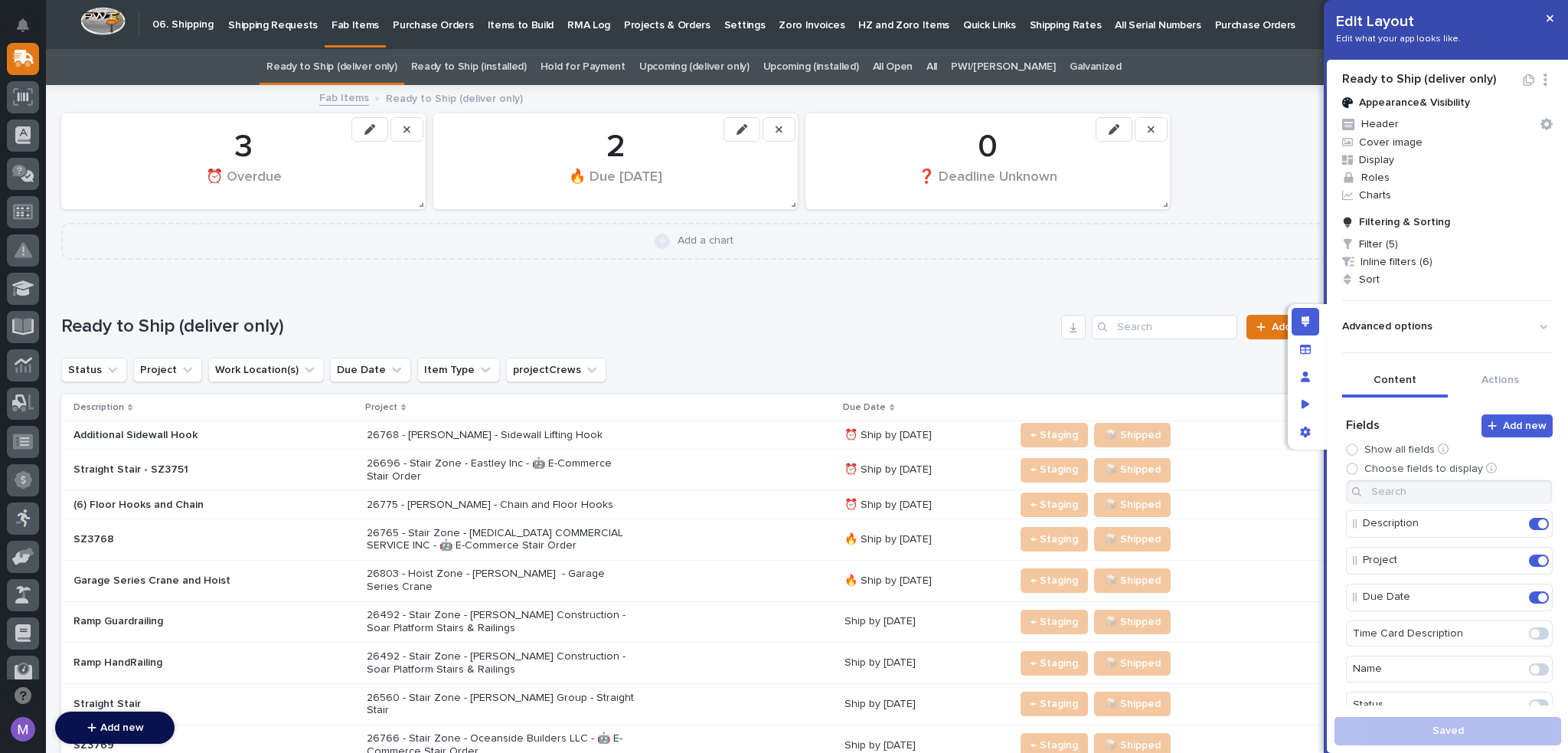
click at [649, 440] on div "26768 - [PERSON_NAME] - Sidewall Lifting Hook" at bounding box center [599, 435] width 466 height 25
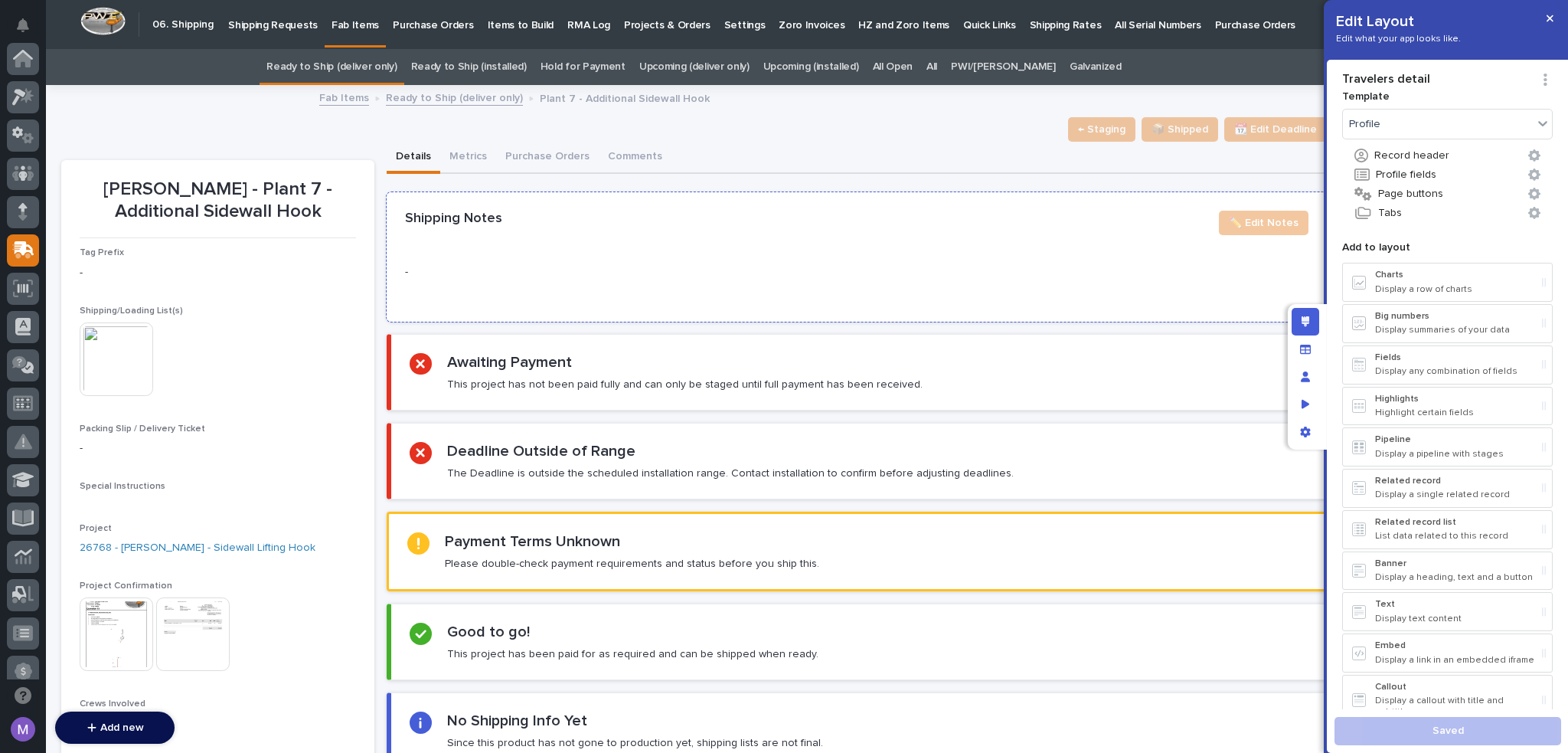
scroll to position [191, 0]
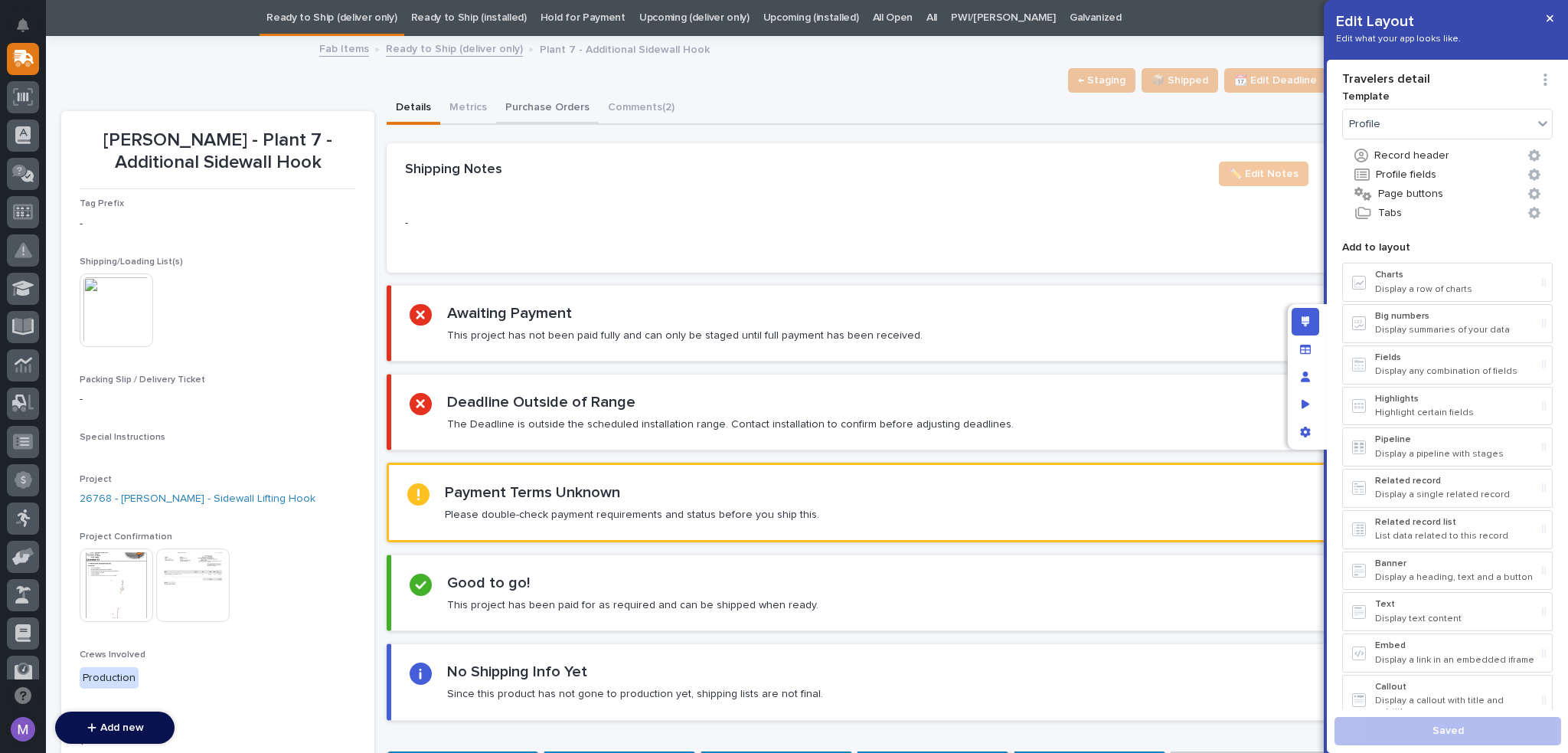
click at [557, 106] on button "Purchase Orders" at bounding box center [547, 108] width 103 height 32
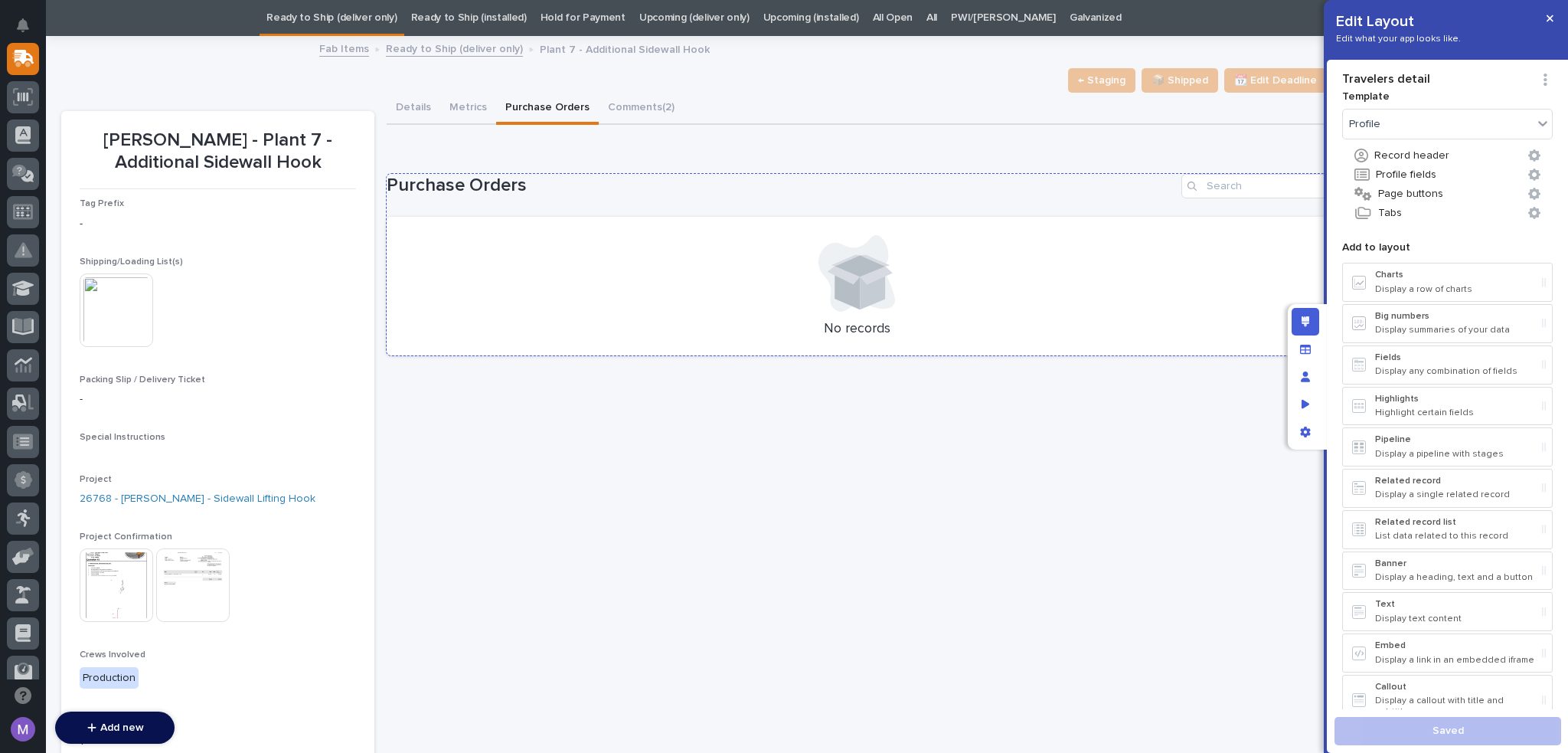
click at [730, 217] on div "No records" at bounding box center [856, 286] width 940 height 139
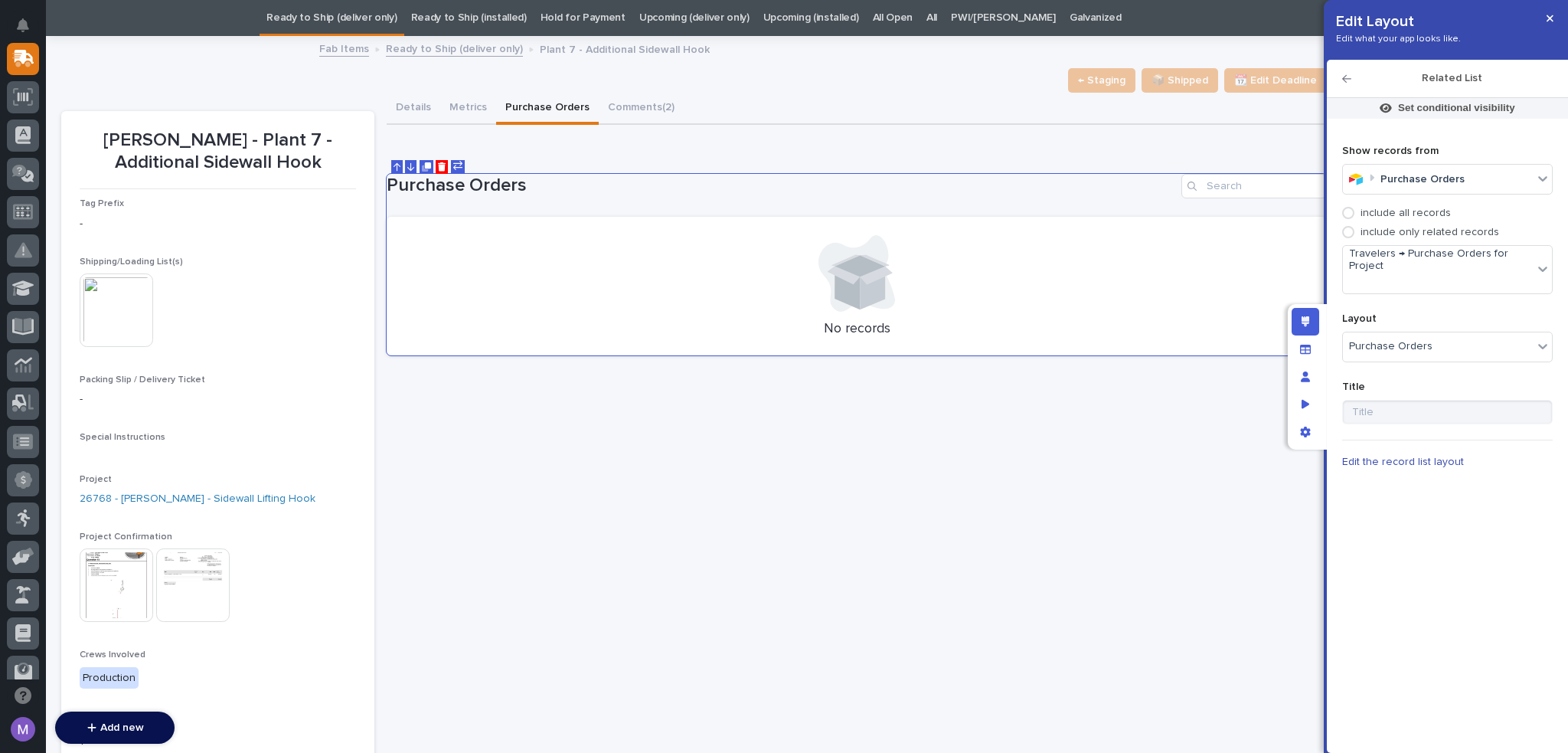
click at [415, 49] on link "Ready to Ship (deliver only)" at bounding box center [454, 47] width 137 height 17
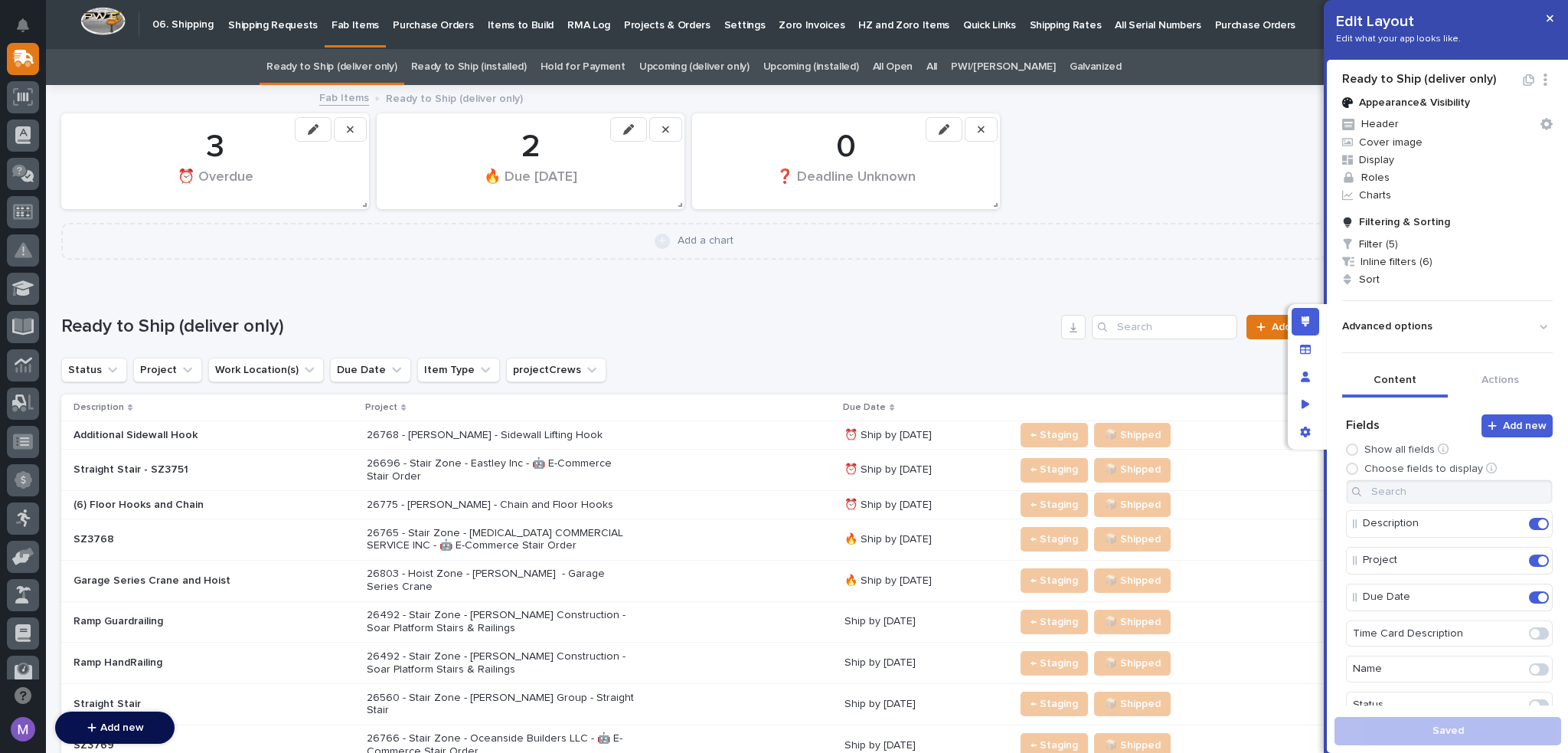
click at [937, 68] on link "All" at bounding box center [931, 66] width 11 height 36
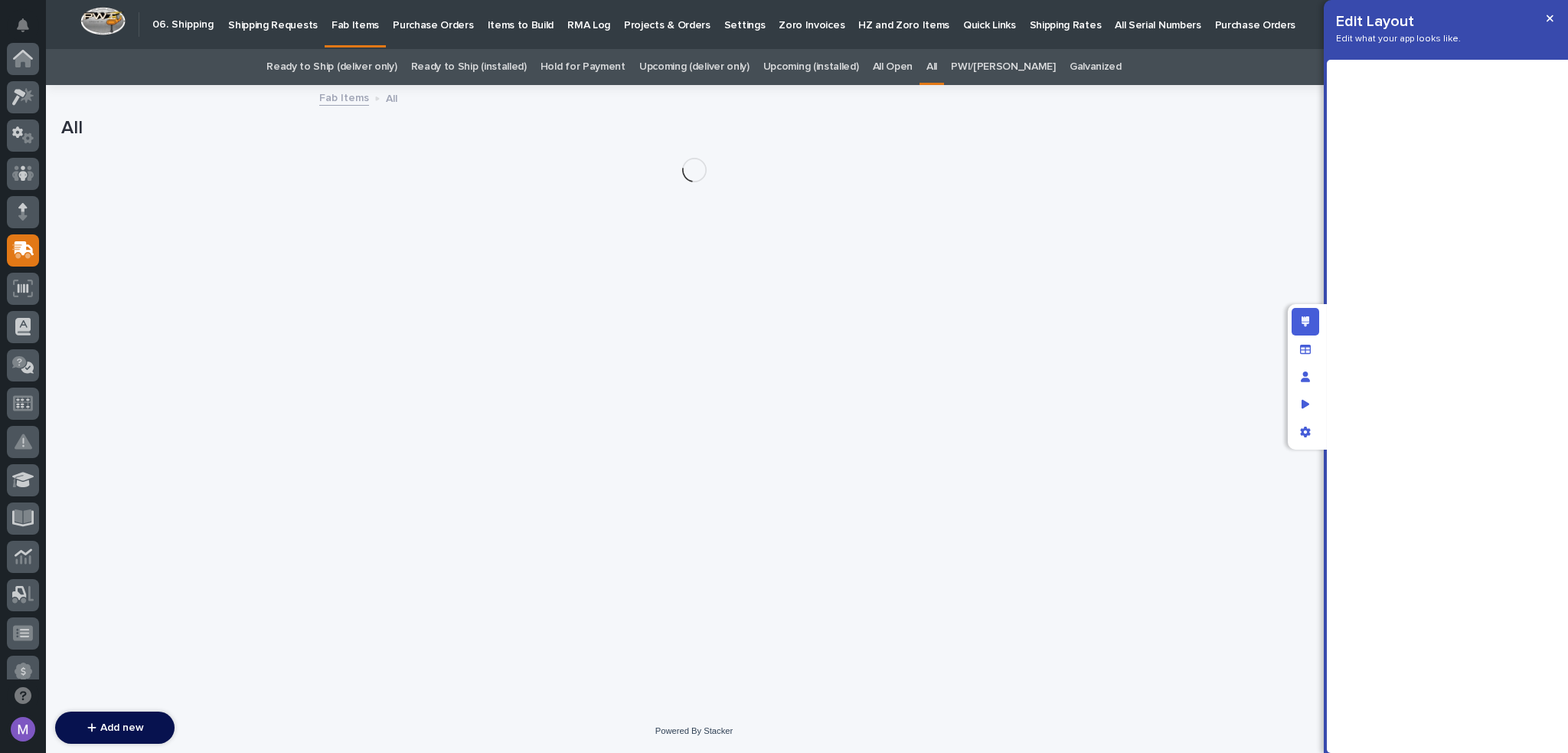
scroll to position [191, 0]
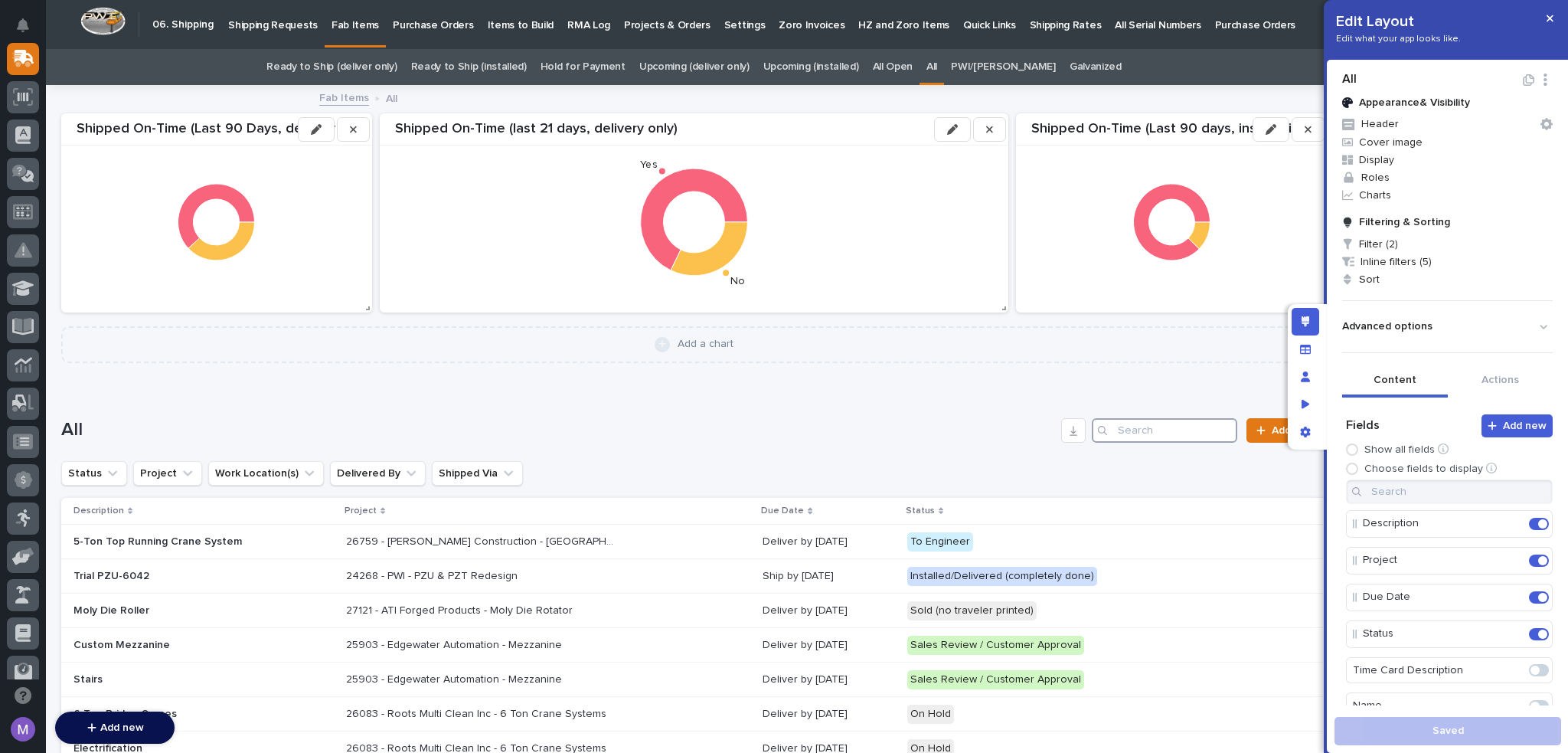
click at [1132, 420] on input "Search" at bounding box center [1164, 430] width 145 height 25
paste input "DJ - [PERSON_NAME] 90 - CS -7 Bridges"
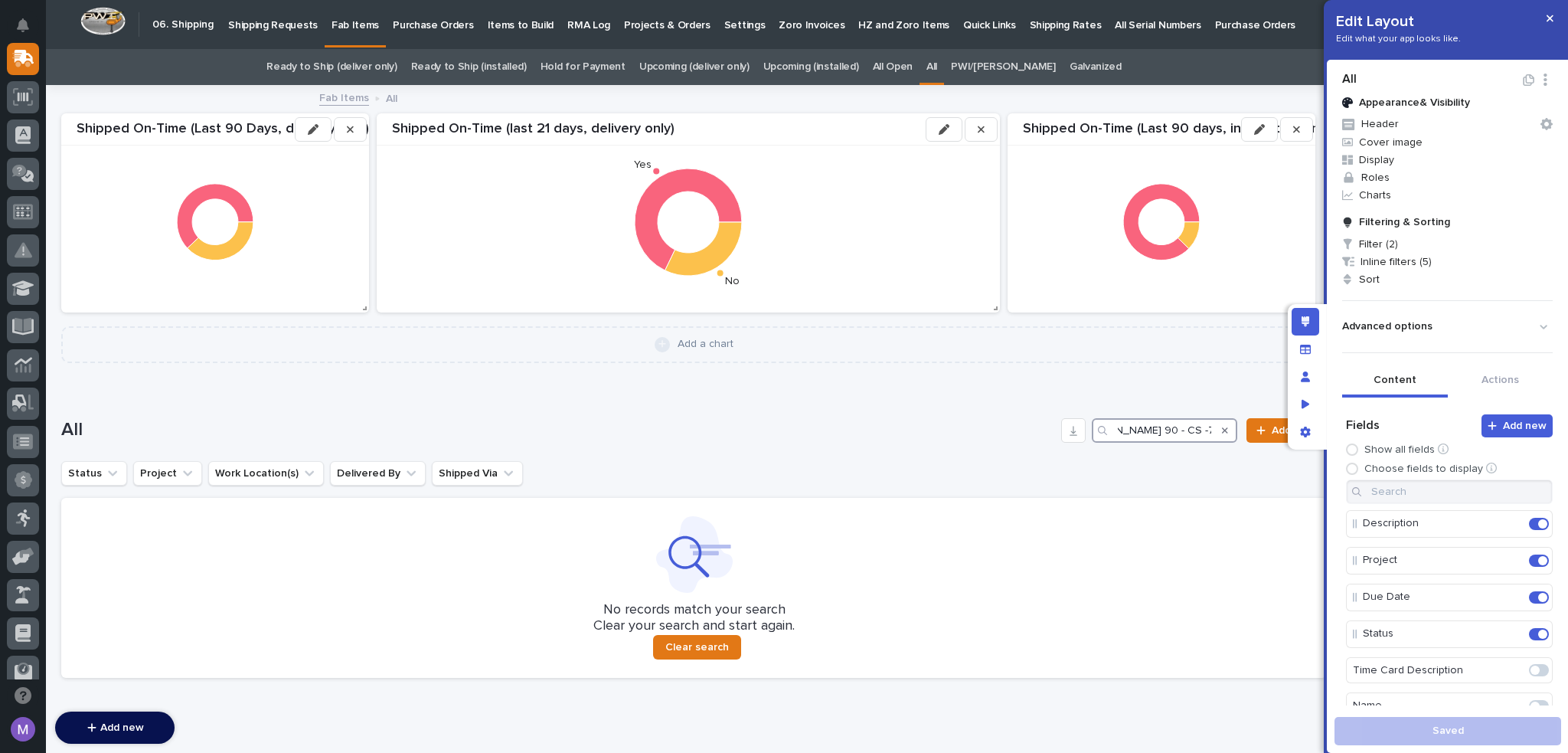
click at [1151, 432] on input "DJ - [PERSON_NAME] 90 - CS -7 Bridges" at bounding box center [1164, 430] width 145 height 25
drag, startPoint x: 1132, startPoint y: 431, endPoint x: 1087, endPoint y: 433, distance: 45.0
click at [1091, 433] on div "DJ - [PERSON_NAME] 90 - CS -7 Bridges" at bounding box center [1164, 430] width 145 height 25
click at [1129, 430] on input "DJ - [PERSON_NAME] 90 - CS -7 Bridges" at bounding box center [1164, 430] width 145 height 25
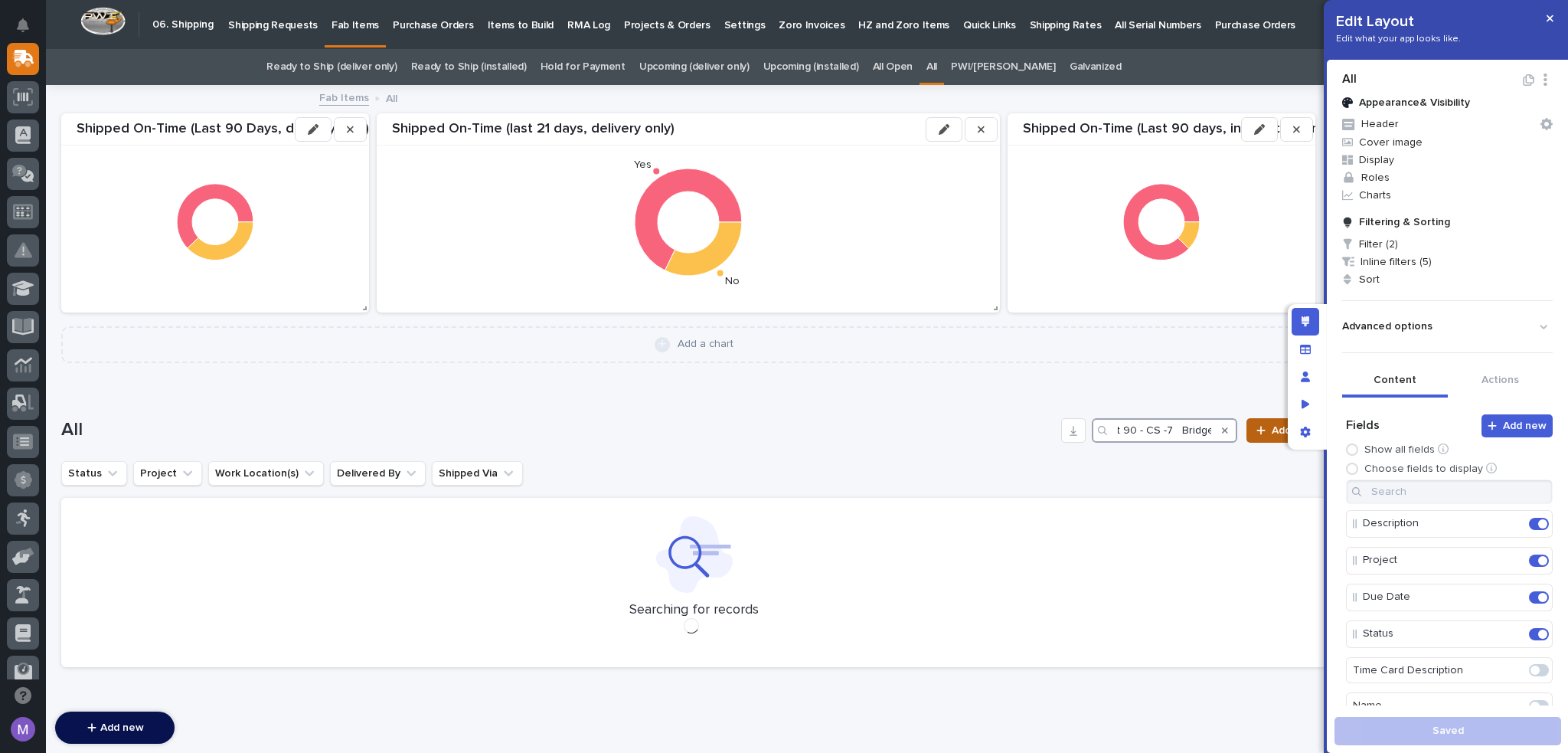
drag, startPoint x: 1164, startPoint y: 429, endPoint x: 1246, endPoint y: 431, distance: 82.0
click at [1246, 431] on div "All *** [PERSON_NAME] 90 - CS -7 Bridges Add New" at bounding box center [693, 430] width 1265 height 25
click at [814, 463] on div "Status Project Work Location(s) Delivered By Shipped Via" at bounding box center [693, 473] width 1265 height 25
click at [1184, 437] on input "Jayco Plt 90" at bounding box center [1164, 430] width 145 height 25
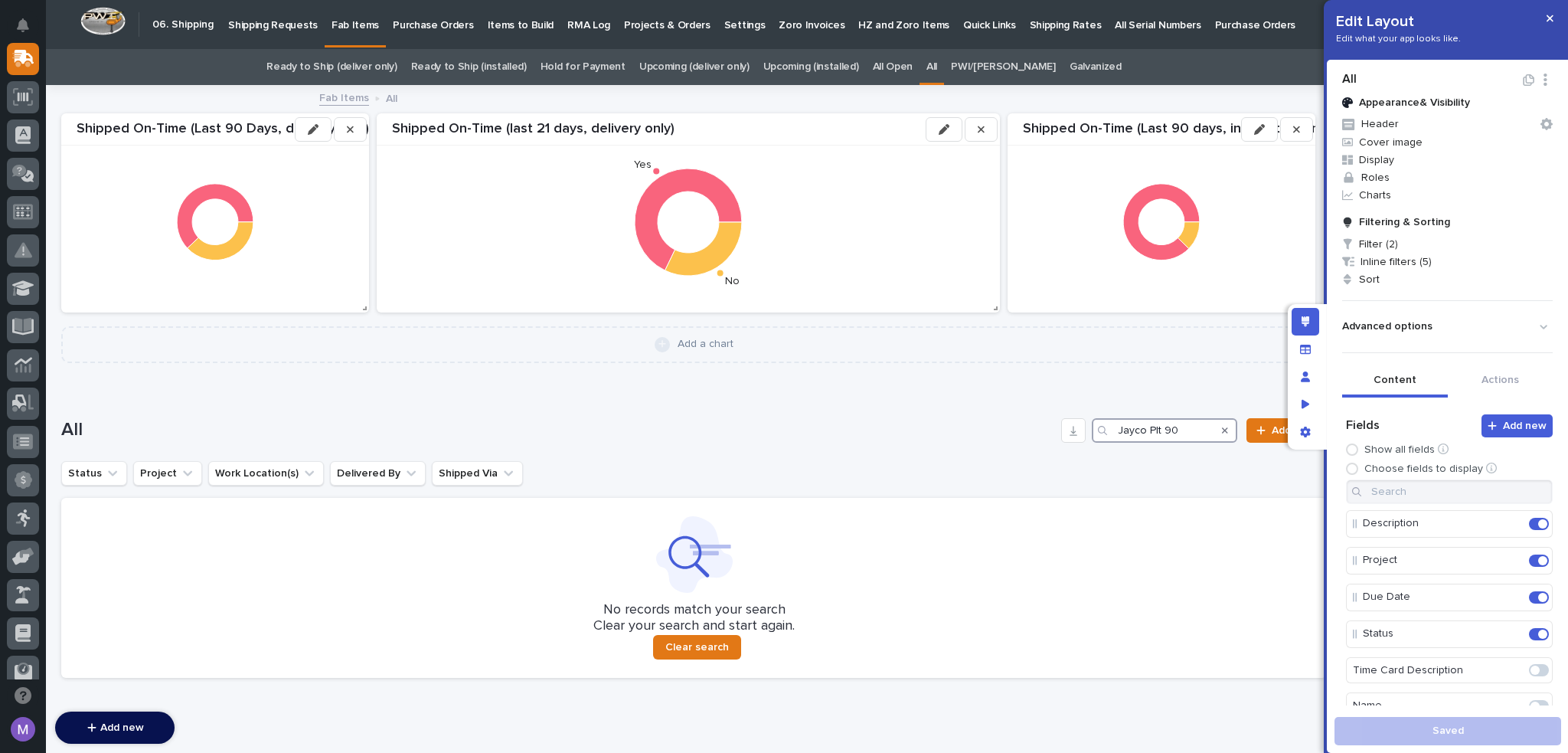
click at [1184, 437] on input "Jayco Plt 90" at bounding box center [1164, 430] width 145 height 25
paste input "Thor Corporate - R&D Building - Vacuum Bridge System"
click at [1180, 421] on input "Thor Corporate - R&D Building - Vacuum Bridge System" at bounding box center [1164, 430] width 145 height 25
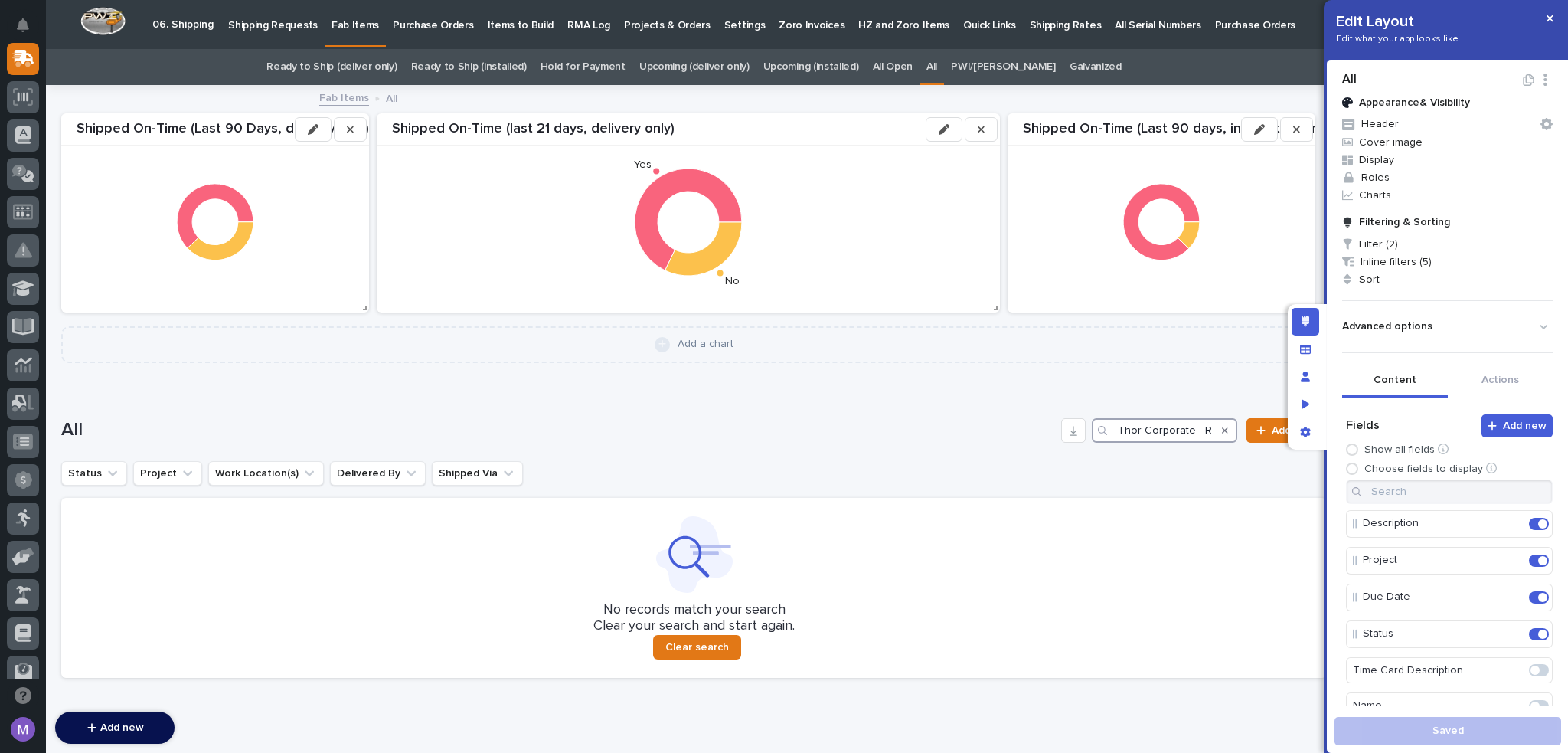
click at [1180, 421] on input "Thor Corporate - R&D Building - Vacuum Bridge System" at bounding box center [1164, 430] width 145 height 25
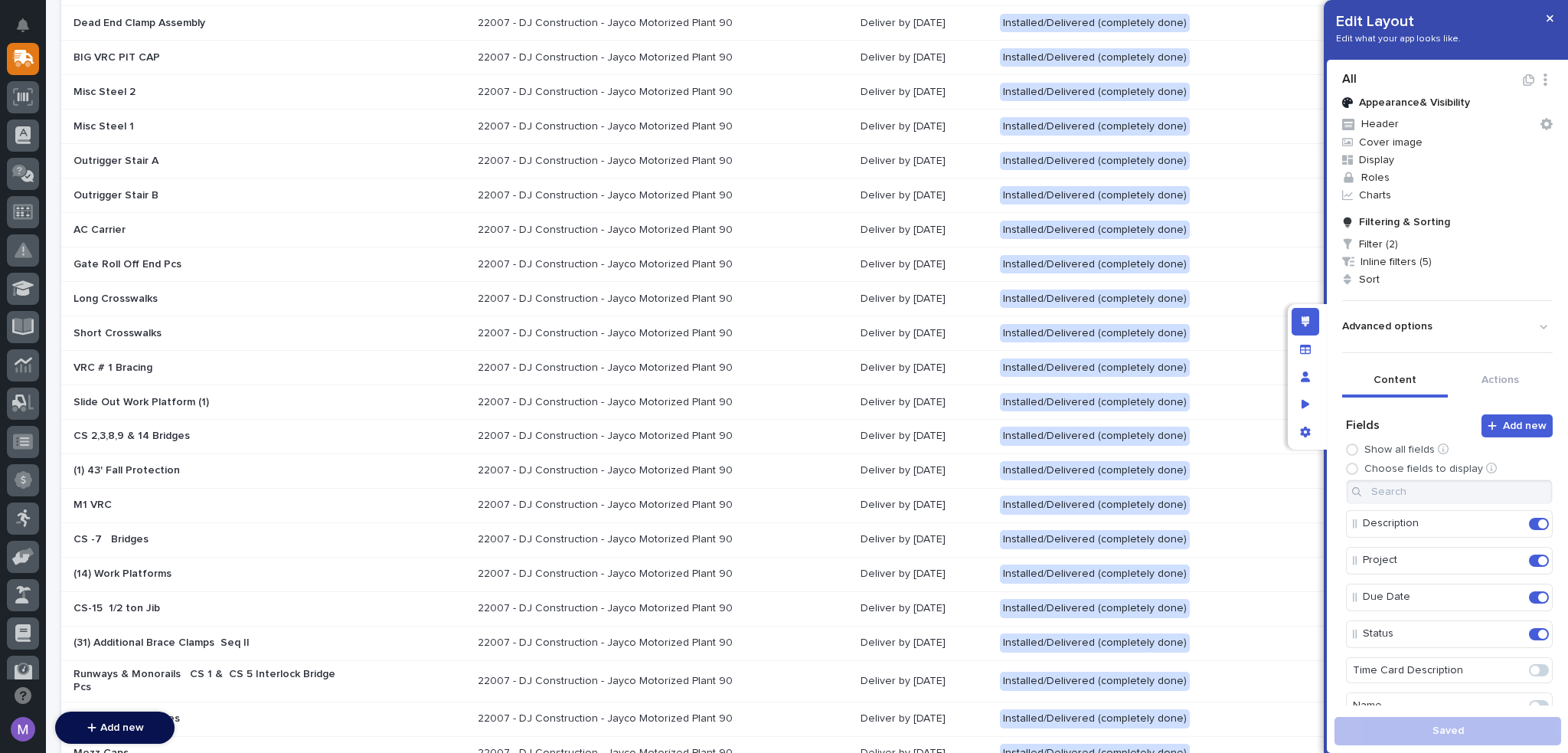
scroll to position [766, 0]
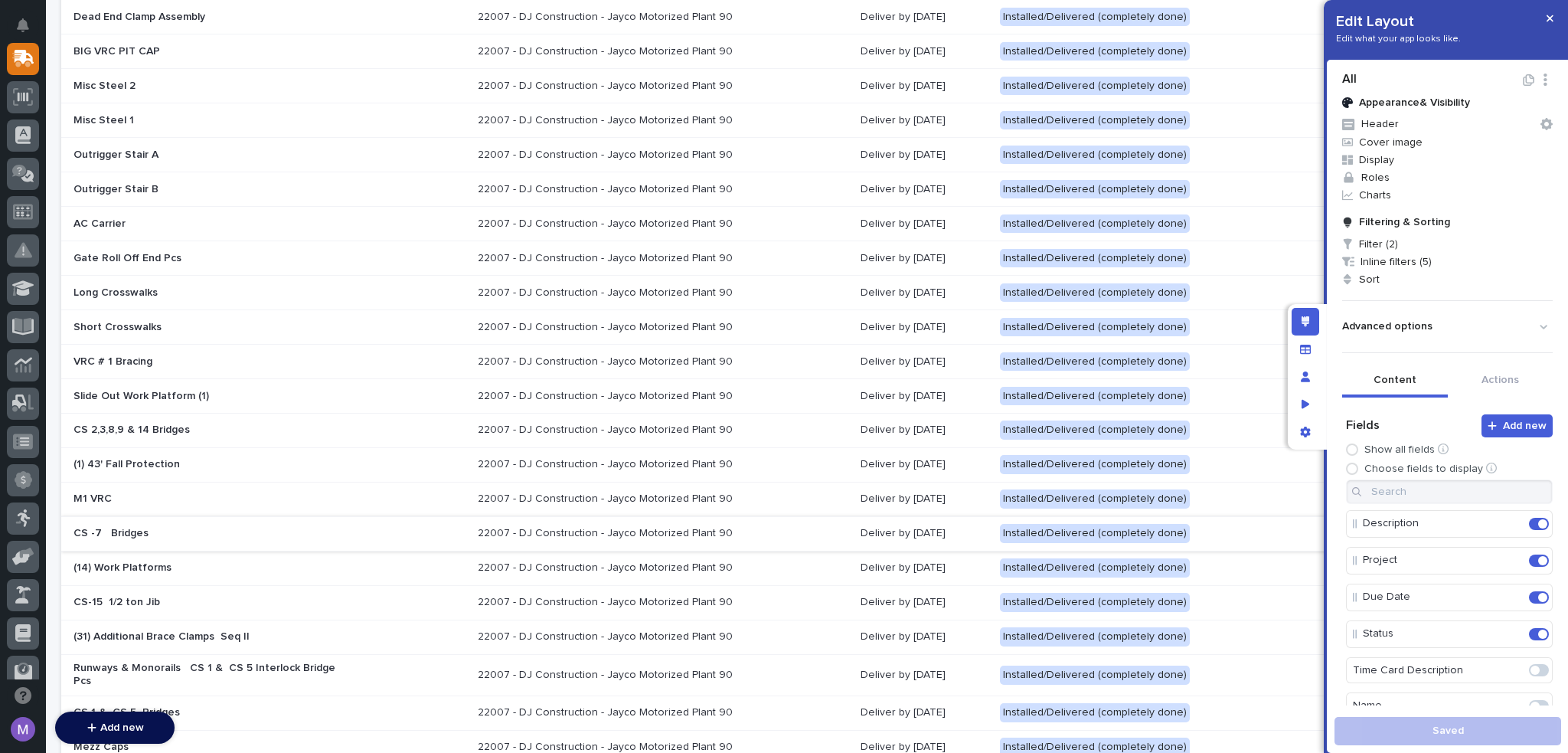
type input "22007"
click at [233, 527] on p "CS -7 Bridges" at bounding box center [207, 533] width 268 height 13
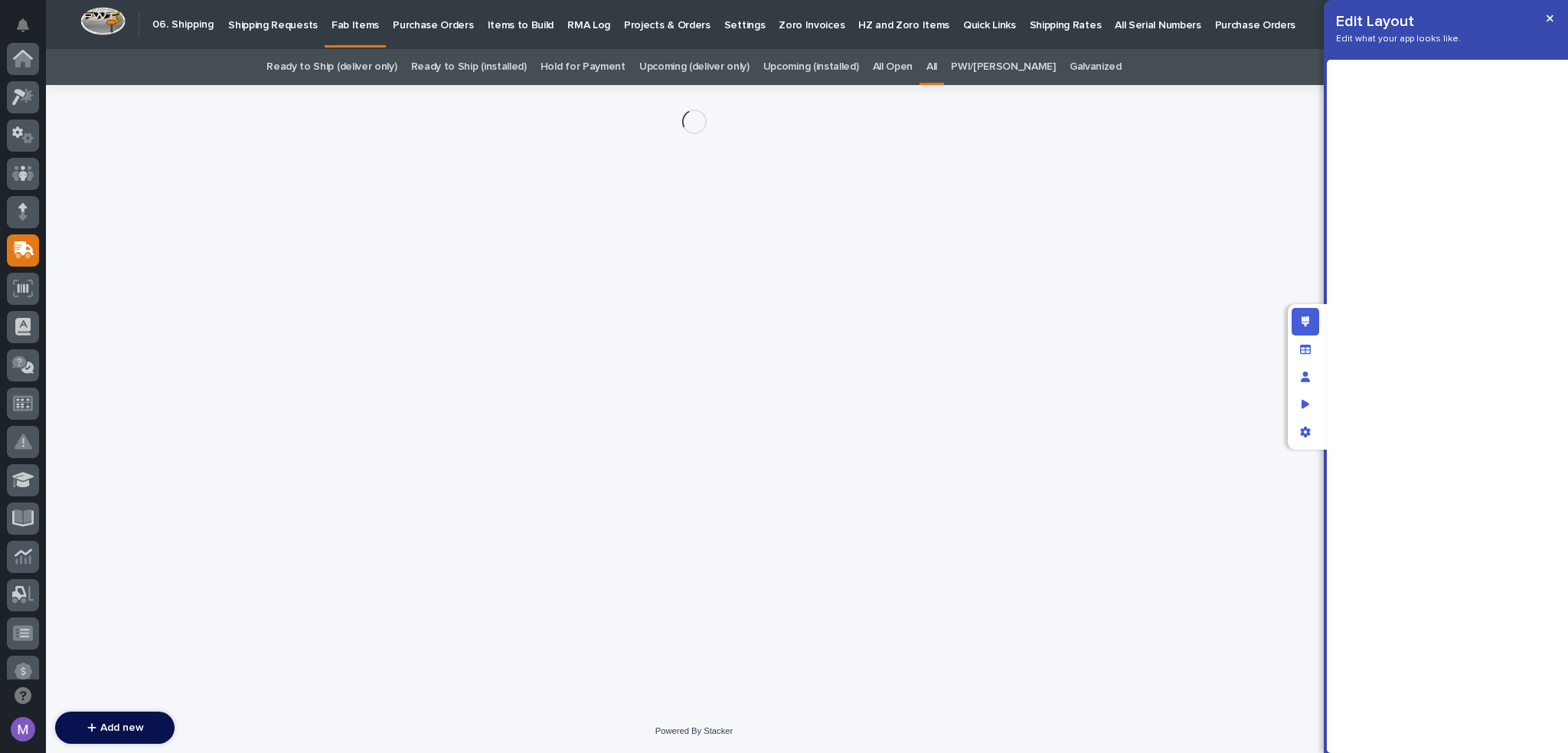
scroll to position [191, 0]
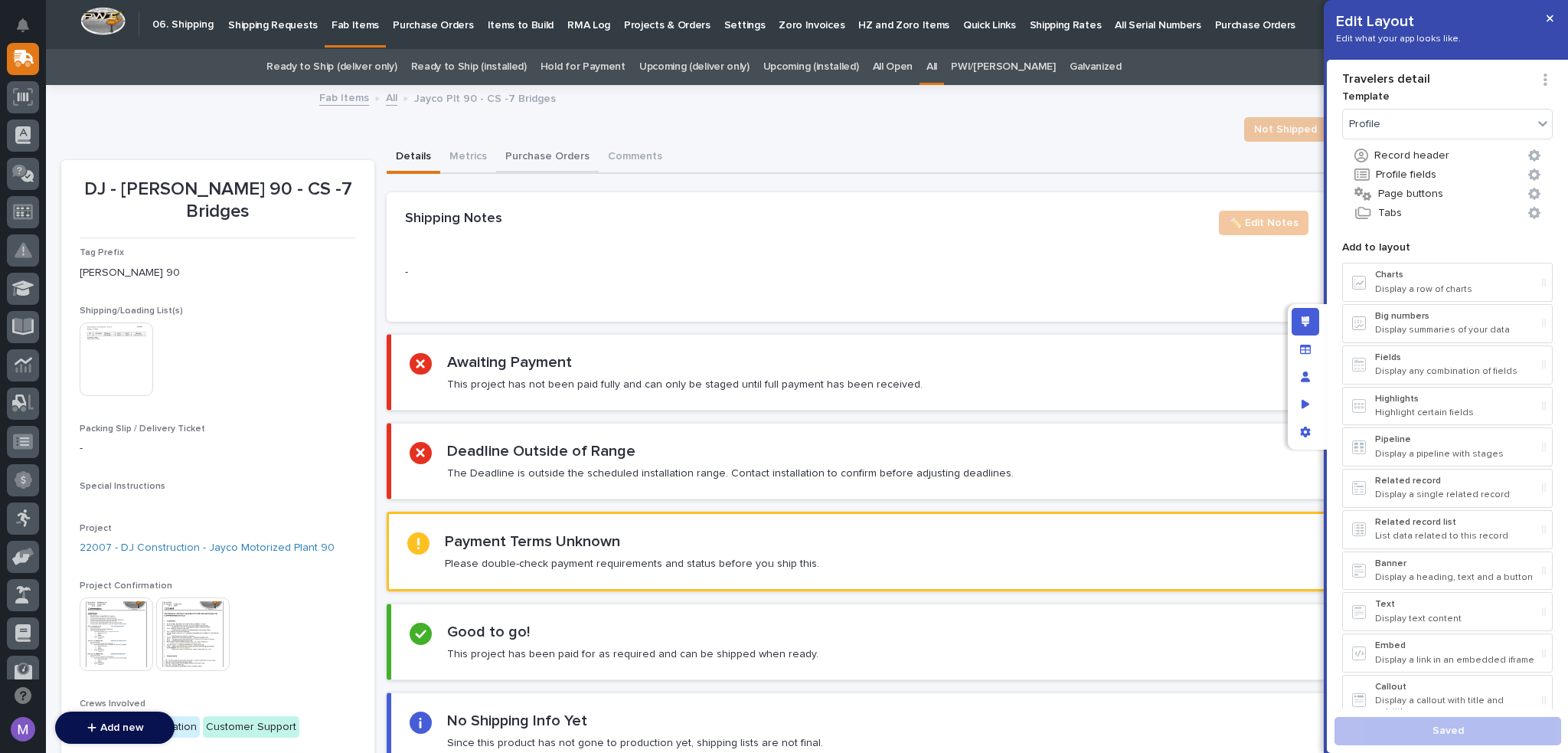
click at [542, 156] on button "Purchase Orders" at bounding box center [547, 157] width 103 height 32
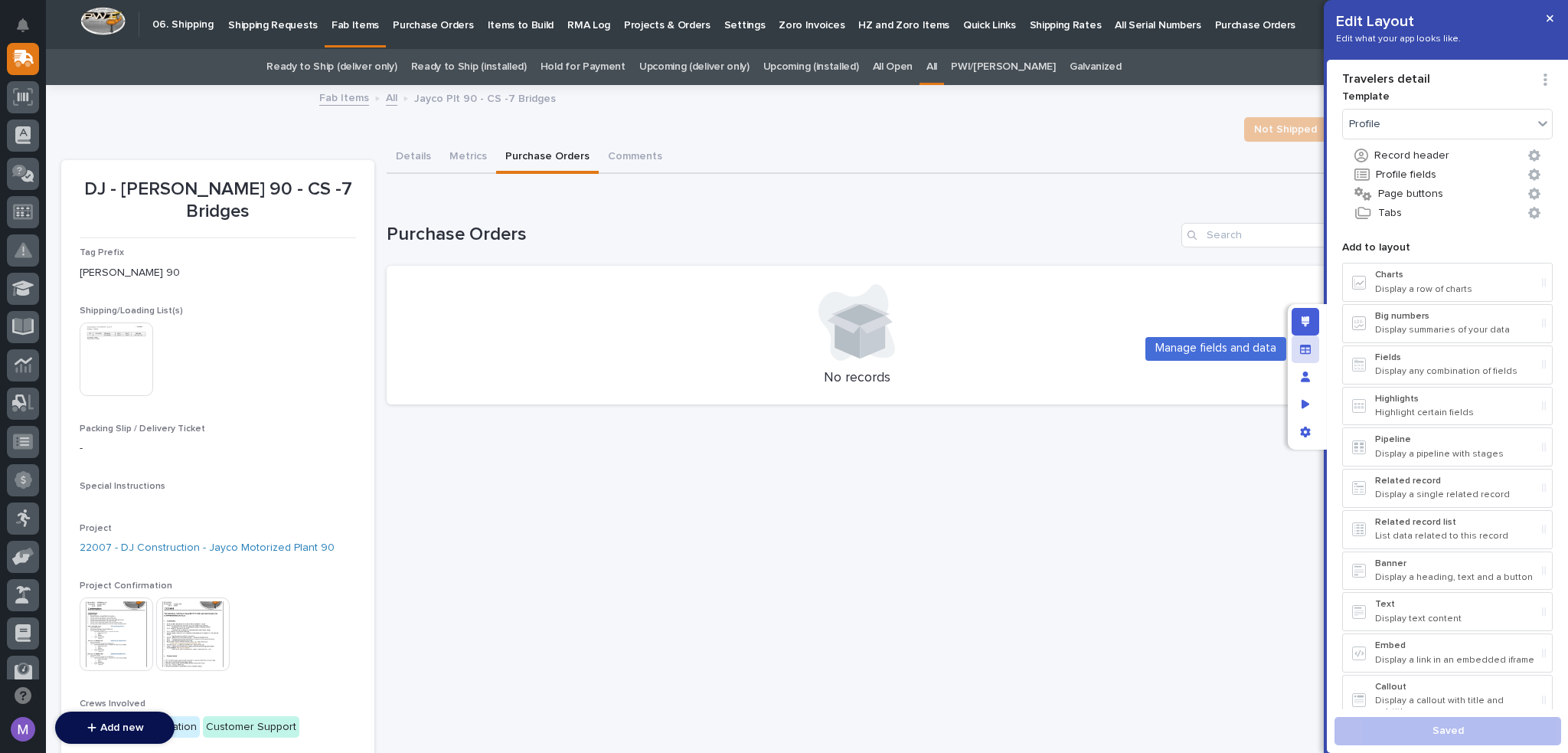
click at [1313, 354] on div "Manage fields and data" at bounding box center [1305, 349] width 28 height 28
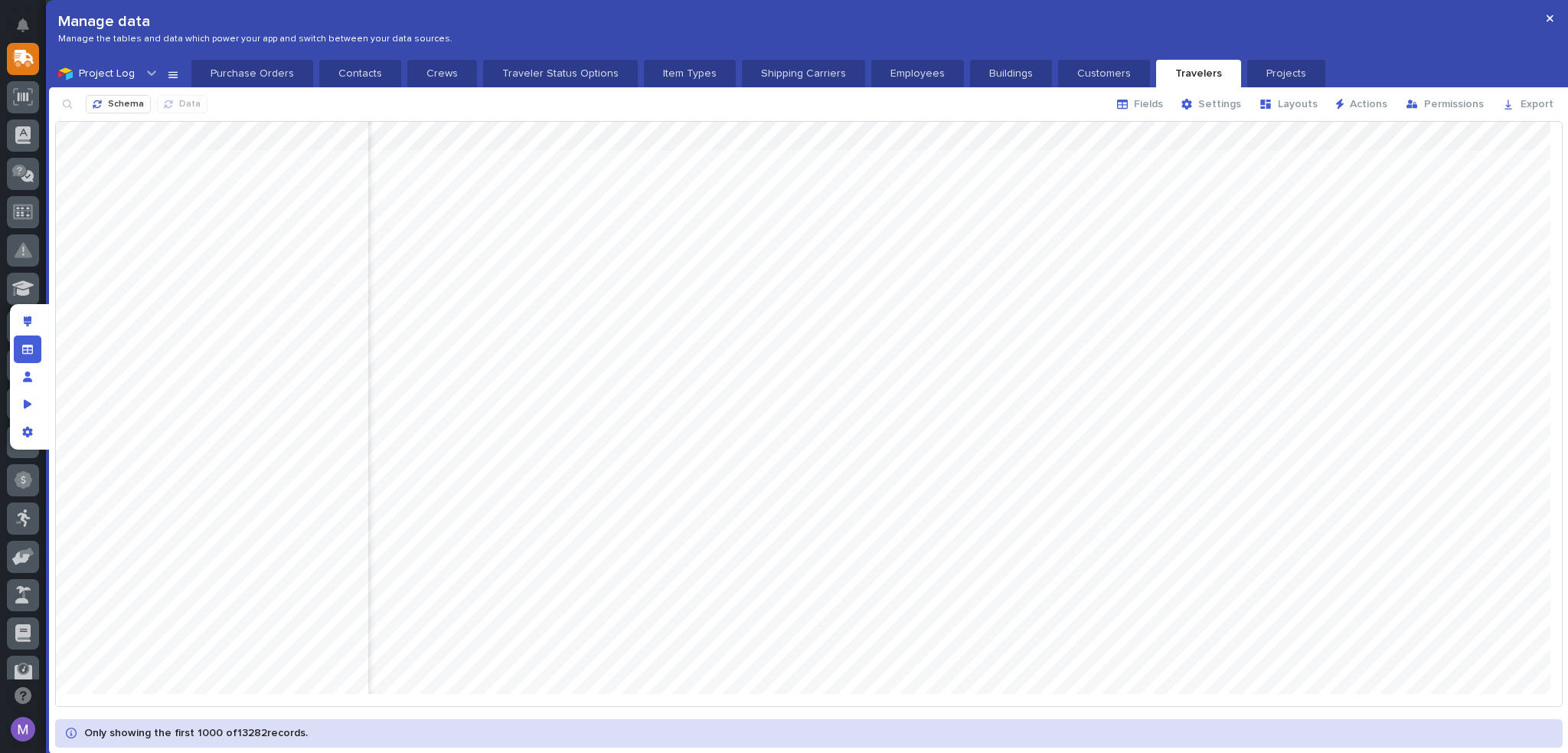
scroll to position [0, 4298]
drag, startPoint x: 1445, startPoint y: 133, endPoint x: 1525, endPoint y: 137, distance: 80.1
click at [1525, 137] on div at bounding box center [809, 414] width 1506 height 584
click at [1534, 230] on div at bounding box center [1548, 407] width 28 height 571
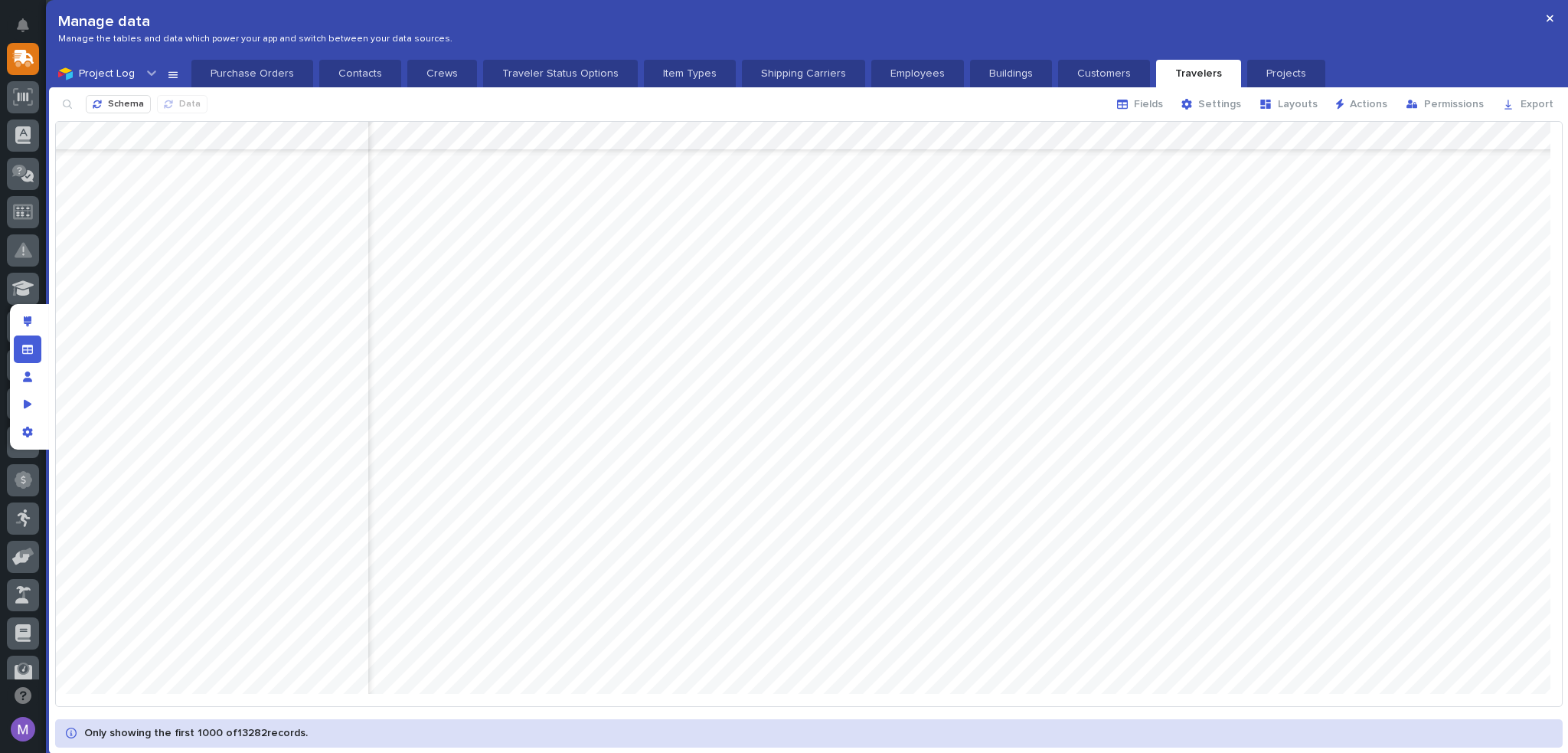
click at [1506, 217] on div at bounding box center [809, 414] width 1506 height 584
click at [260, 67] on p "Purchase Orders" at bounding box center [252, 73] width 104 height 15
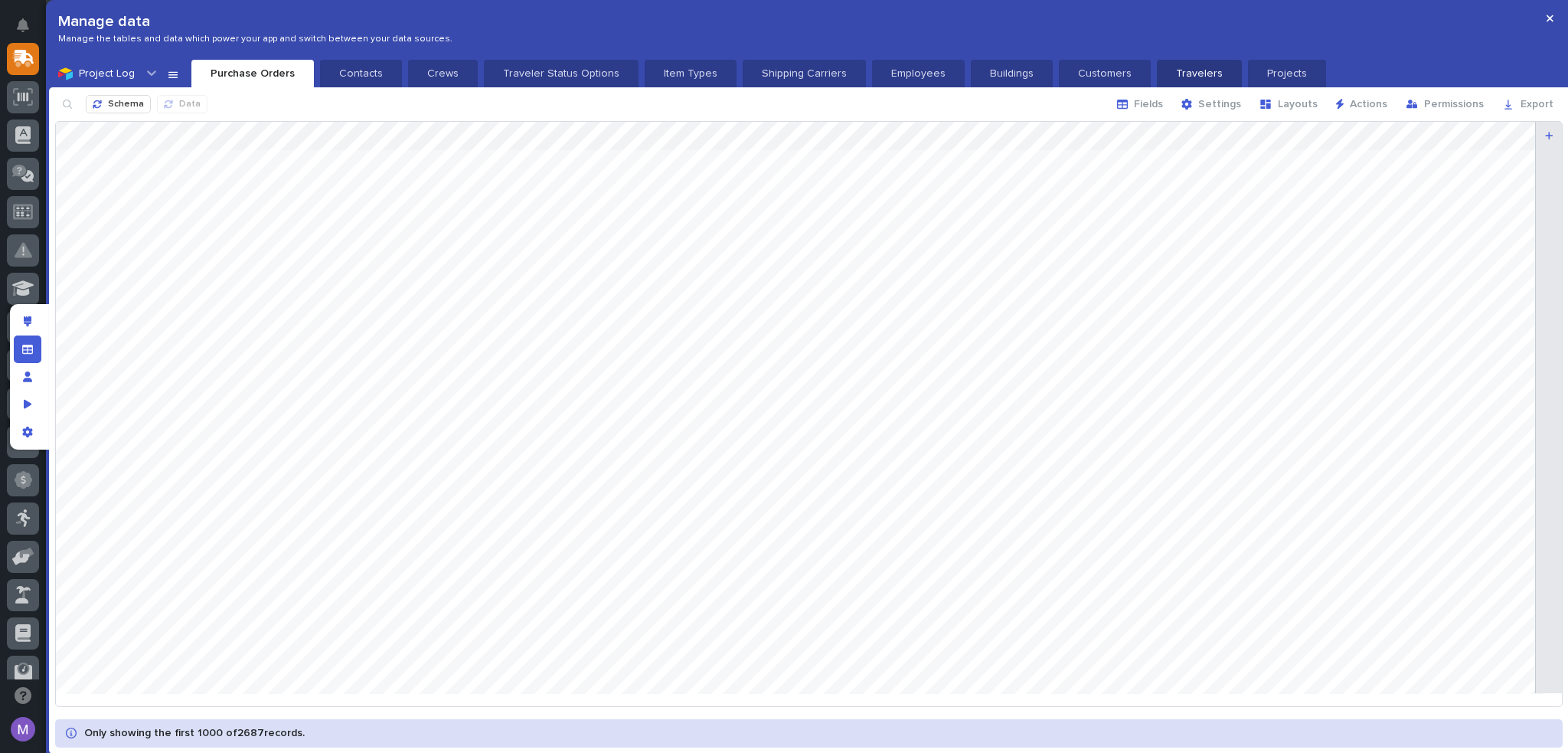
click at [1164, 81] on button "Travelers" at bounding box center [1199, 74] width 85 height 28
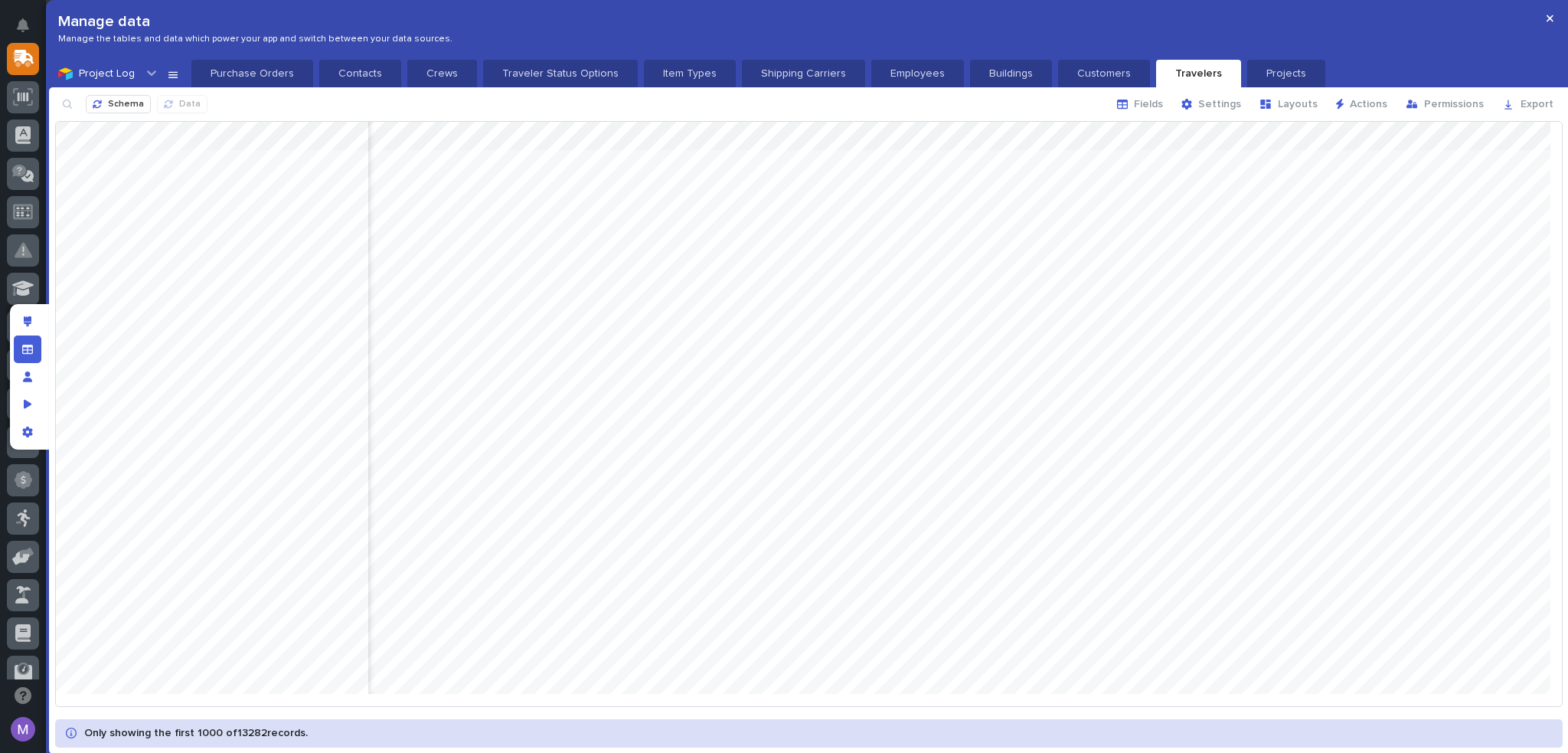
scroll to position [0, 4360]
click at [265, 73] on p "Purchase Orders" at bounding box center [252, 73] width 104 height 15
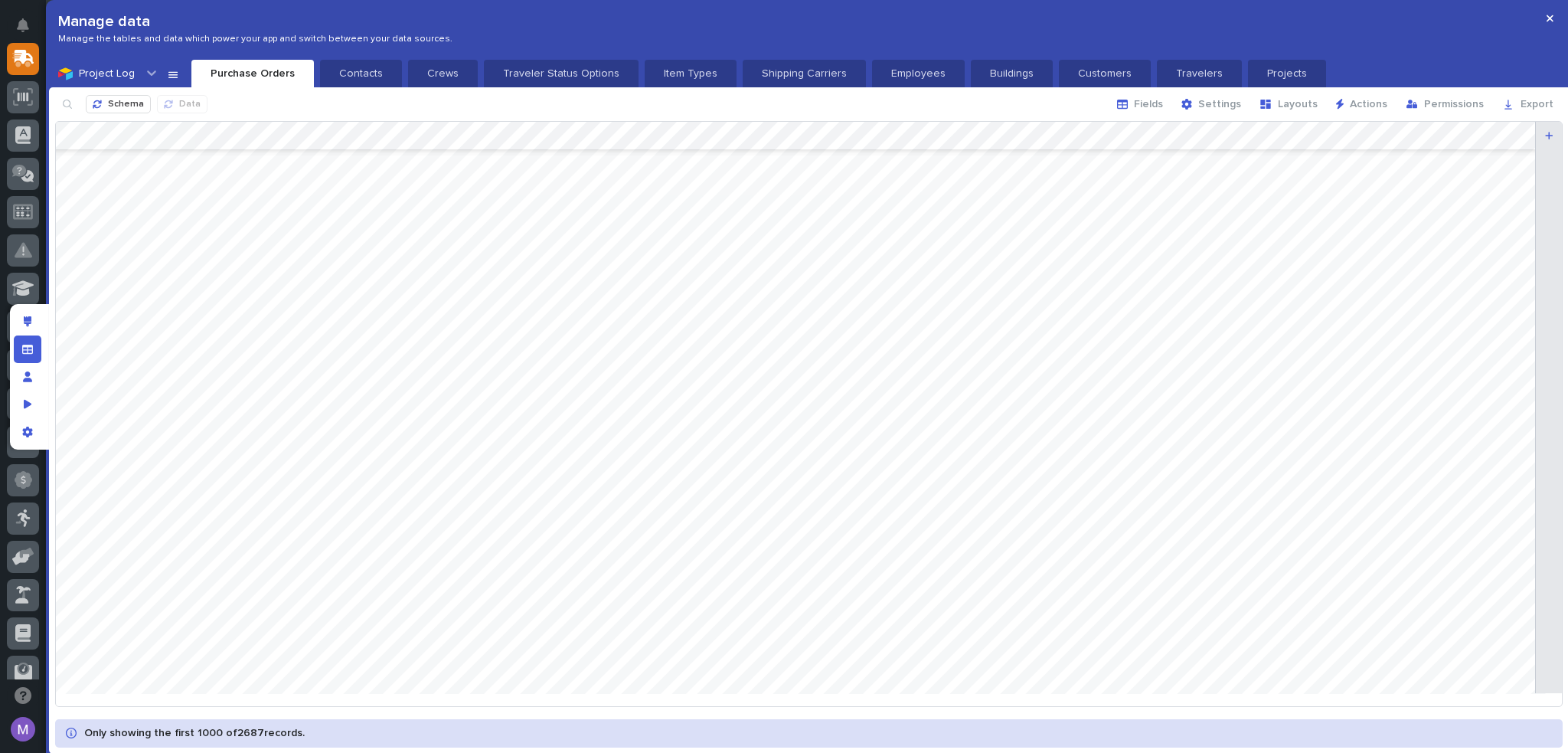
scroll to position [2374, 0]
click at [1256, 69] on p "Projects" at bounding box center [1287, 73] width 60 height 15
click at [1169, 67] on p "Travelers" at bounding box center [1198, 73] width 66 height 15
